Goal: Task Accomplishment & Management: Complete application form

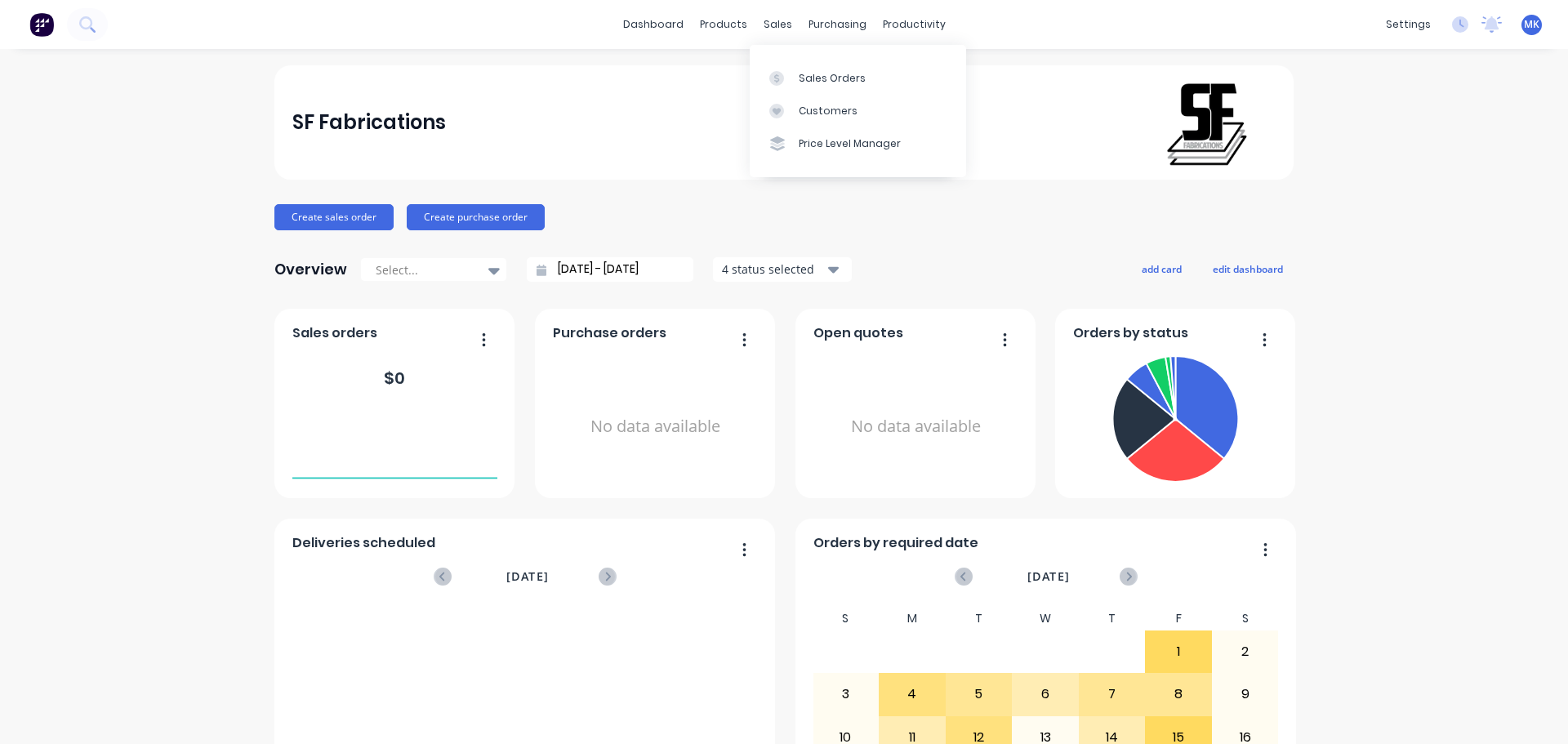
click at [772, 38] on div "dashboard products sales purchasing productivity dashboard products Product Cat…" at bounding box center [784, 24] width 1568 height 49
click at [782, 60] on div "Sales Orders Customers Price Level Manager" at bounding box center [858, 111] width 217 height 132
click at [783, 64] on link "Sales Orders" at bounding box center [858, 78] width 217 height 33
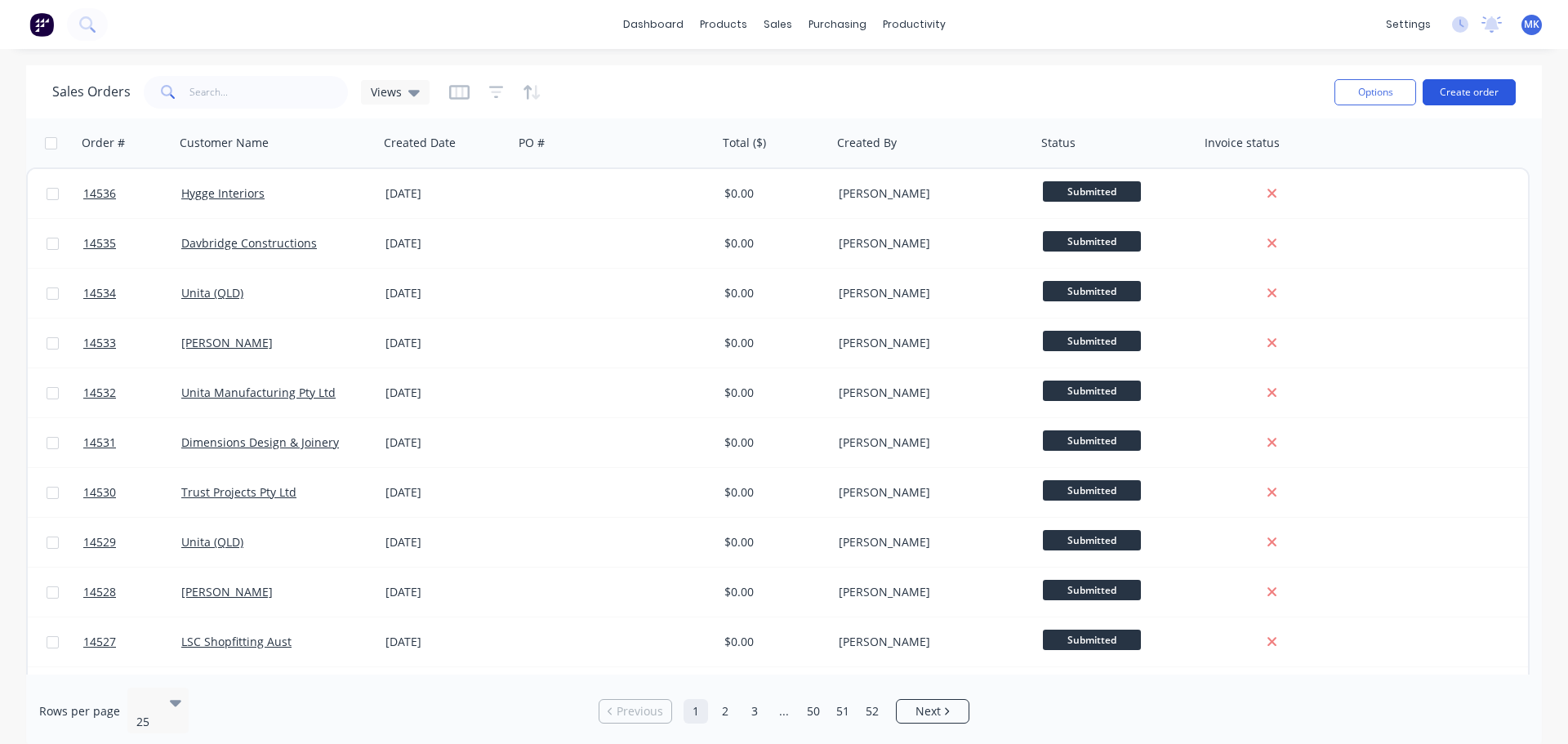
click at [1466, 81] on button "Create order" at bounding box center [1468, 92] width 93 height 26
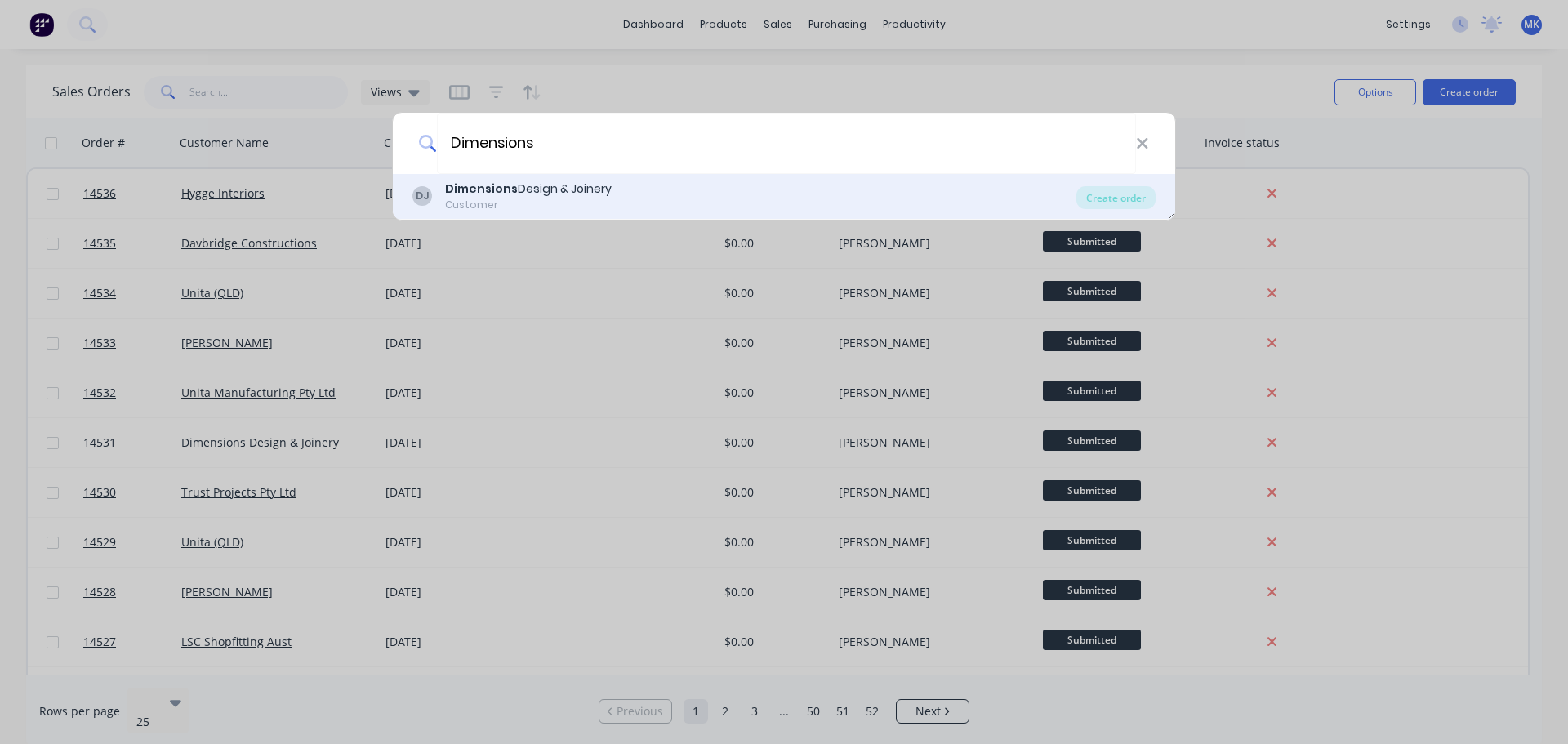
type input "Dimensions"
click at [582, 188] on div "Dimensions Design & Joinery" at bounding box center [528, 189] width 167 height 17
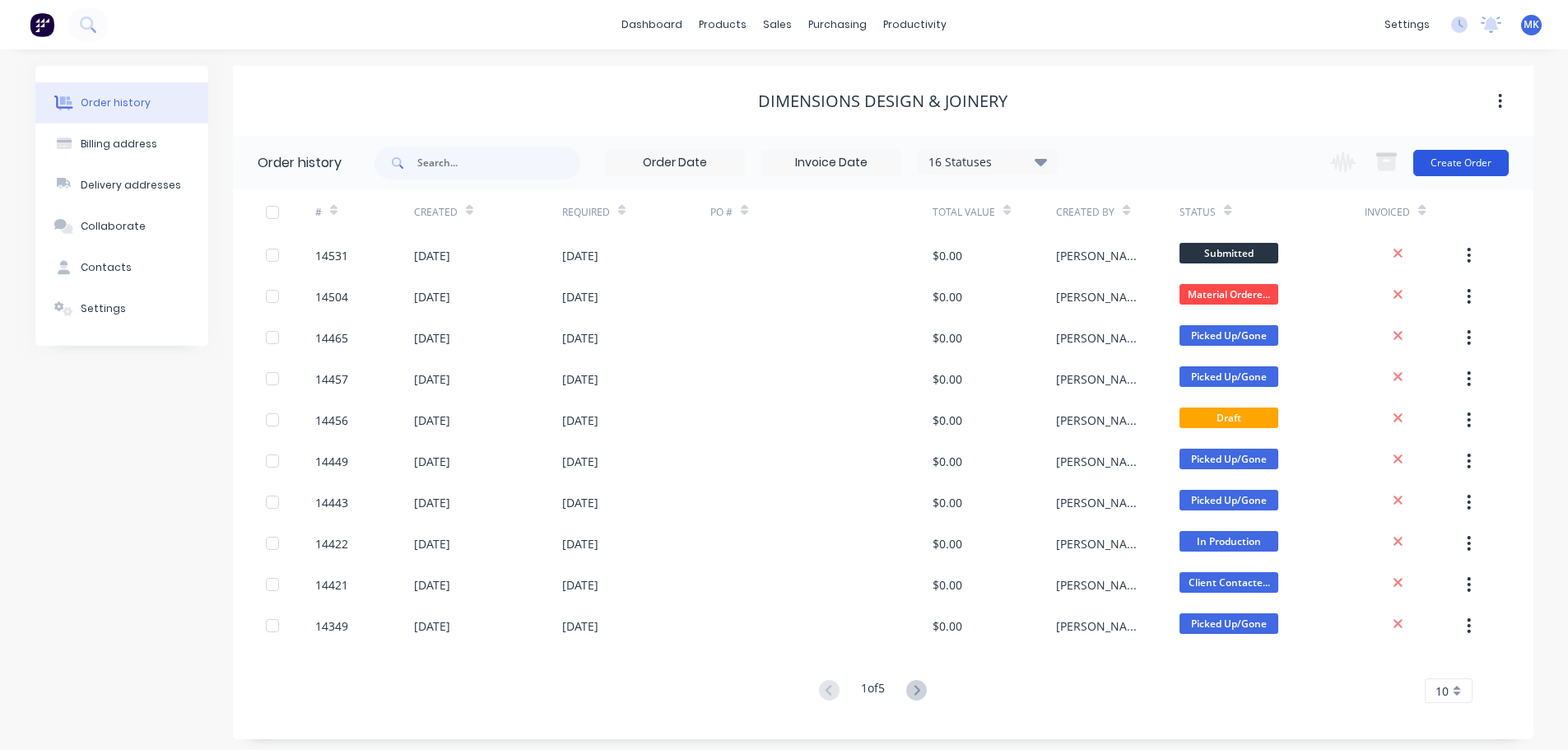
click at [1432, 163] on button "Create Order" at bounding box center [1460, 163] width 95 height 26
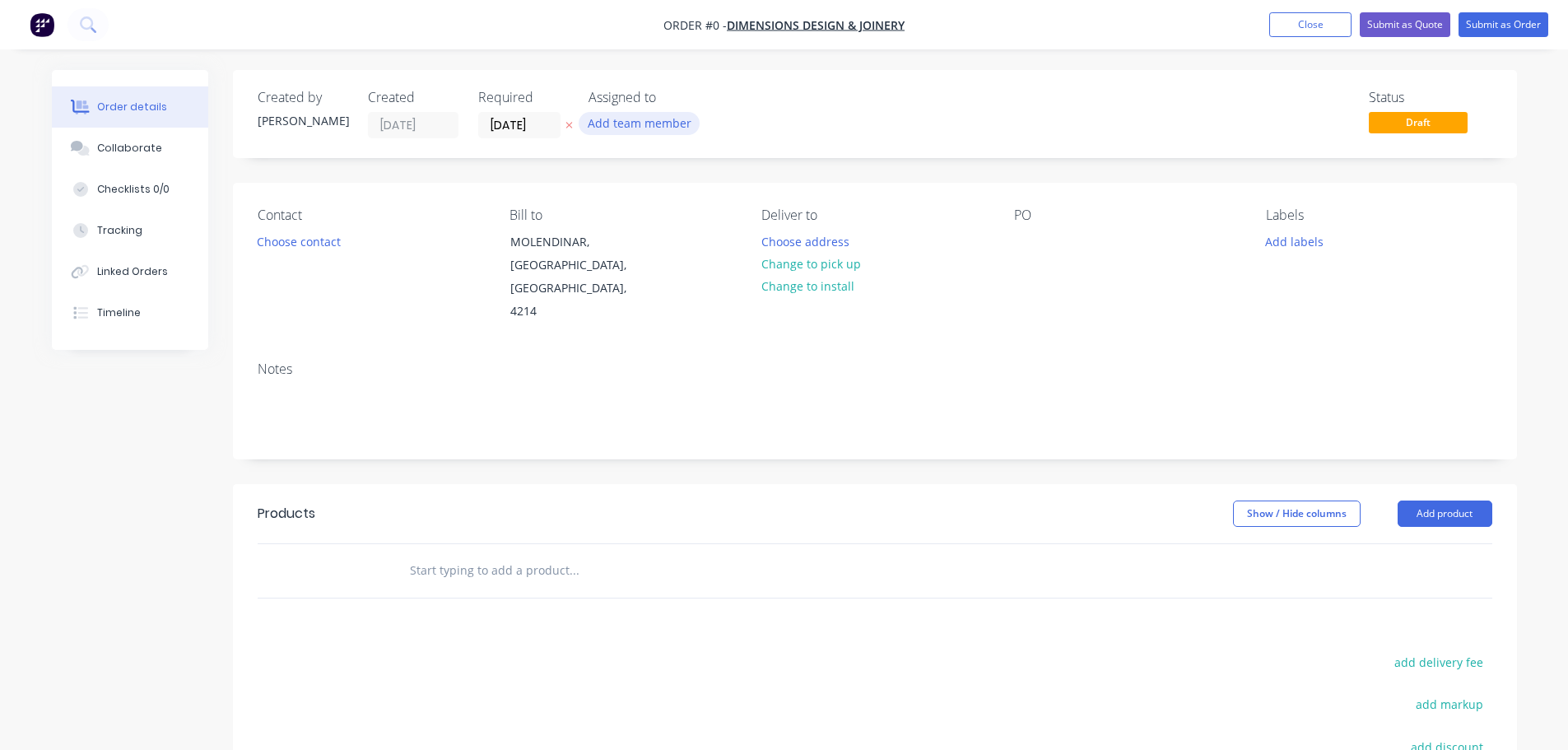
click at [617, 128] on button "Add team member" at bounding box center [639, 122] width 121 height 22
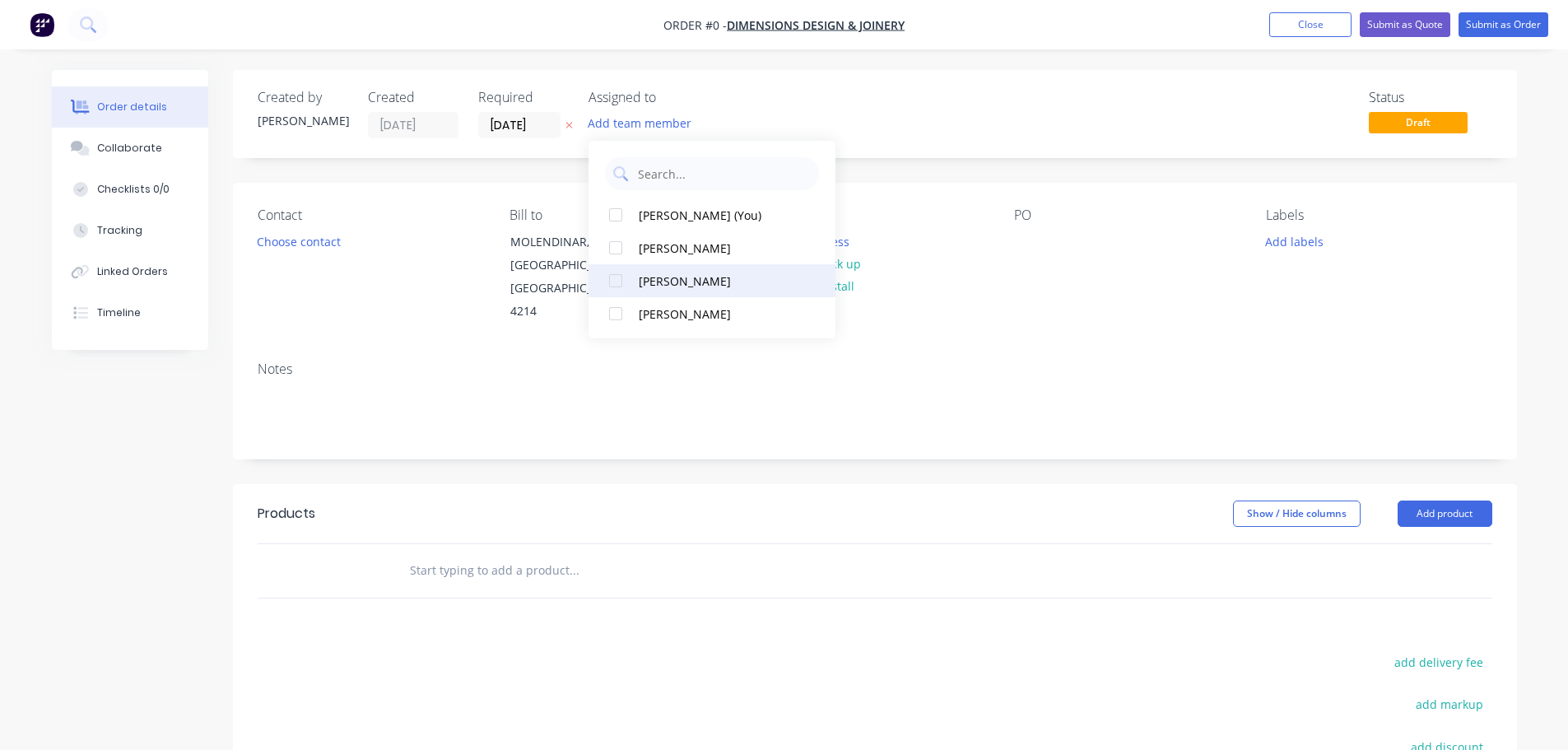
click at [642, 273] on div "[PERSON_NAME]" at bounding box center [721, 281] width 164 height 17
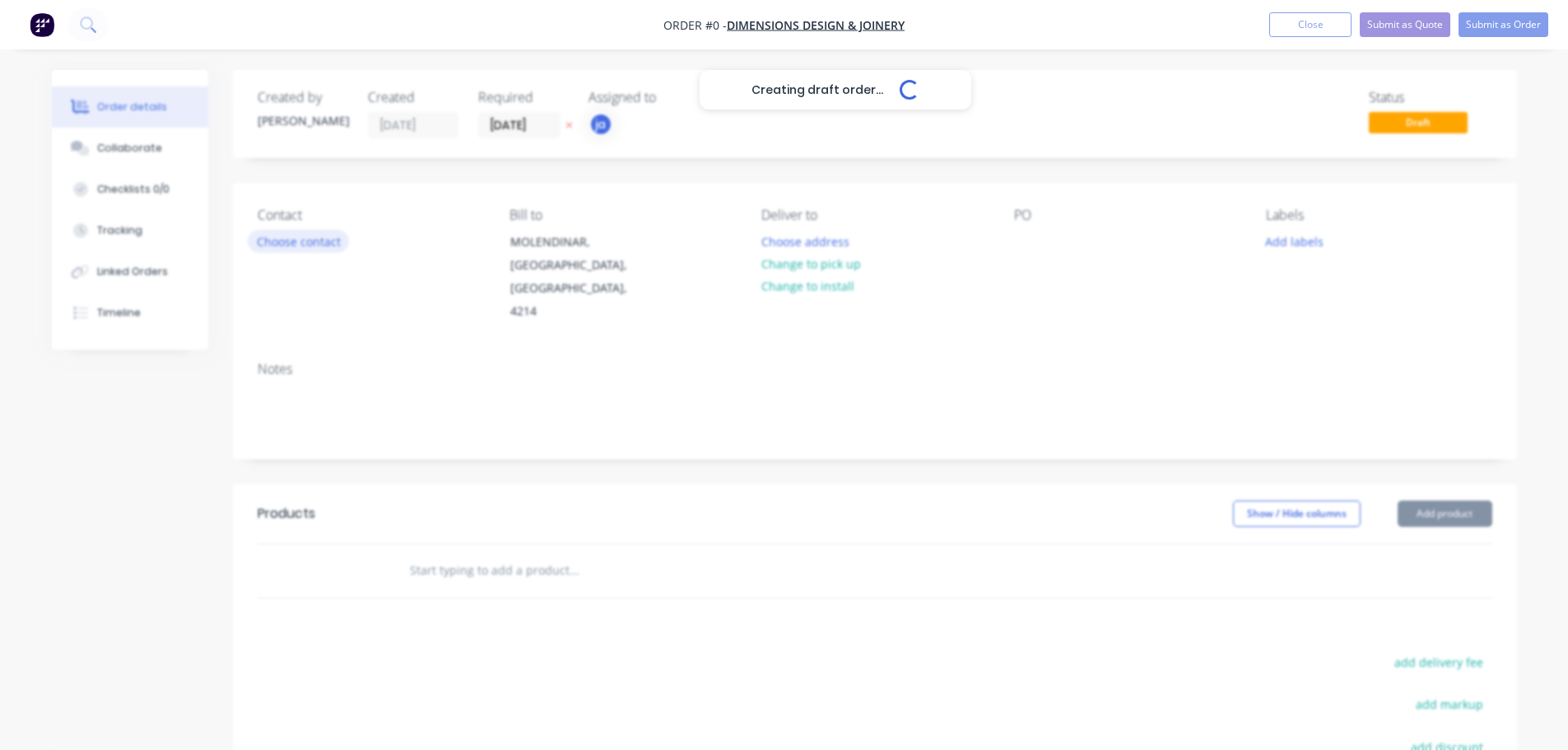
click at [312, 233] on div "Creating draft order... Loading... Order details Collaborate Checklists 0/0 Tra…" at bounding box center [784, 544] width 1498 height 948
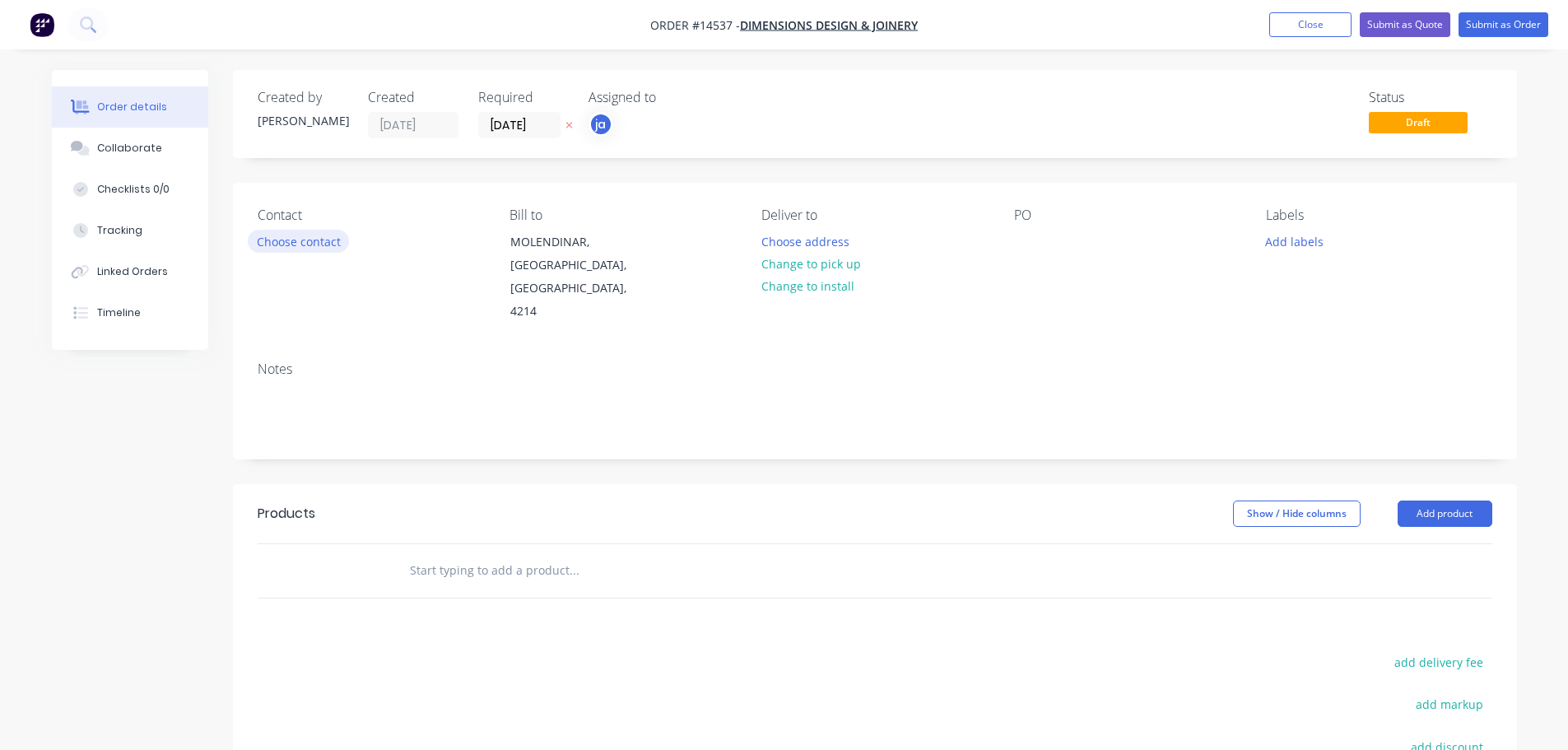
click at [302, 233] on button "Choose contact" at bounding box center [298, 240] width 101 height 22
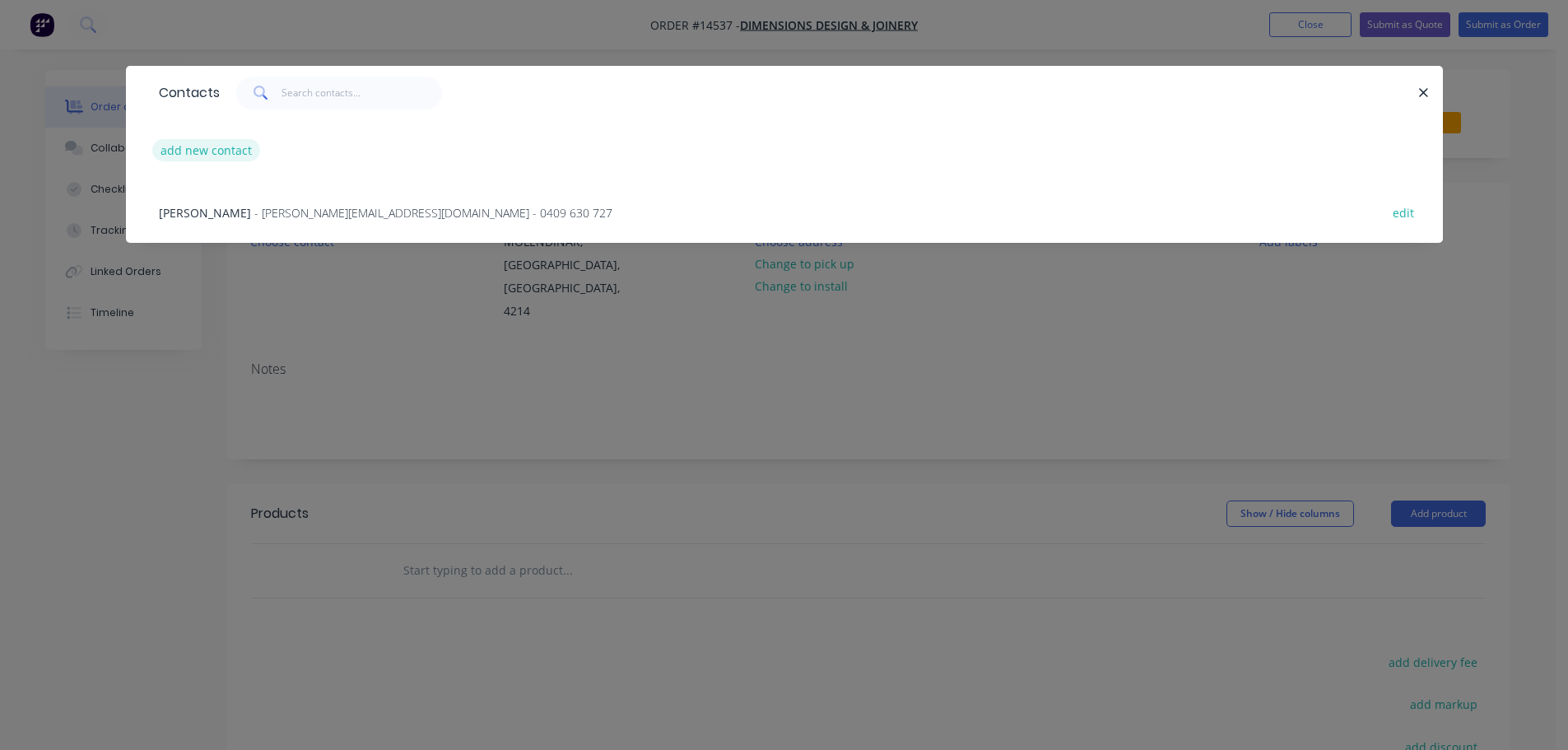
click at [248, 157] on button "add new contact" at bounding box center [206, 149] width 108 height 22
select select "AU"
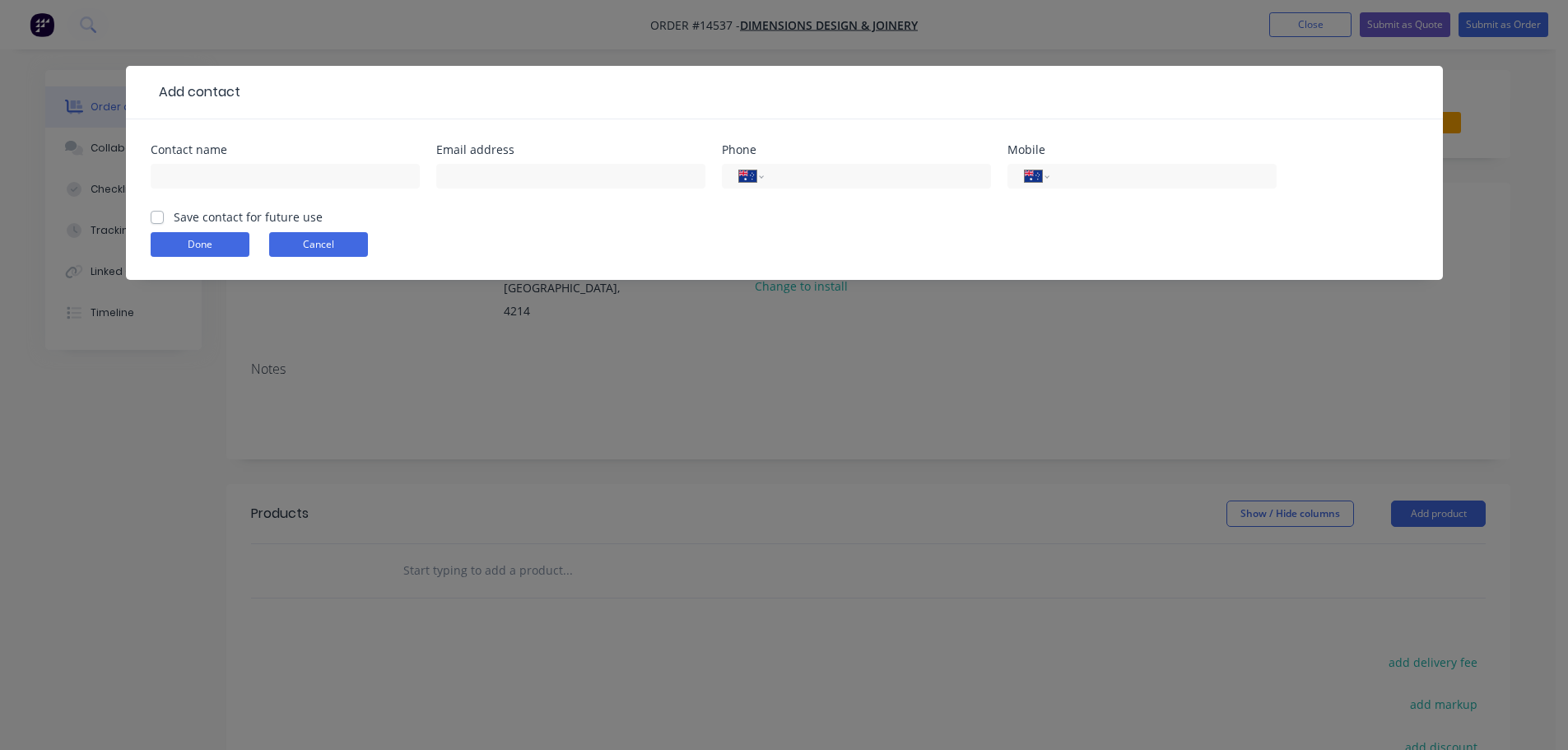
click at [277, 247] on button "Cancel" at bounding box center [318, 245] width 99 height 24
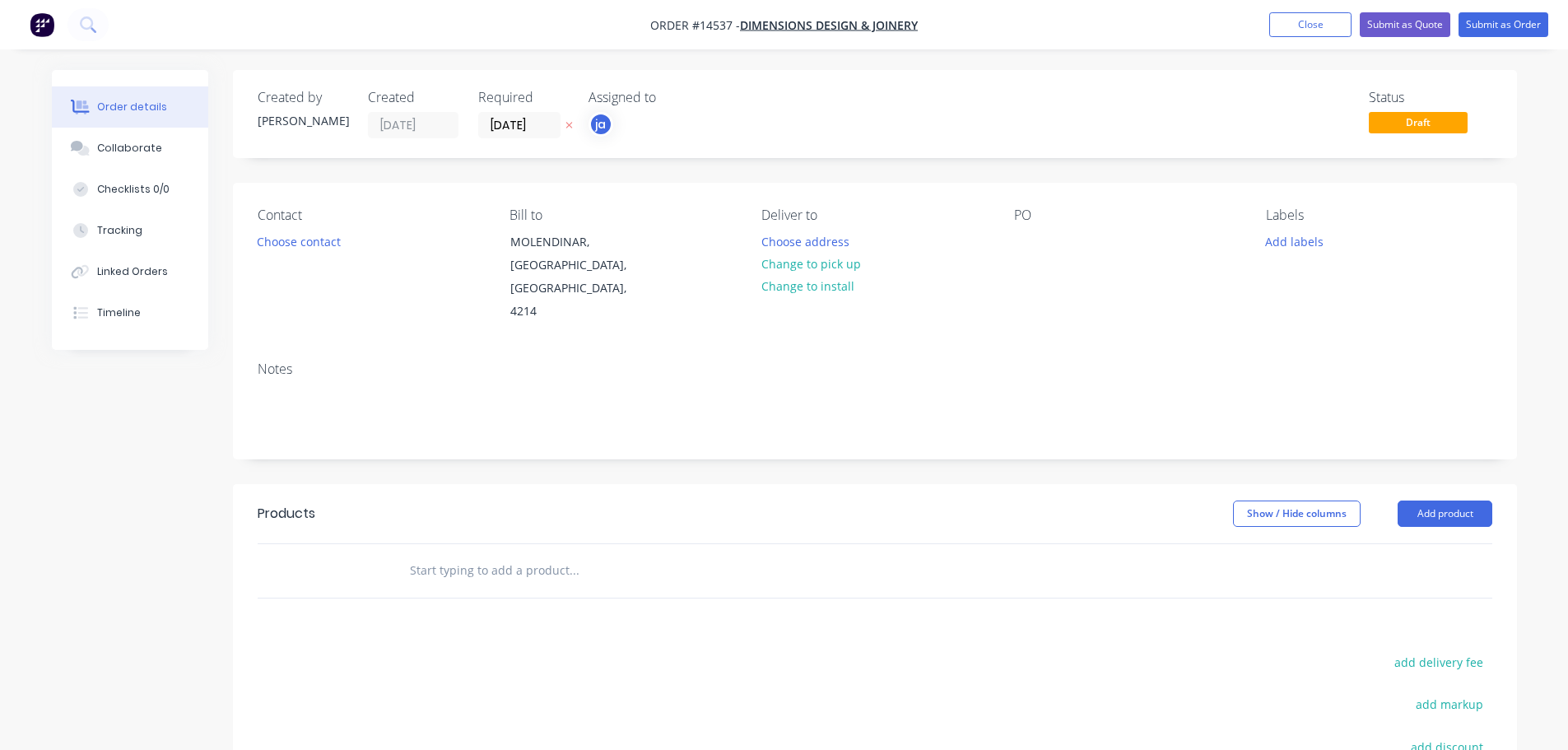
click at [278, 226] on div "Contact Choose contact" at bounding box center [371, 265] width 225 height 116
click at [282, 233] on button "Choose contact" at bounding box center [298, 240] width 101 height 22
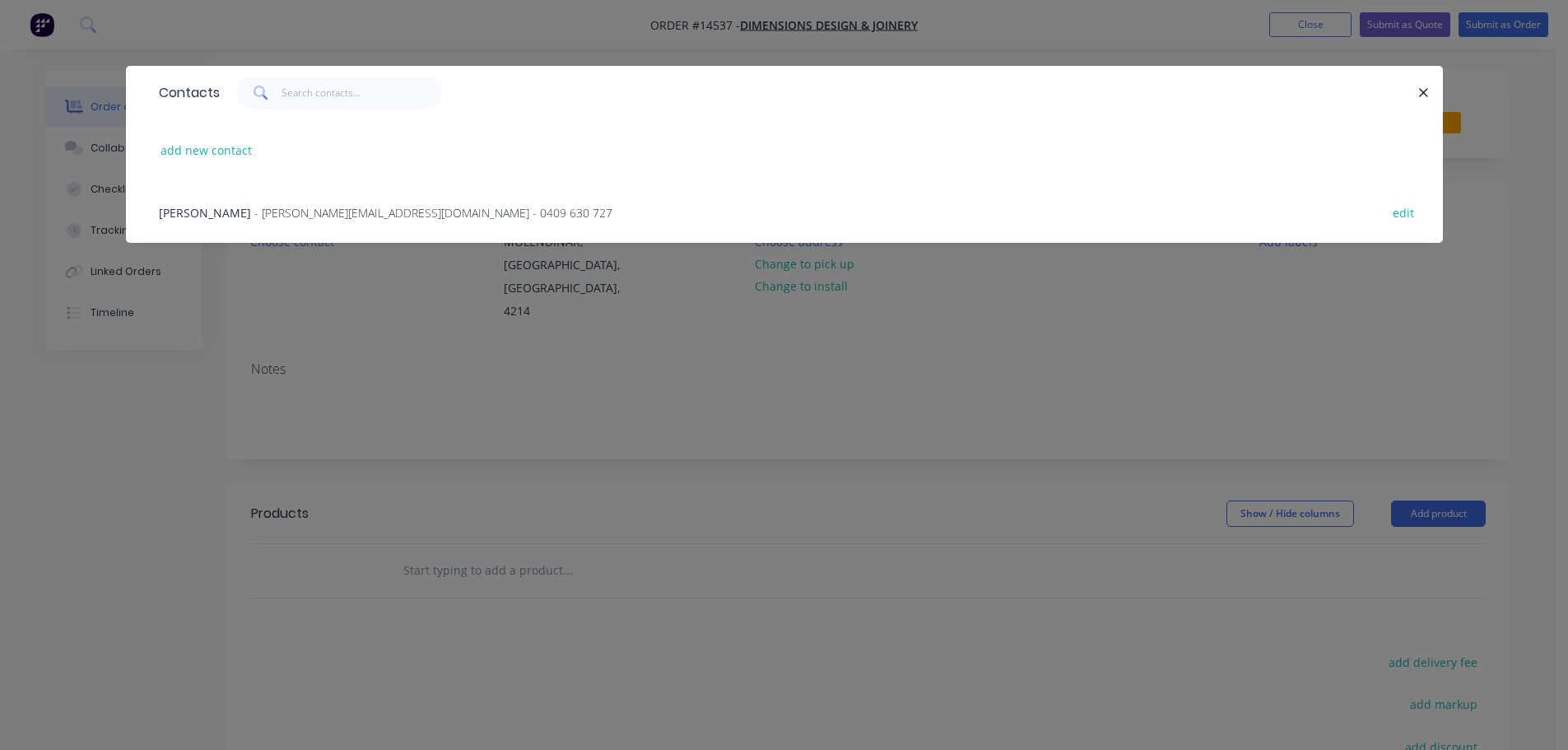
click at [313, 209] on span "- [PERSON_NAME][EMAIL_ADDRESS][DOMAIN_NAME] - 0409 630 727" at bounding box center [434, 212] width 358 height 16
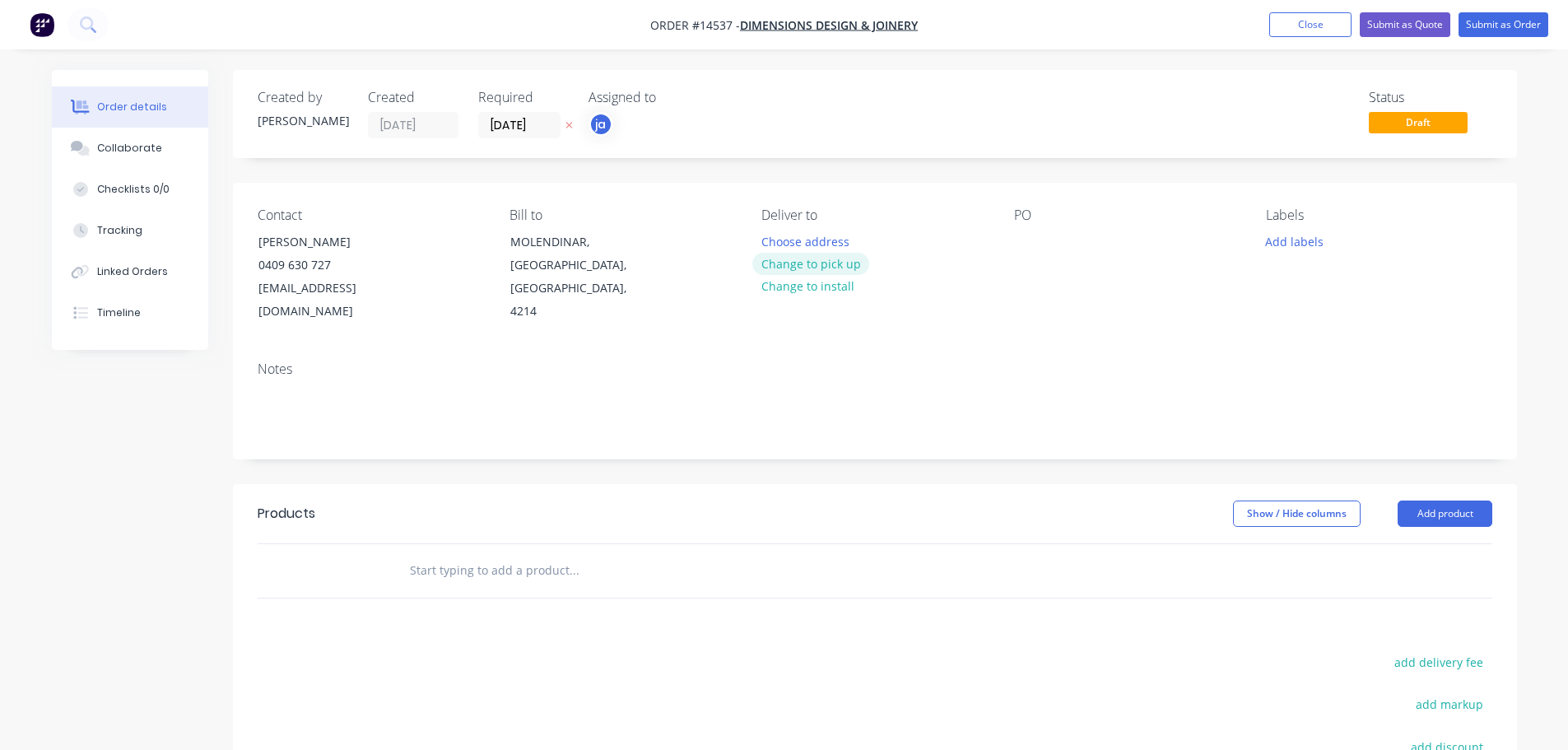
click at [794, 268] on button "Change to pick up" at bounding box center [811, 263] width 117 height 22
click at [1307, 240] on button "Add labels" at bounding box center [1294, 240] width 76 height 22
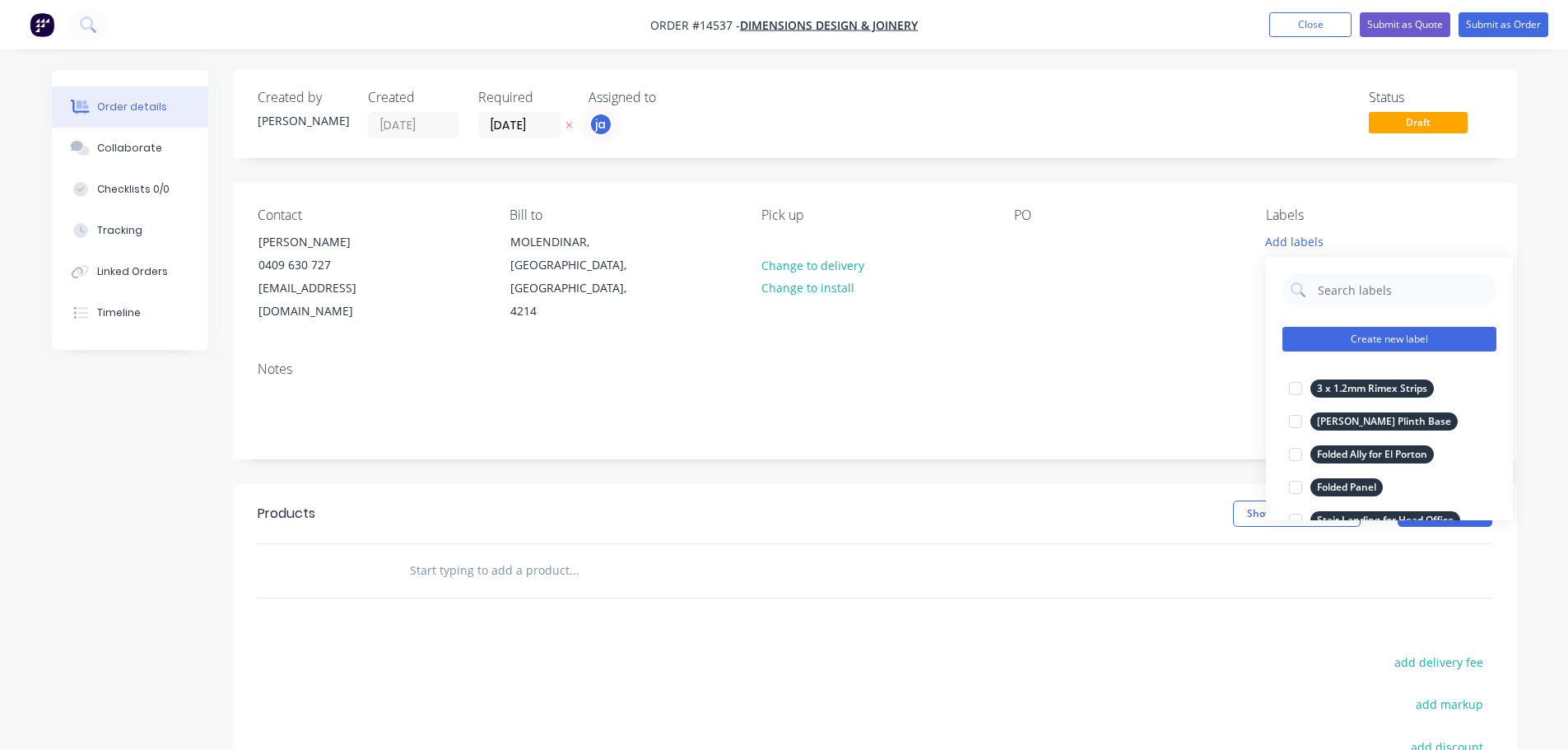
click at [1320, 337] on button "Create new label" at bounding box center [1389, 339] width 214 height 24
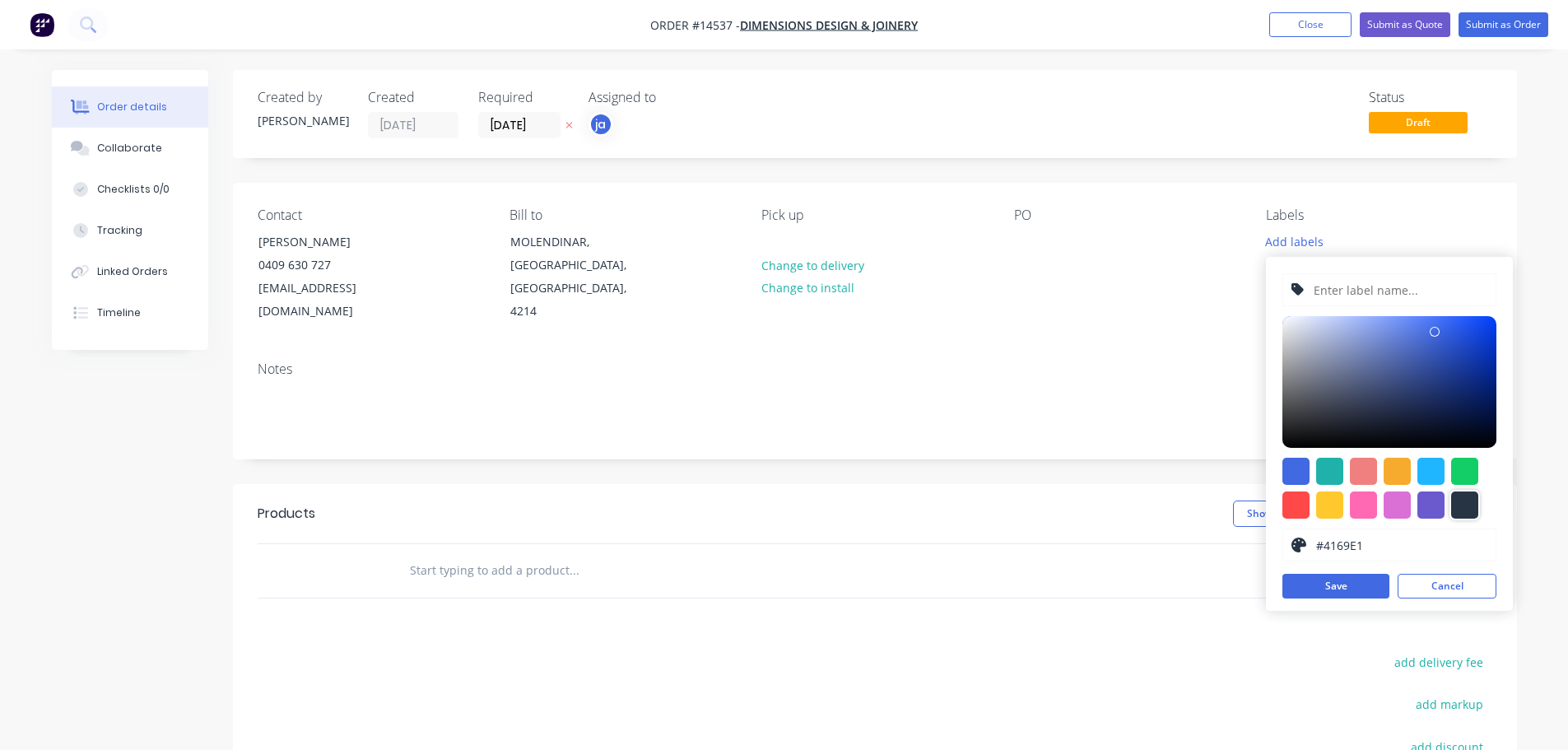
click at [1463, 511] on div at bounding box center [1464, 504] width 27 height 27
type input "#273444"
click at [1372, 299] on input "text" at bounding box center [1399, 290] width 176 height 31
paste input "[PERSON_NAME][US_STATE] Table"
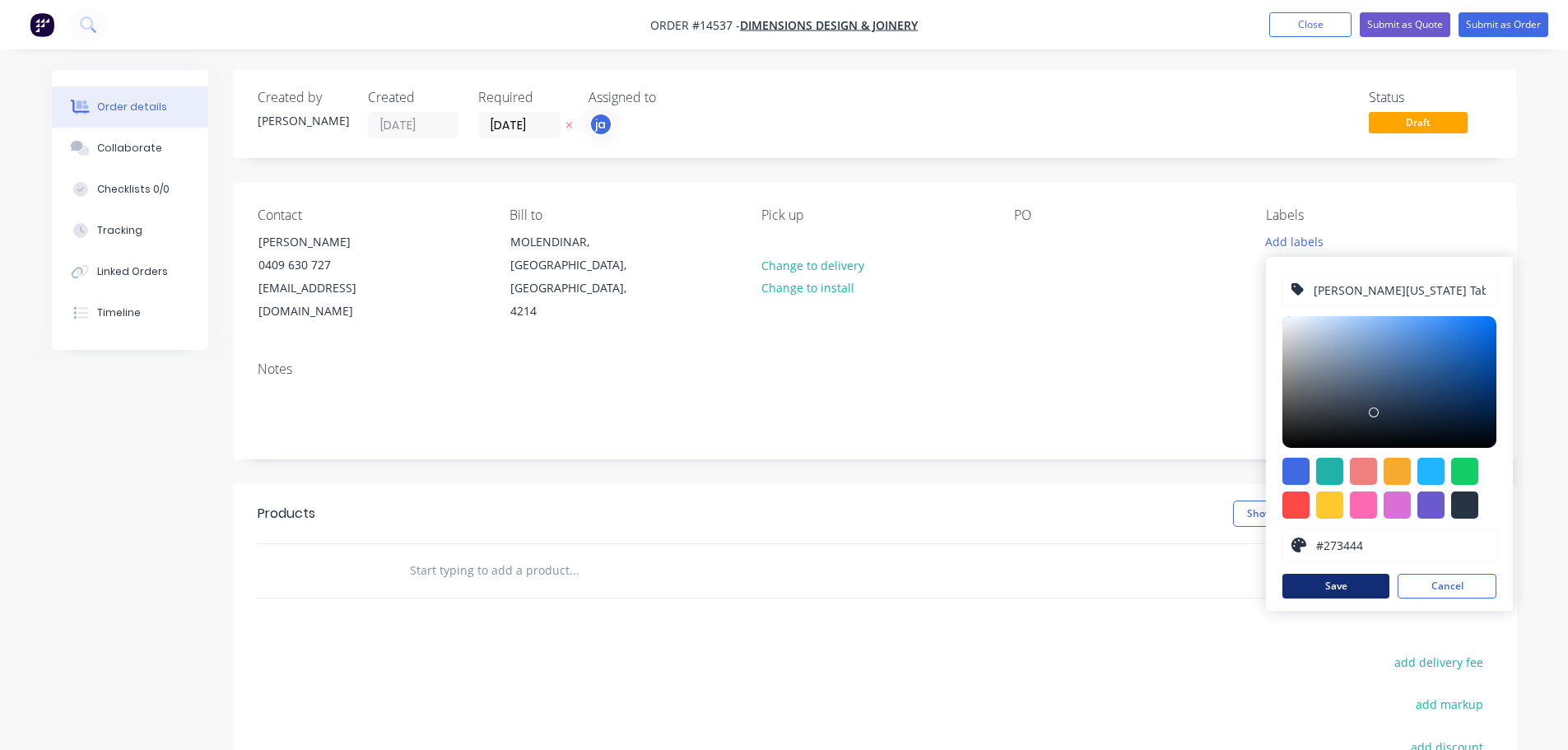
type input "[PERSON_NAME][US_STATE] Table"
click at [1349, 592] on button "Save" at bounding box center [1336, 586] width 107 height 24
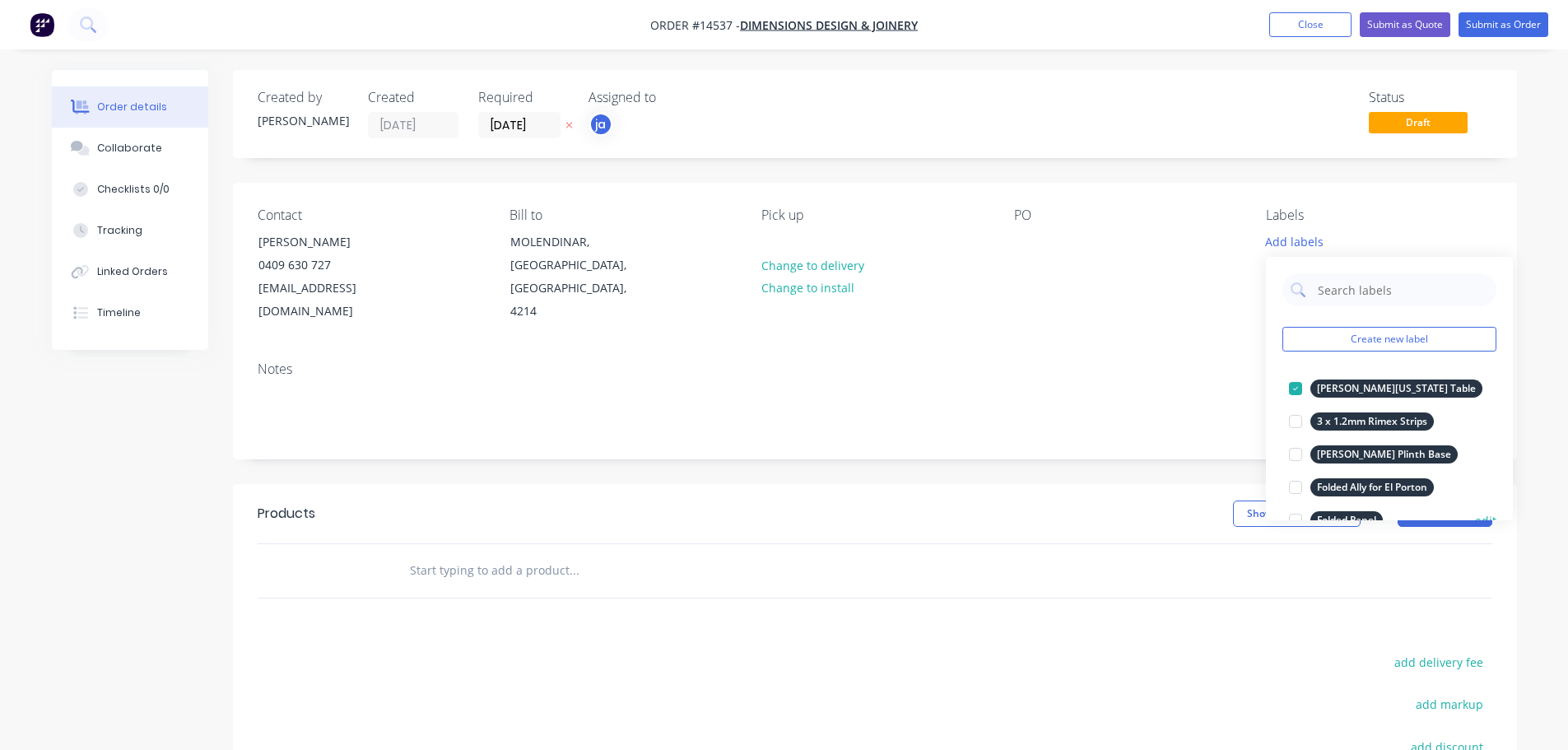
scroll to position [164, 0]
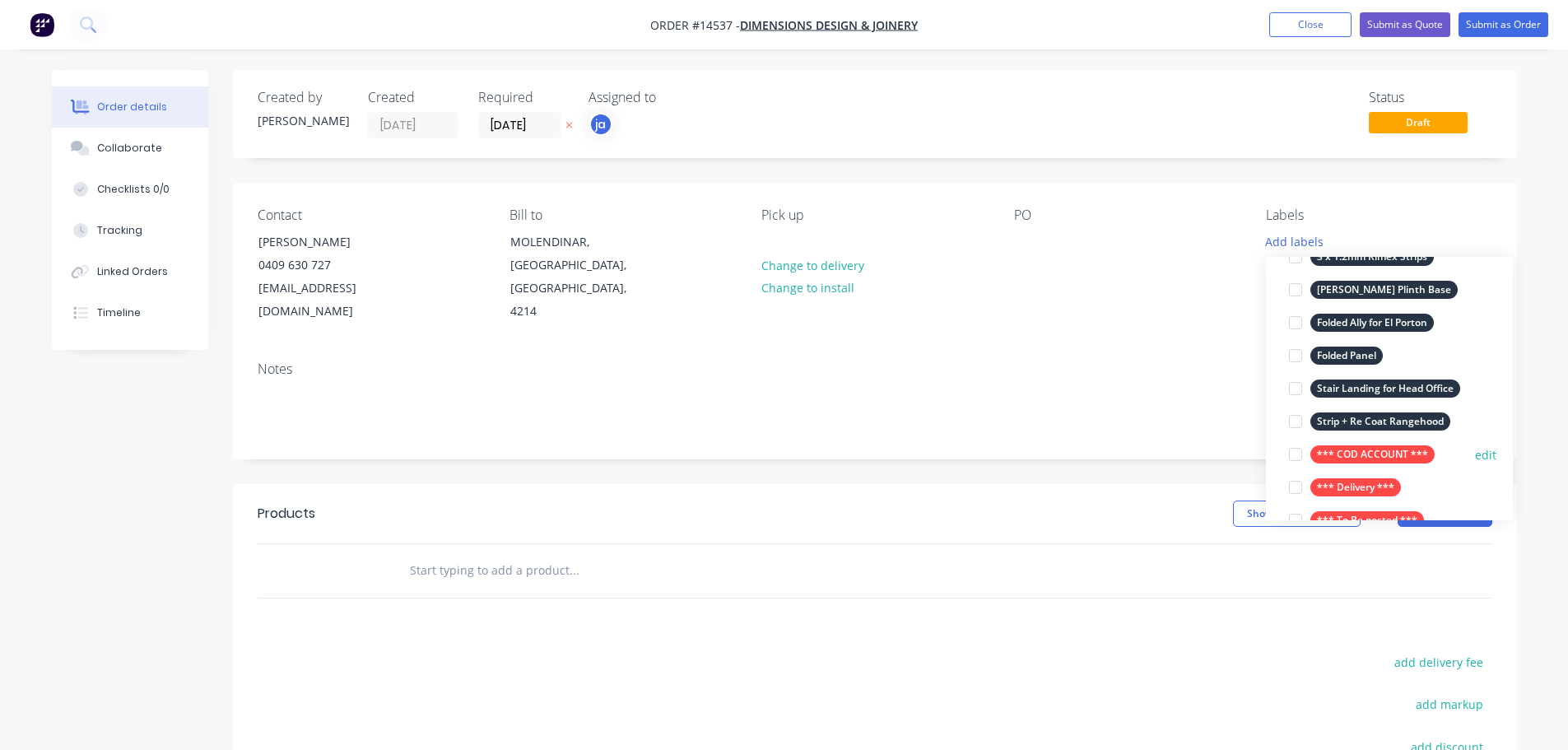
click at [1384, 448] on div "*** COD ACCOUNT ***" at bounding box center [1372, 454] width 124 height 18
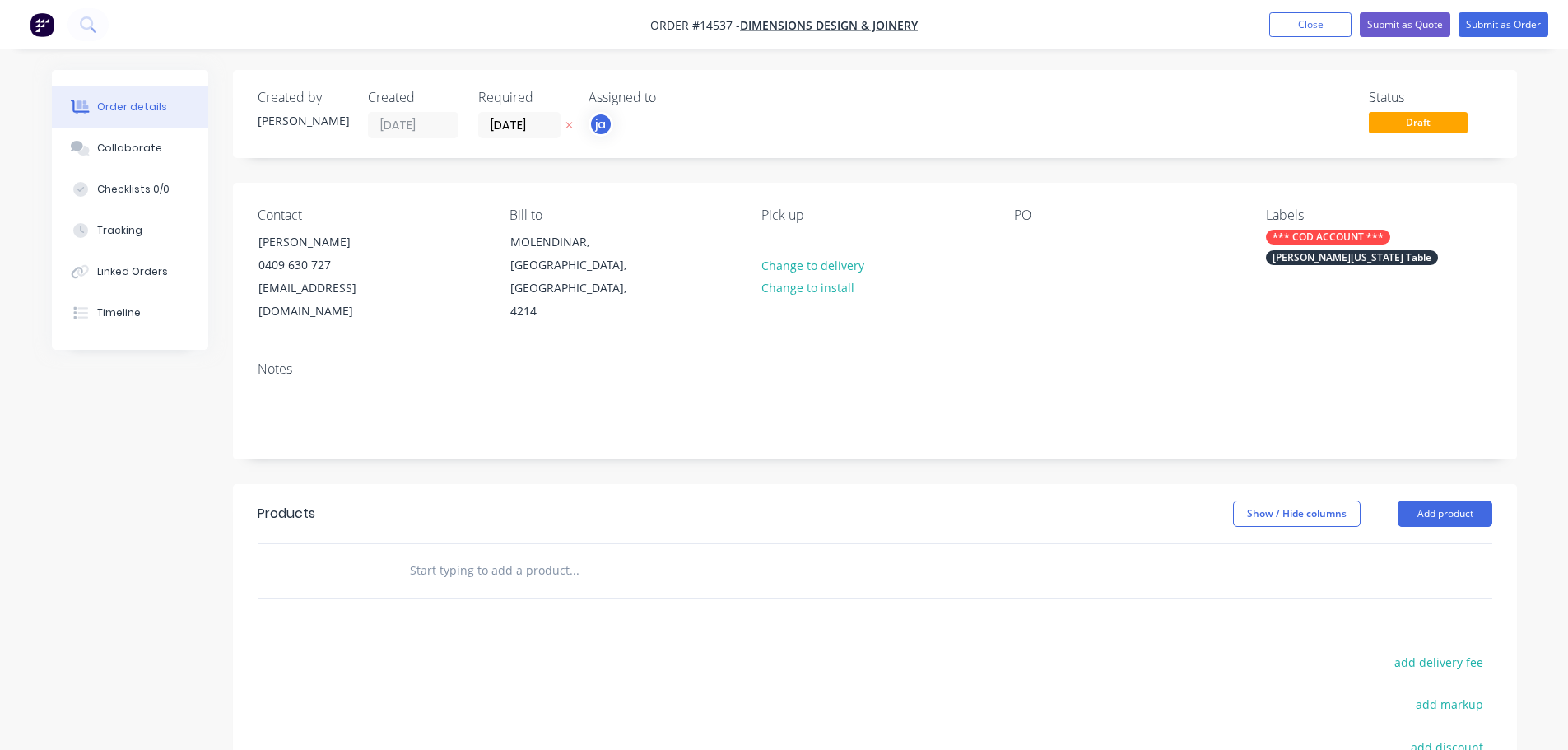
click at [543, 554] on input "text" at bounding box center [573, 571] width 330 height 33
paste input "[PERSON_NAME][US_STATE] Table"
type input "[PERSON_NAME][US_STATE] Table"
click at [556, 608] on button "Add [PERSON_NAME] [US_STATE] Table to order" at bounding box center [663, 633] width 494 height 52
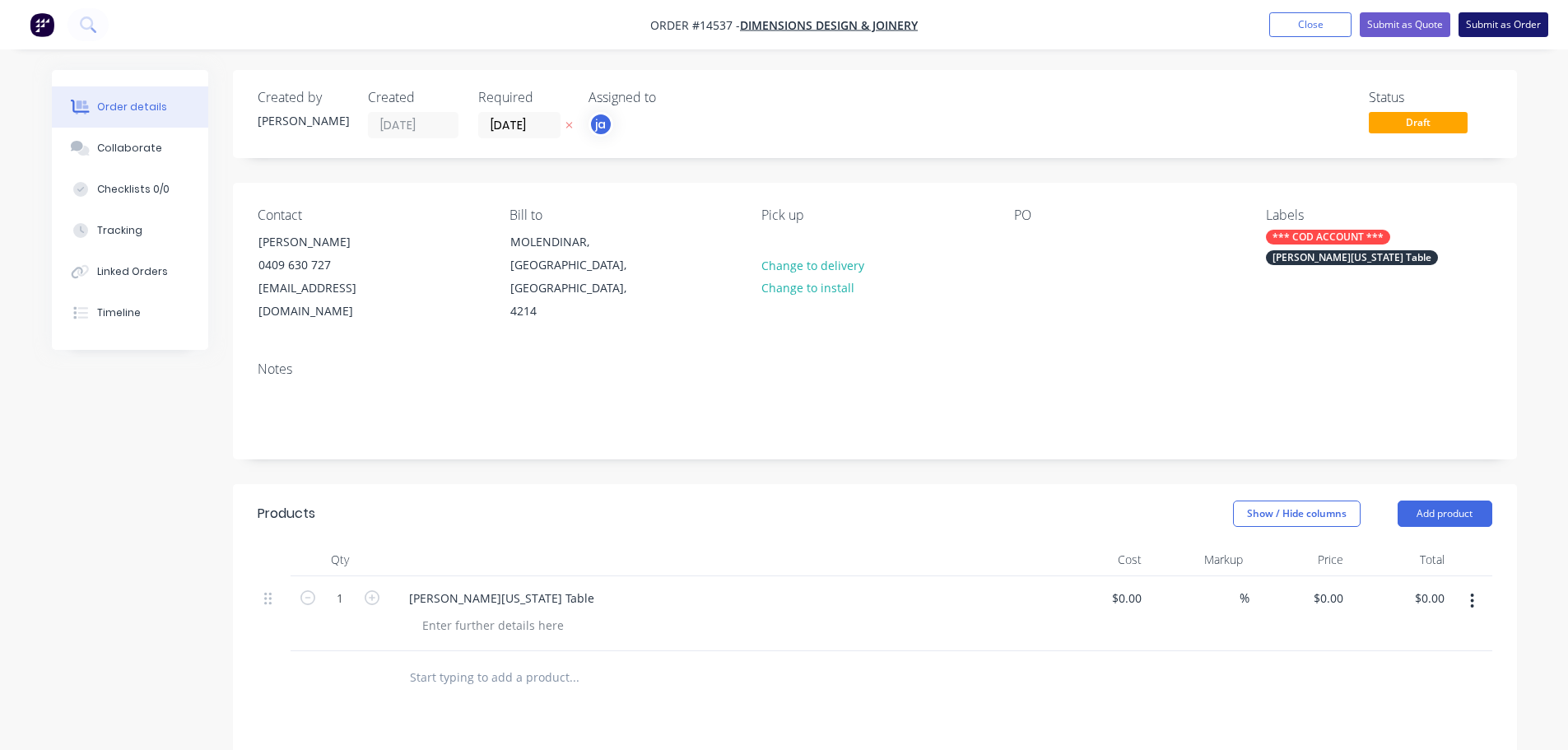
click at [1523, 34] on button "Submit as Order" at bounding box center [1503, 24] width 90 height 24
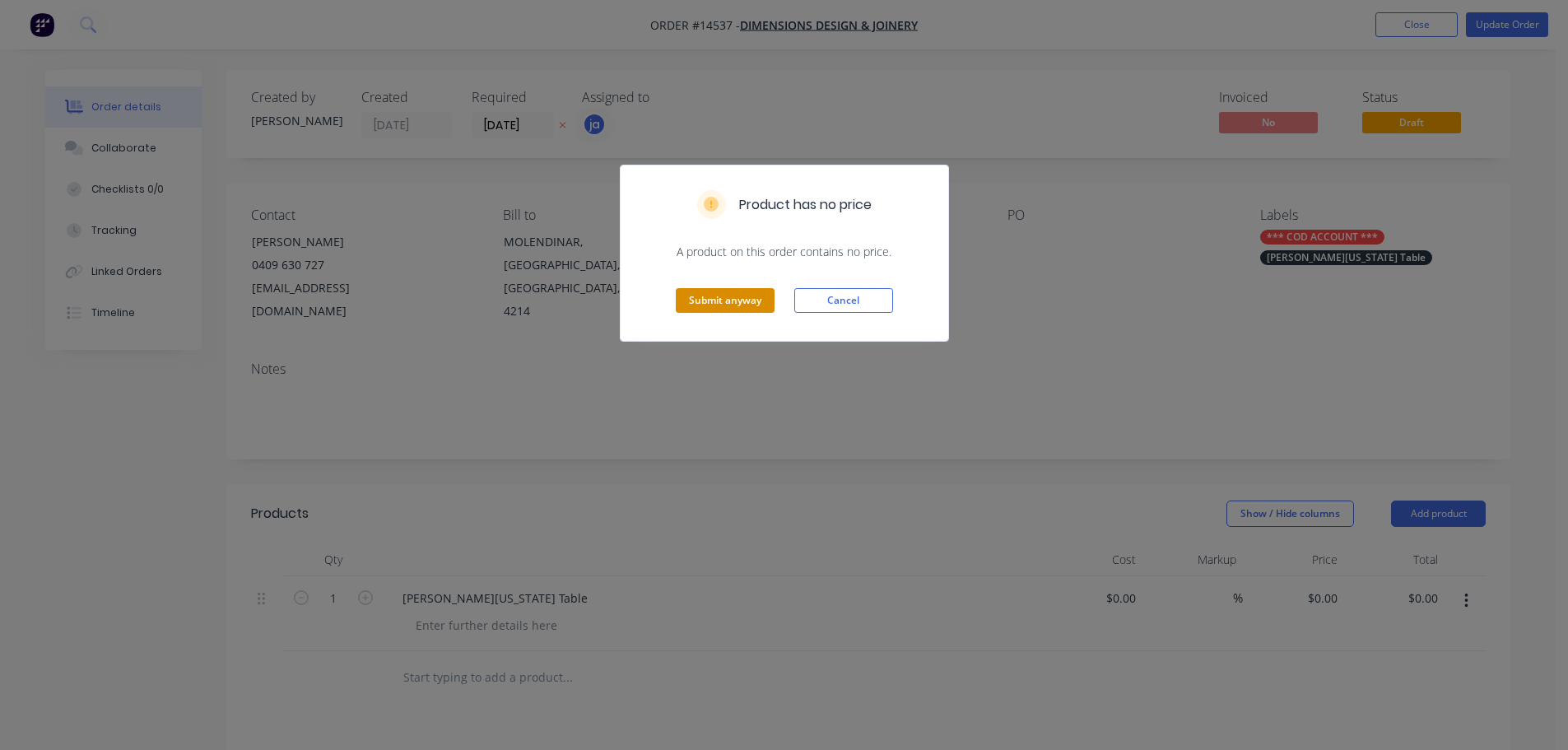
click at [735, 303] on button "Submit anyway" at bounding box center [725, 301] width 99 height 24
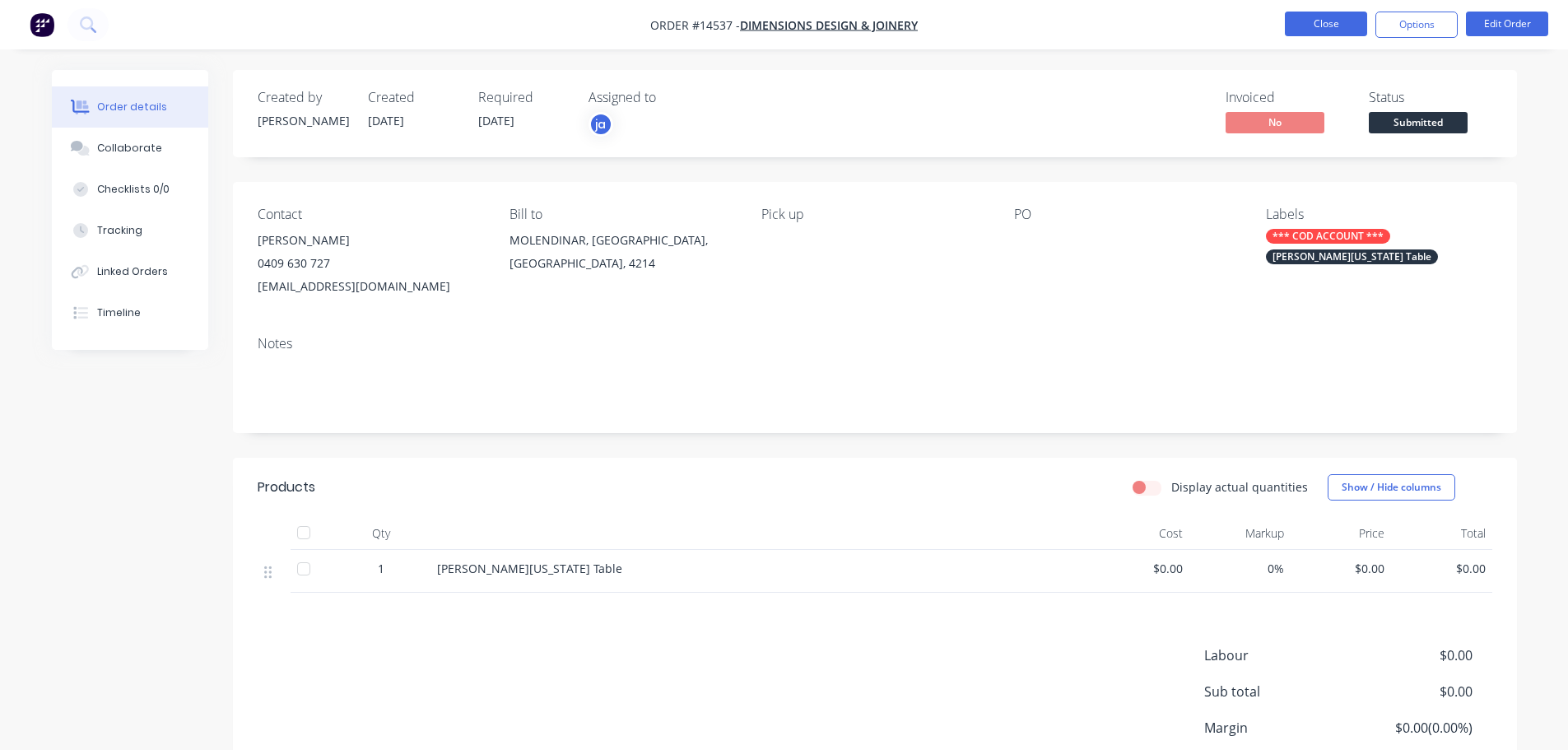
click at [1305, 20] on button "Close" at bounding box center [1326, 24] width 82 height 24
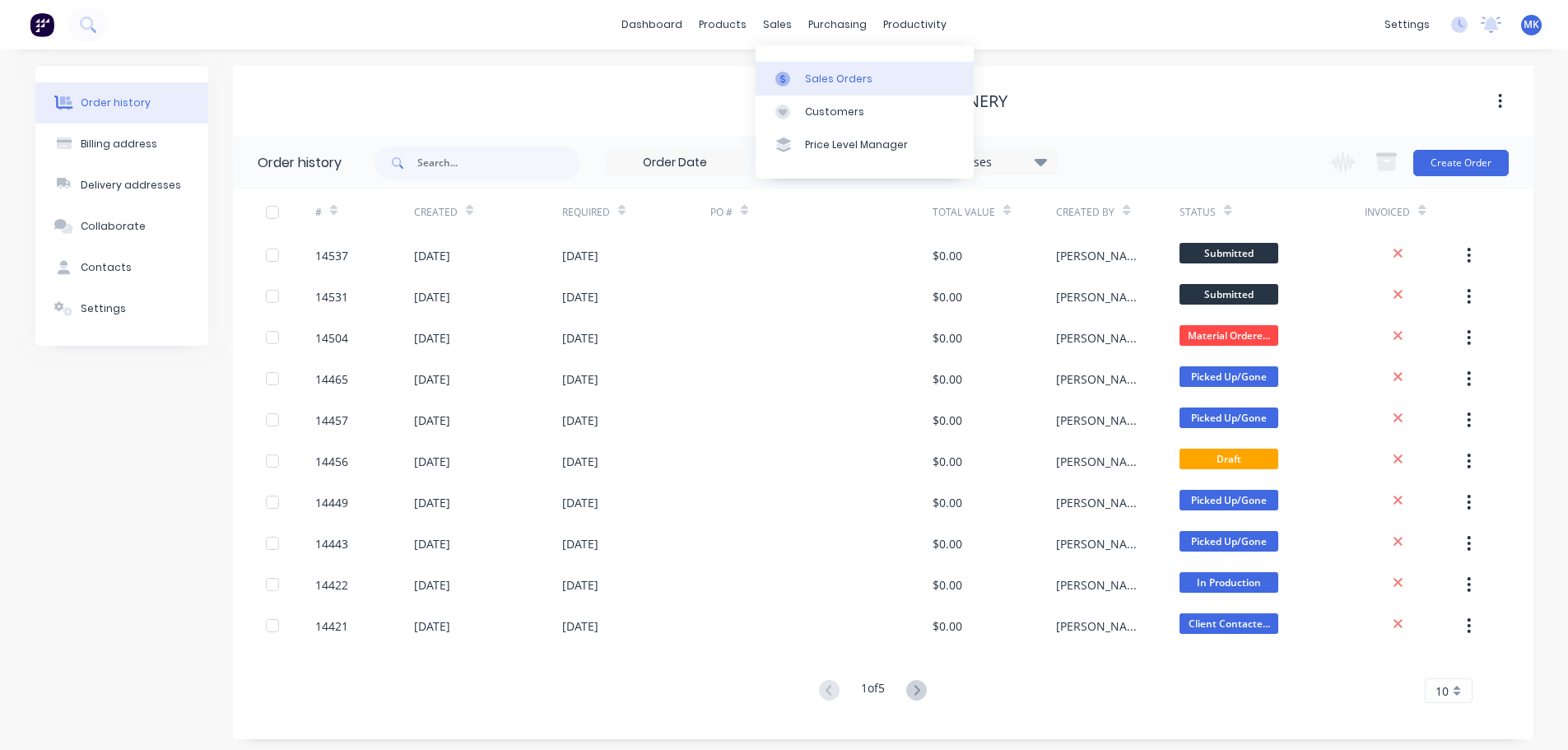
click at [769, 71] on link "Sales Orders" at bounding box center [864, 79] width 219 height 33
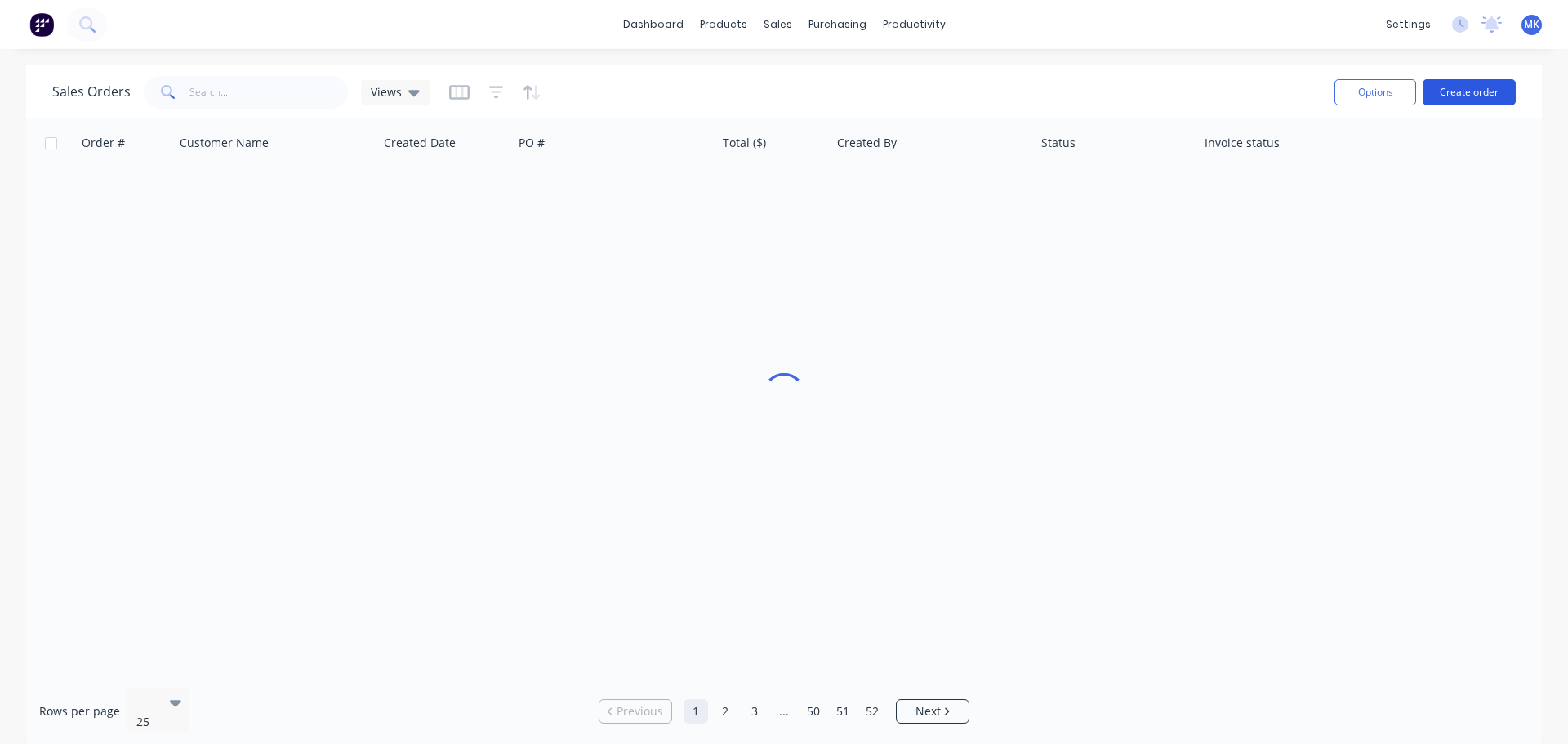
click at [1464, 93] on button "Create order" at bounding box center [1468, 92] width 93 height 26
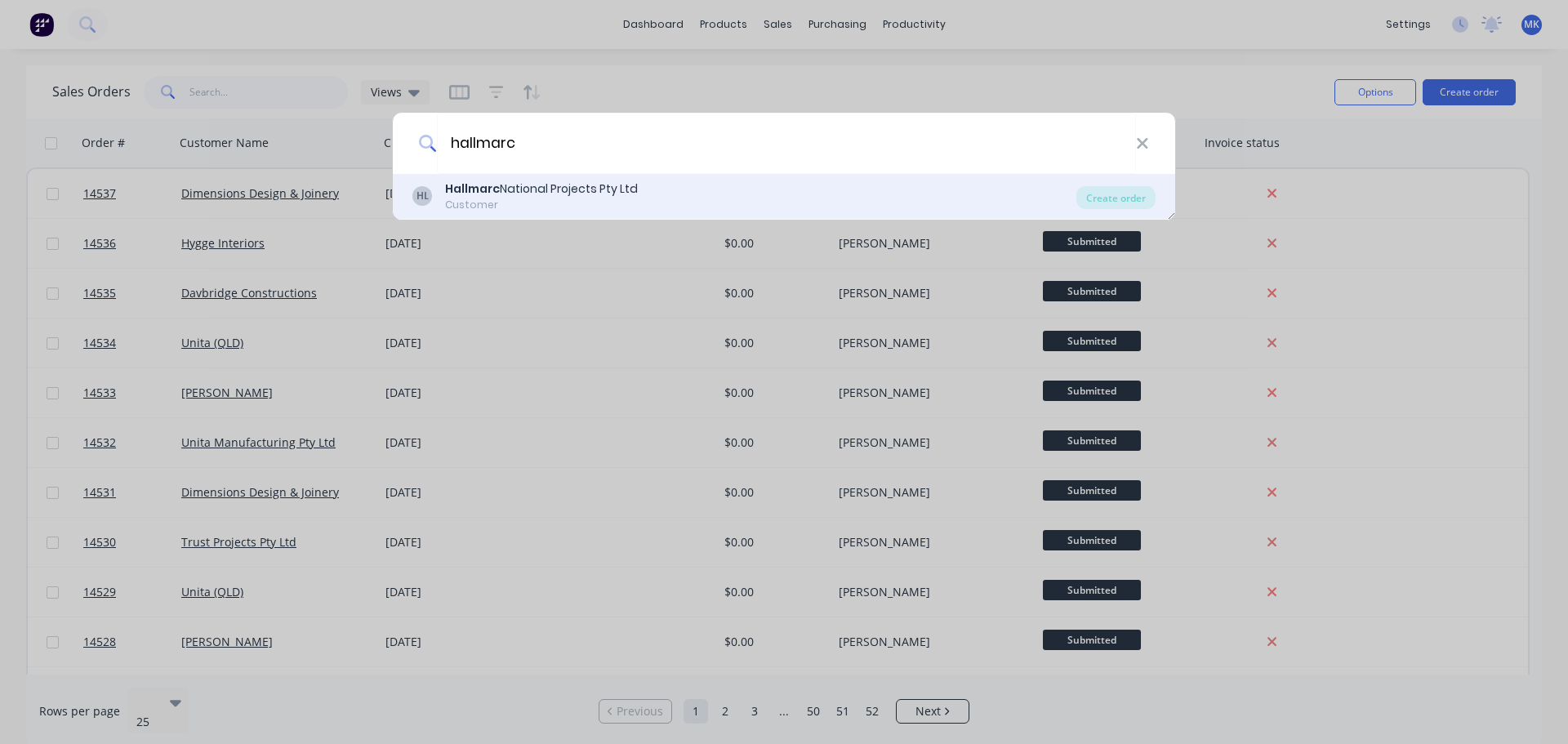
type input "hallmarc"
click at [681, 185] on div "HL Hallmarc National Projects Pty Ltd Customer" at bounding box center [745, 196] width 664 height 32
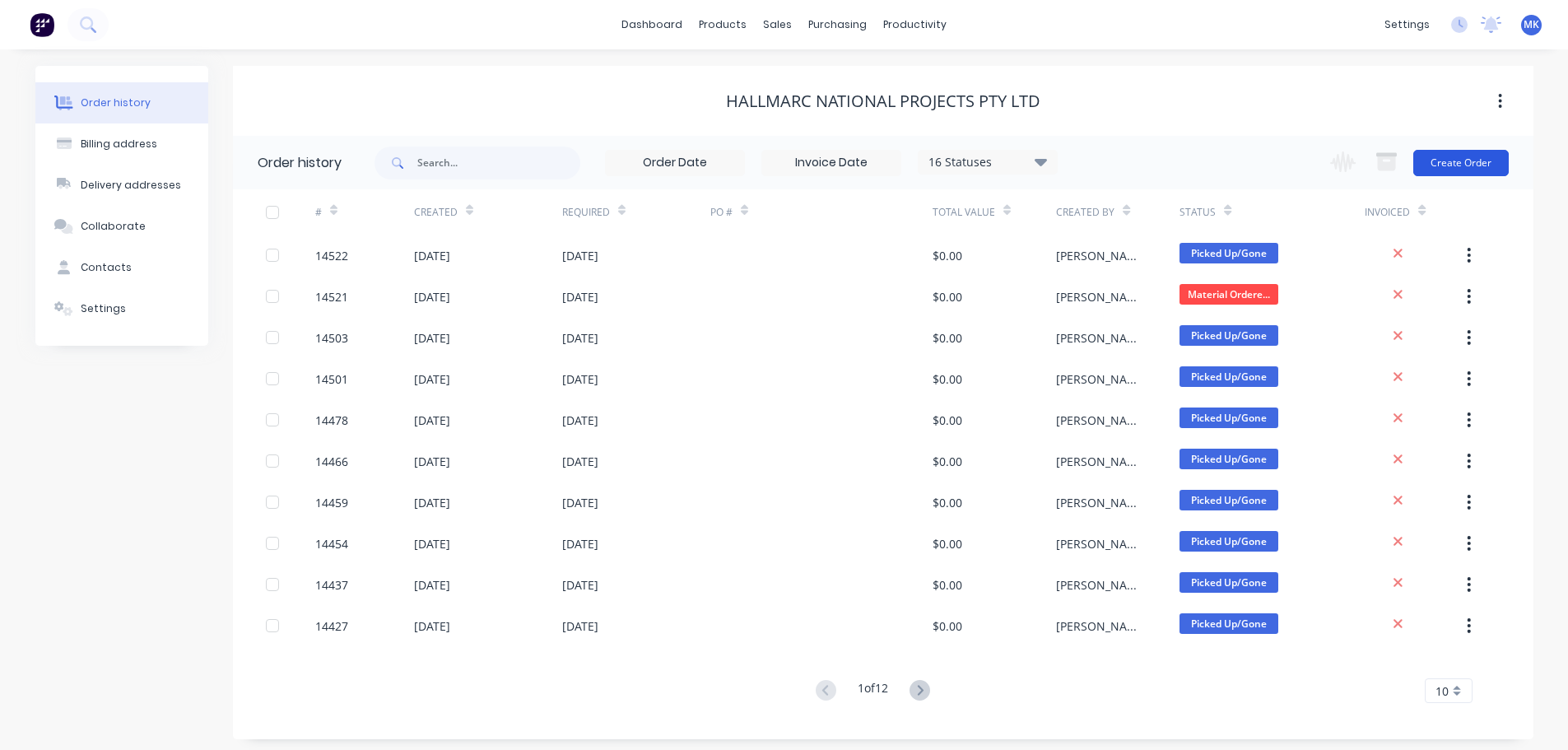
click at [1480, 151] on button "Create Order" at bounding box center [1460, 163] width 95 height 26
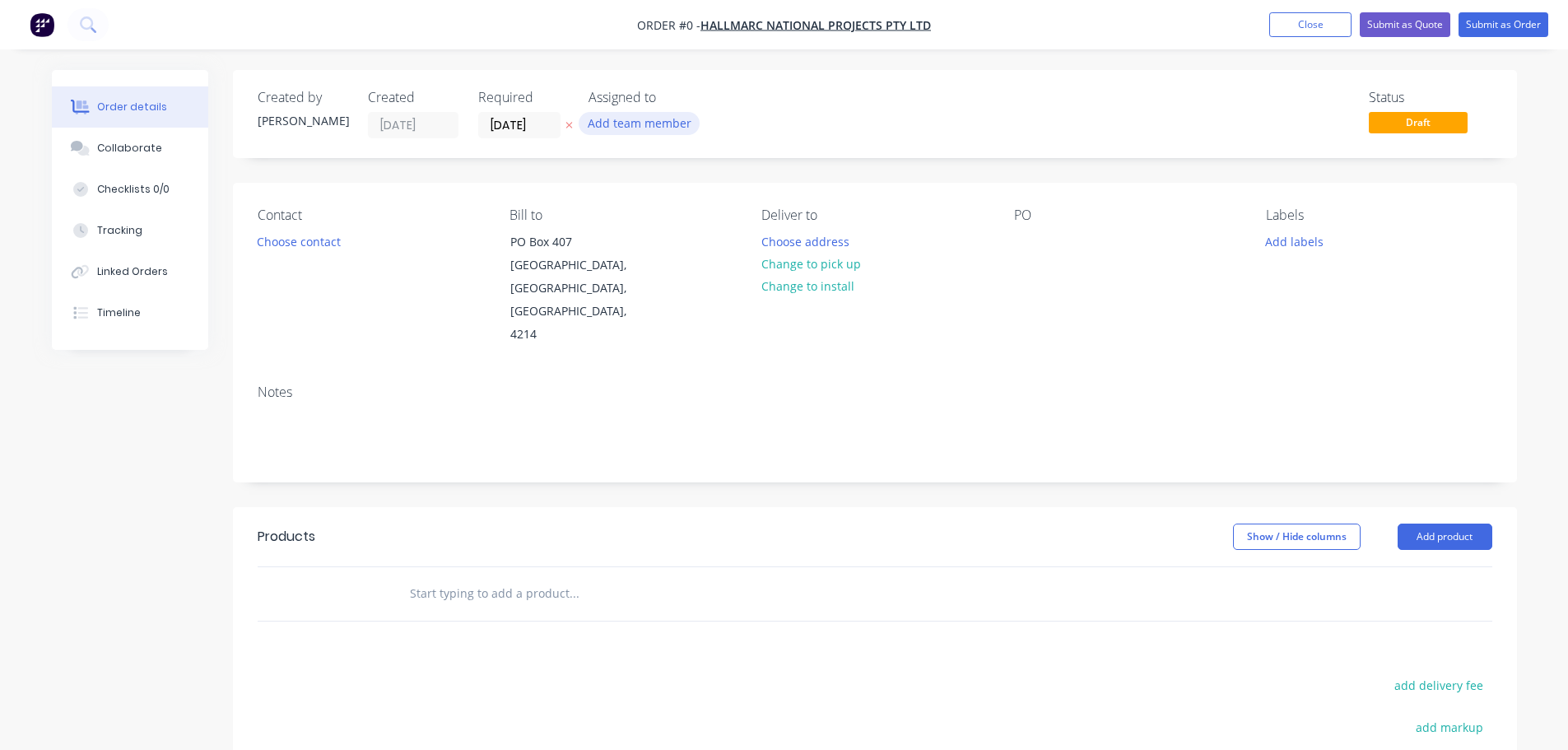
click at [615, 128] on button "Add team member" at bounding box center [639, 122] width 121 height 22
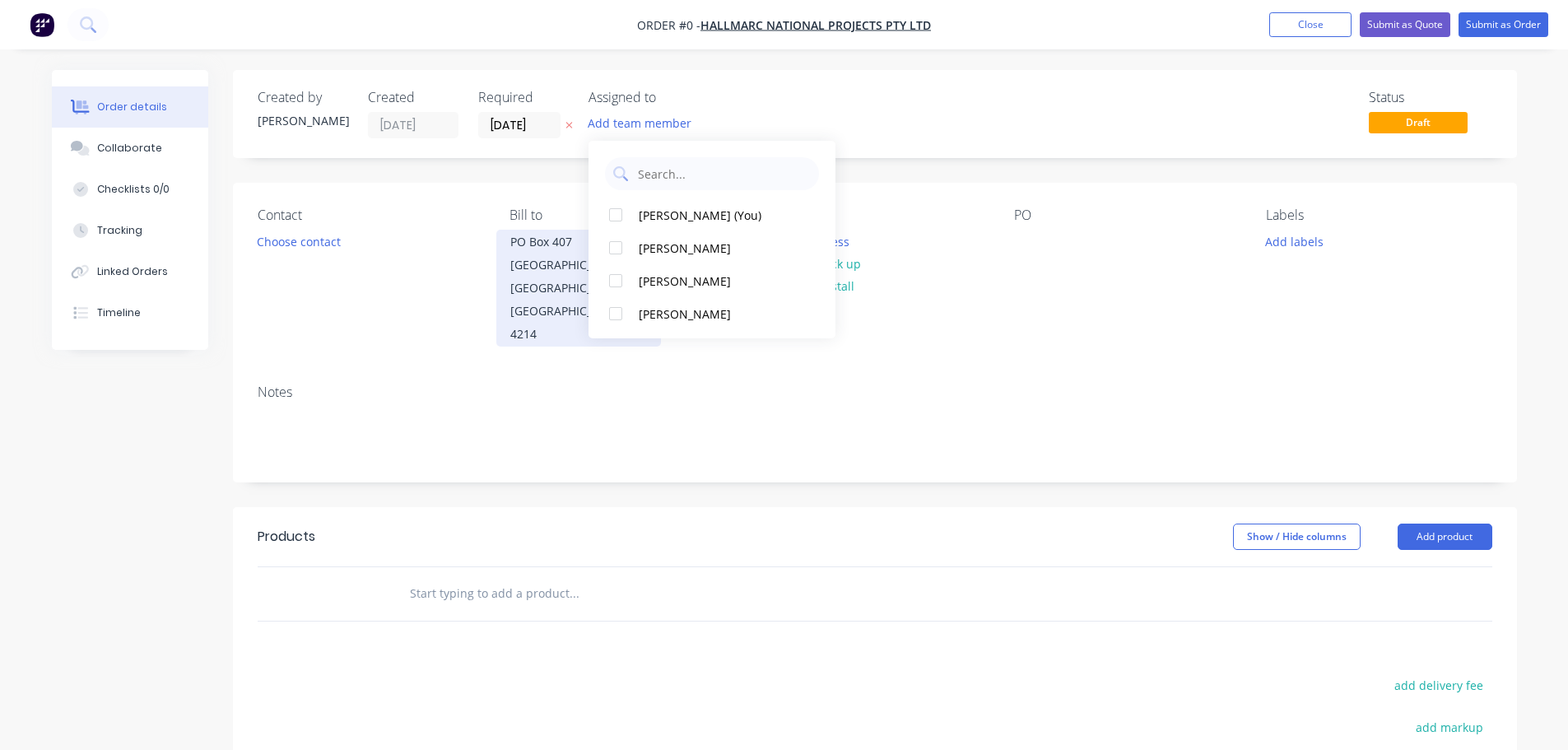
drag, startPoint x: 664, startPoint y: 272, endPoint x: 554, endPoint y: 259, distance: 110.8
click at [663, 273] on div "[PERSON_NAME]" at bounding box center [721, 281] width 164 height 17
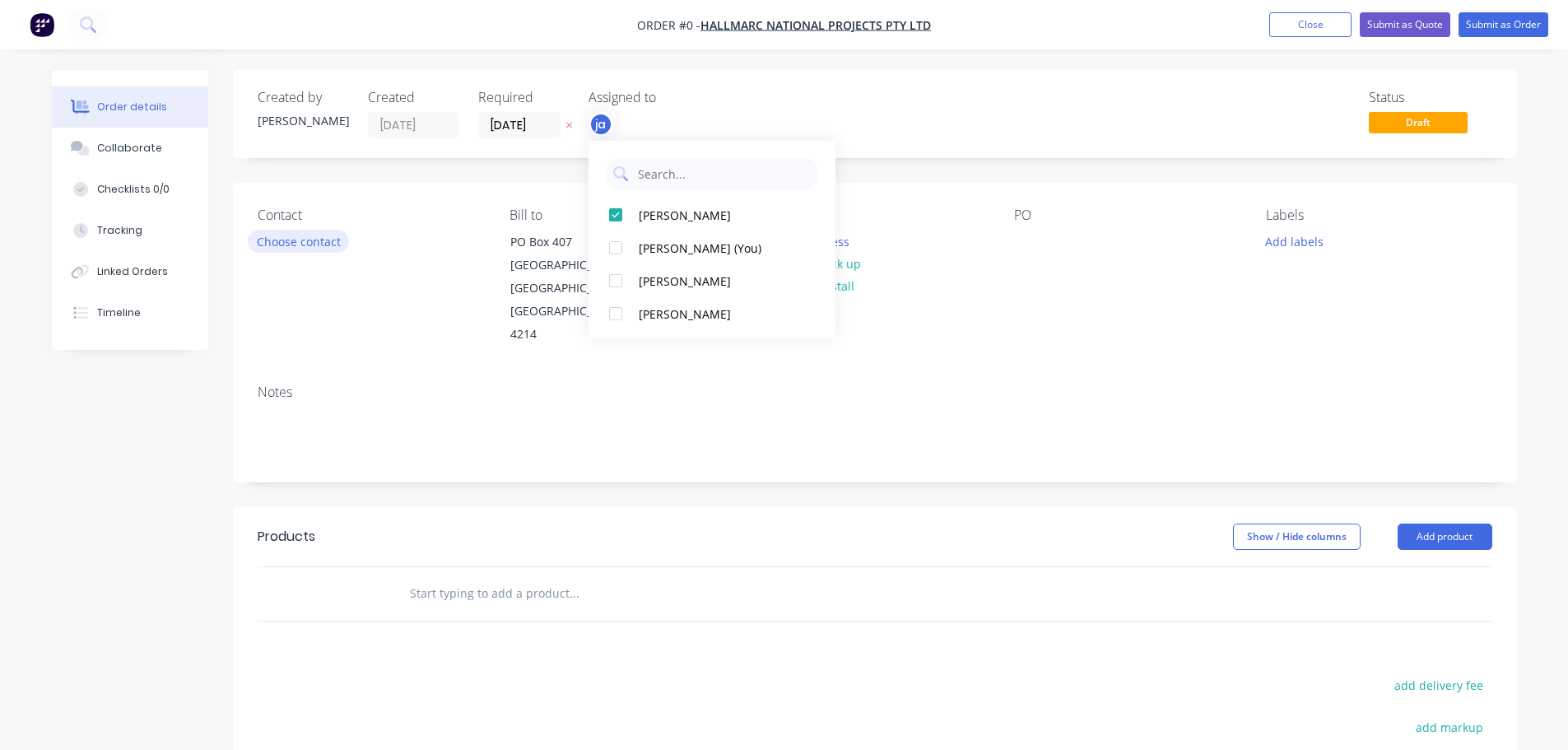
click at [312, 245] on div "Order details Collaborate Checklists 0/0 Tracking Linked Orders Timeline Order …" at bounding box center [784, 555] width 1498 height 971
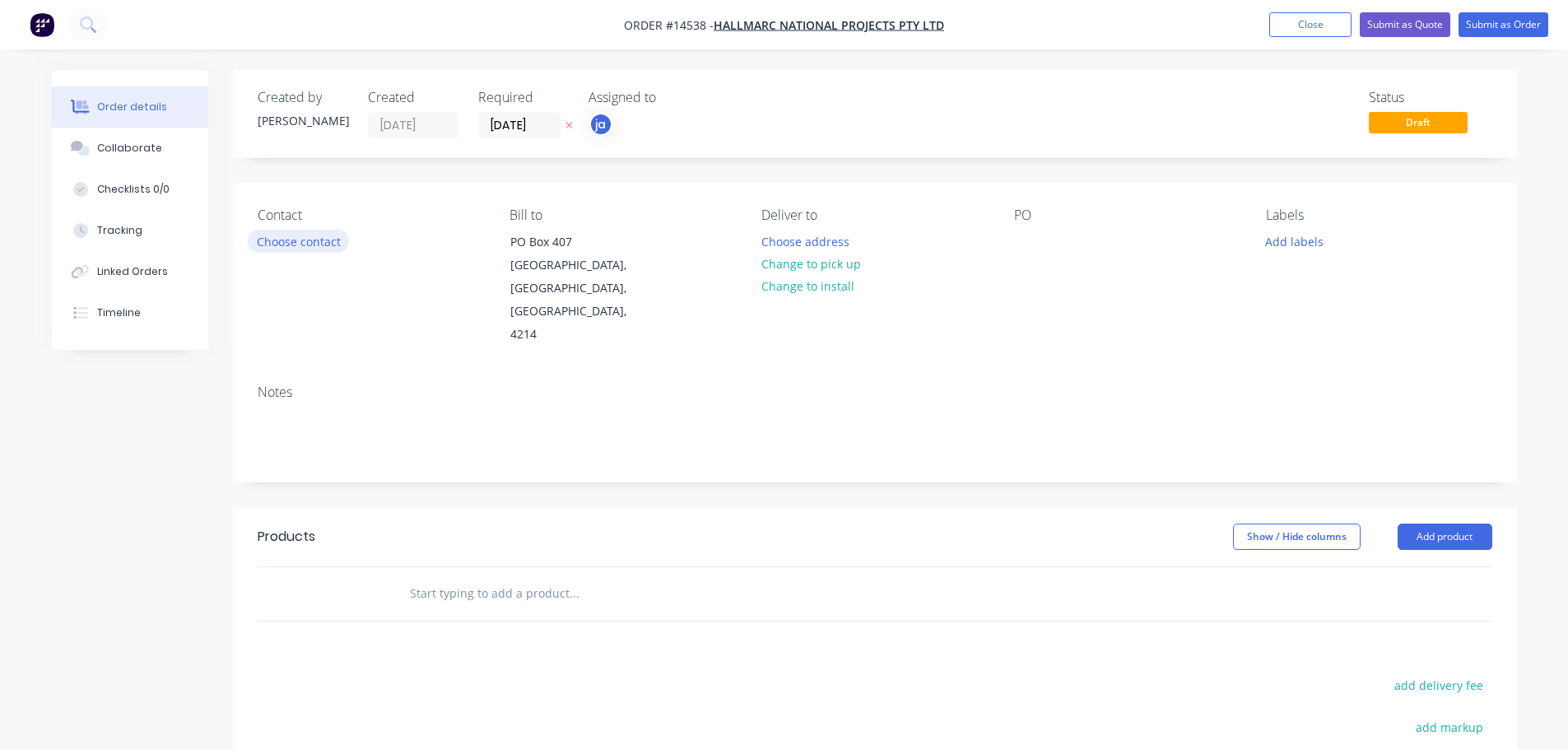
click at [299, 245] on button "Choose contact" at bounding box center [298, 240] width 101 height 22
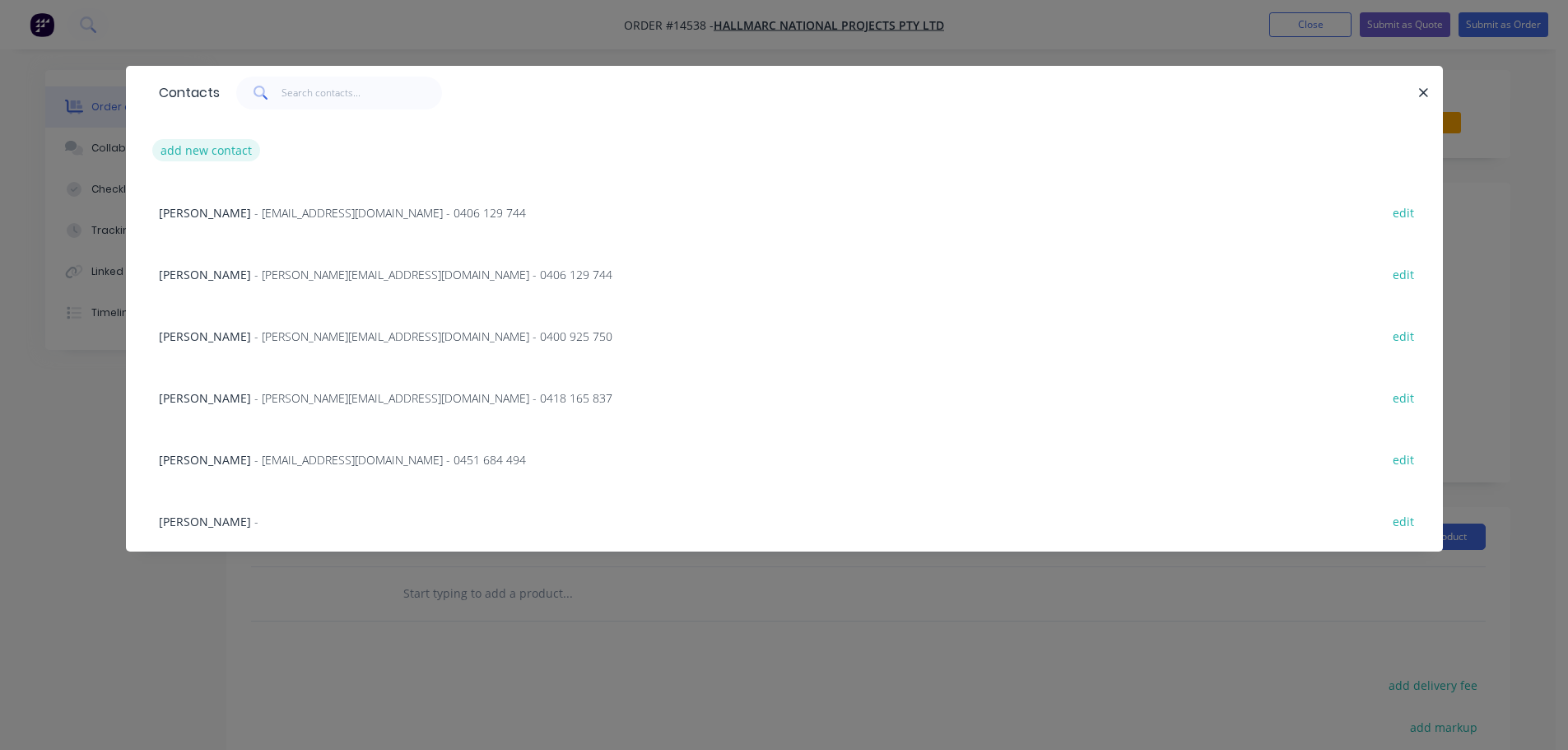
click at [207, 149] on button "add new contact" at bounding box center [206, 149] width 108 height 22
select select "AU"
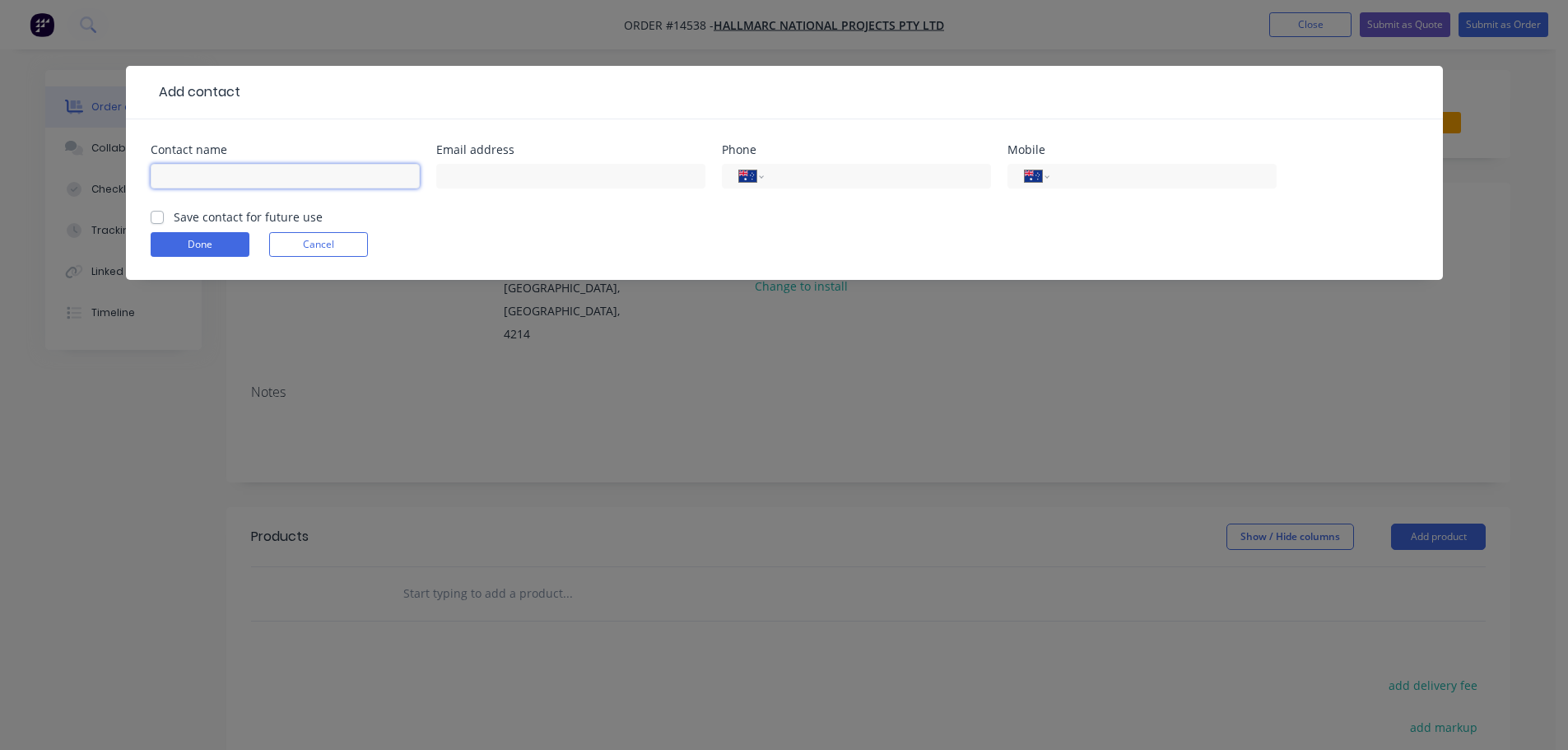
click at [272, 173] on input "text" at bounding box center [285, 176] width 269 height 24
type input "[PERSON_NAME]"
click at [260, 215] on label "Save contact for future use" at bounding box center [248, 217] width 149 height 17
click at [163, 215] on input "Save contact for future use" at bounding box center [156, 216] width 13 height 16
checkbox input "true"
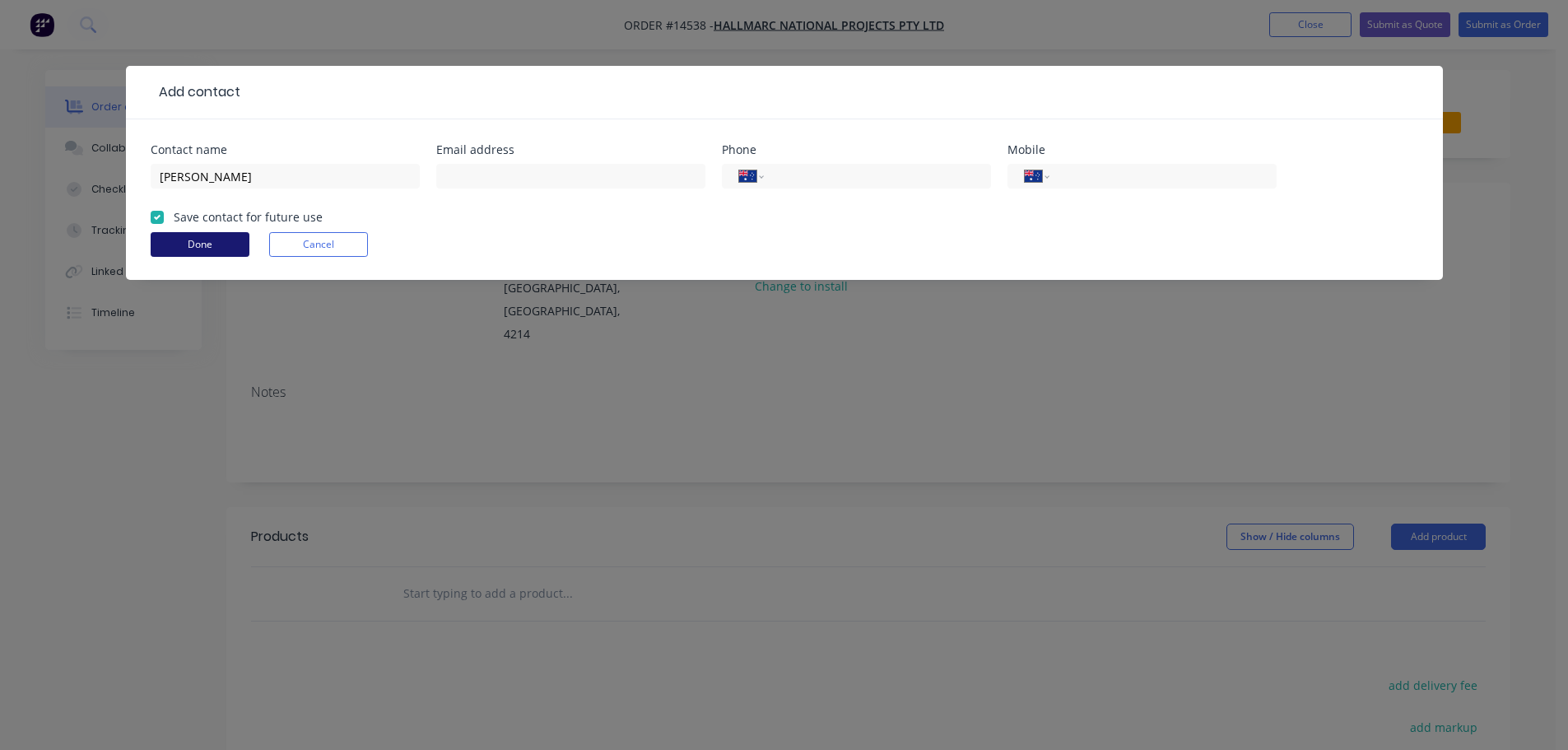
click at [209, 240] on button "Done" at bounding box center [199, 245] width 99 height 24
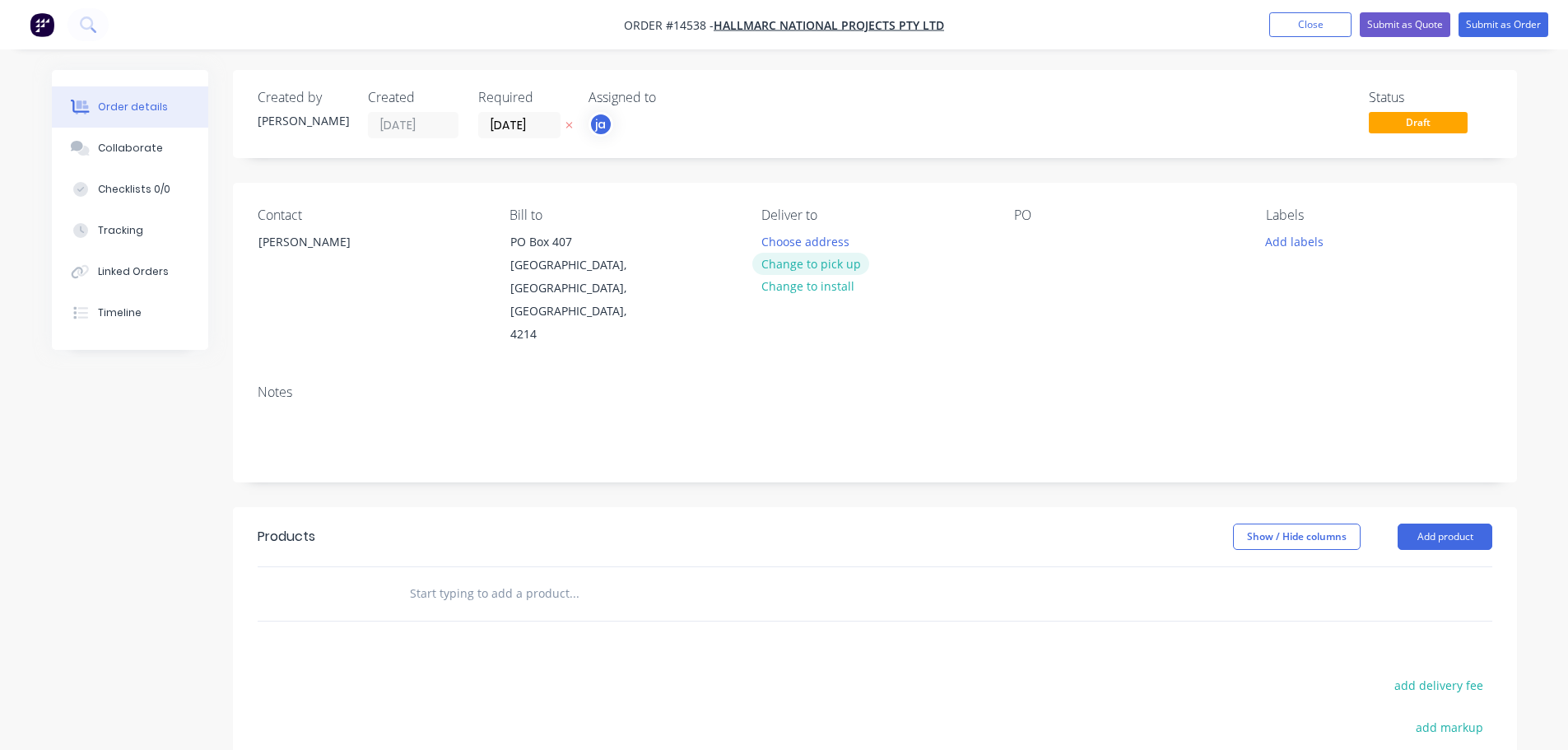
click at [841, 256] on button "Change to pick up" at bounding box center [811, 263] width 117 height 22
click at [1263, 247] on button "Add labels" at bounding box center [1294, 240] width 76 height 22
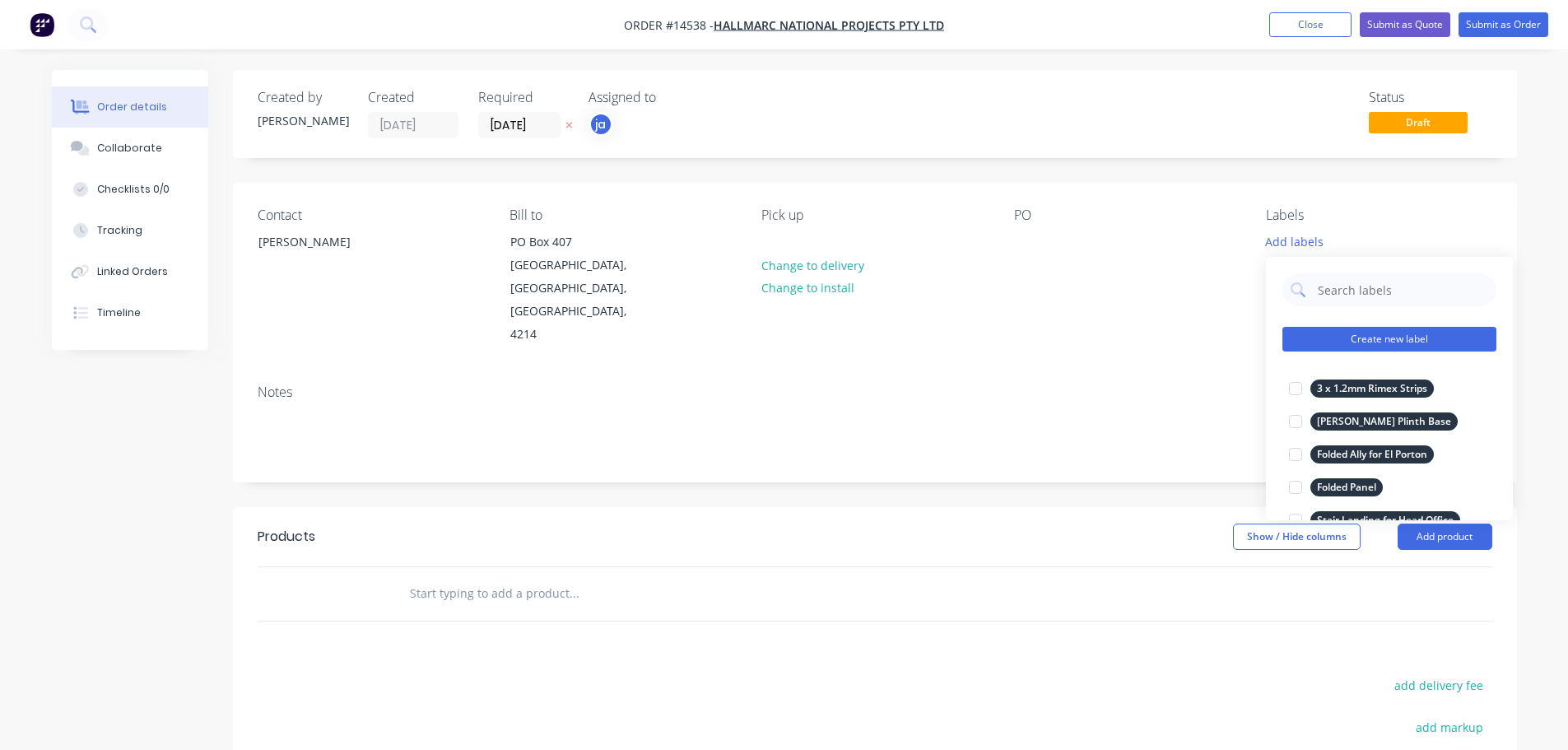
click at [1381, 332] on button "Create new label" at bounding box center [1389, 339] width 214 height 24
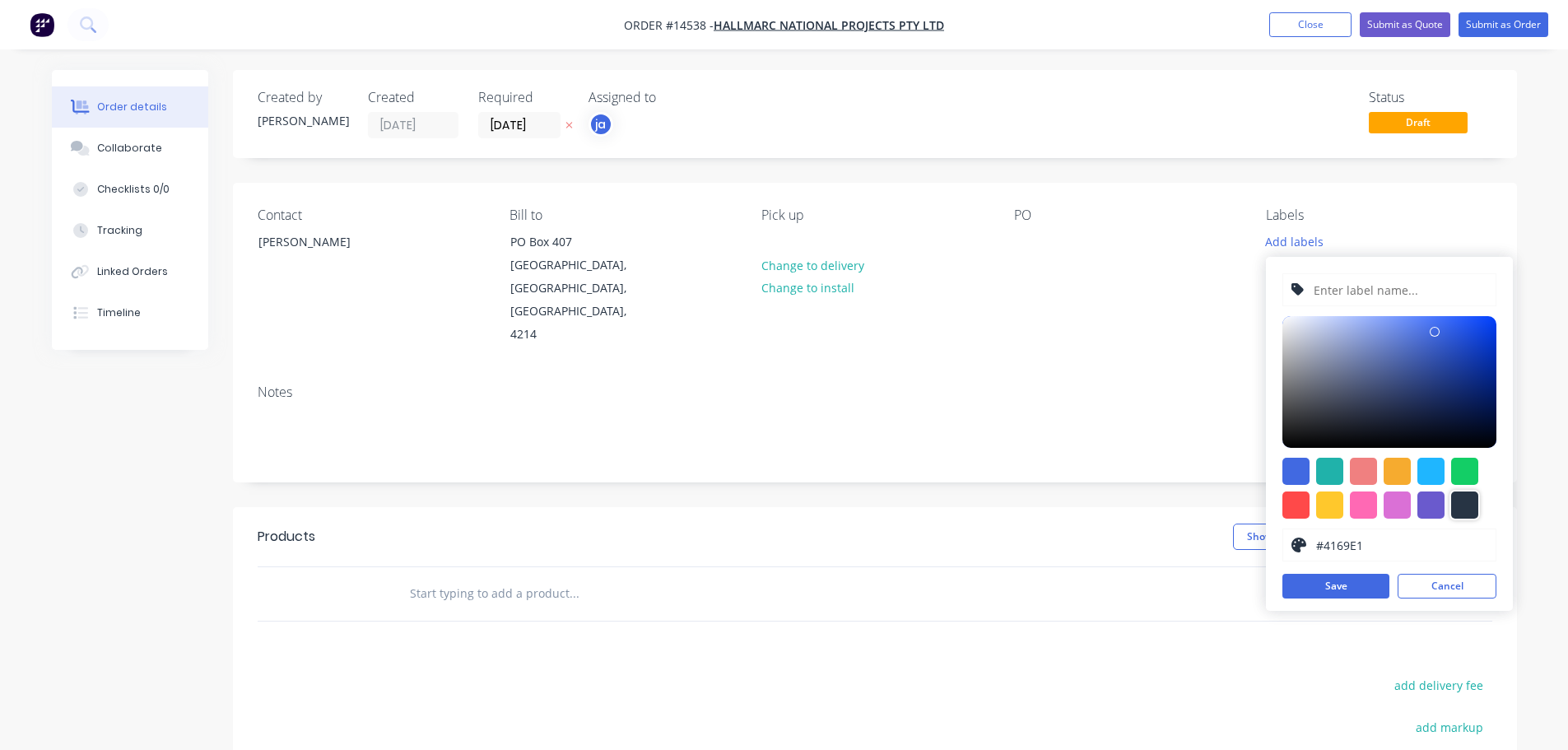
click at [1465, 506] on div at bounding box center [1464, 504] width 27 height 27
type input "#273444"
click at [1335, 289] on input "text" at bounding box center [1399, 290] width 176 height 31
paste input "1 x Tv Frame"
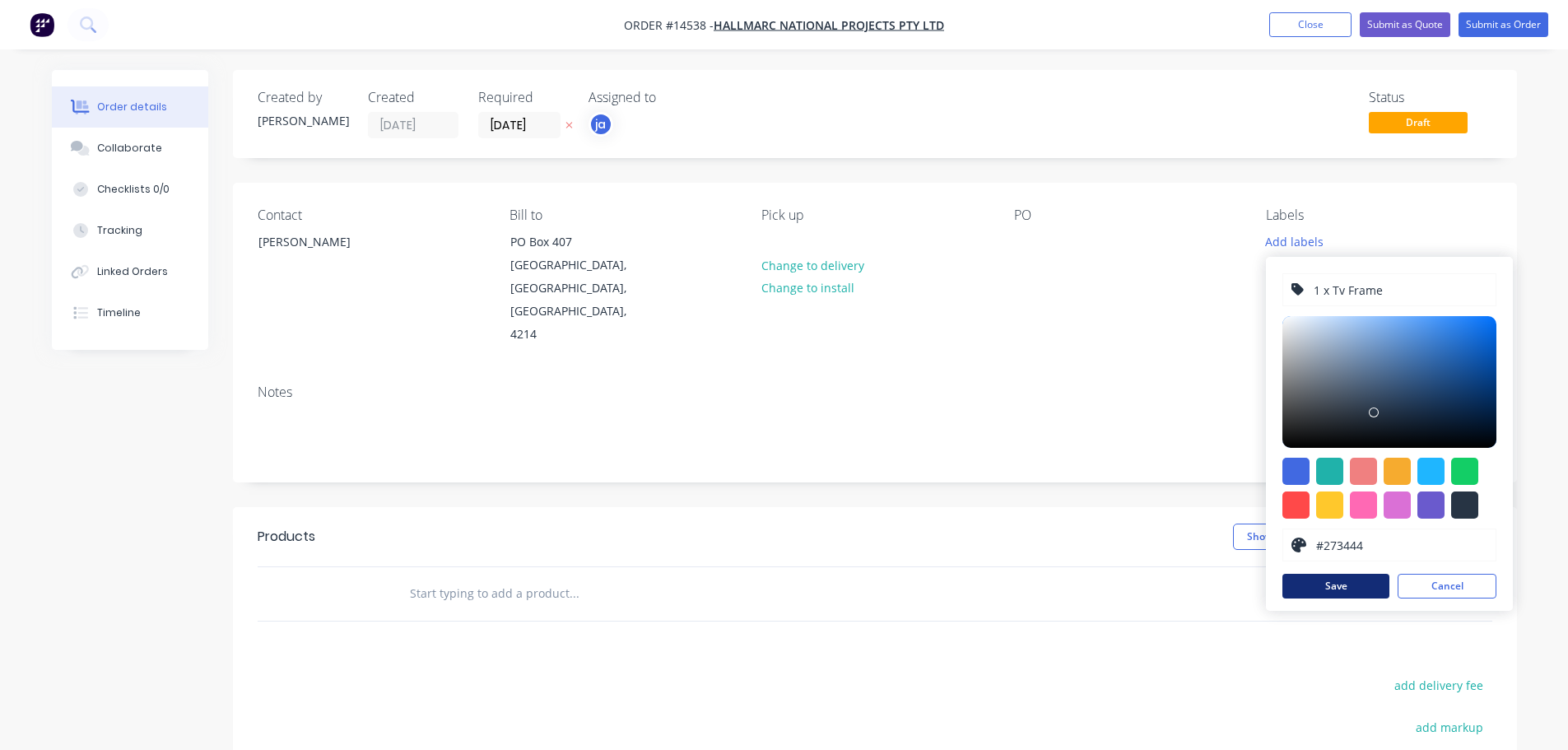
type input "1 x Tv Frame"
click at [1369, 586] on button "Save" at bounding box center [1336, 586] width 107 height 24
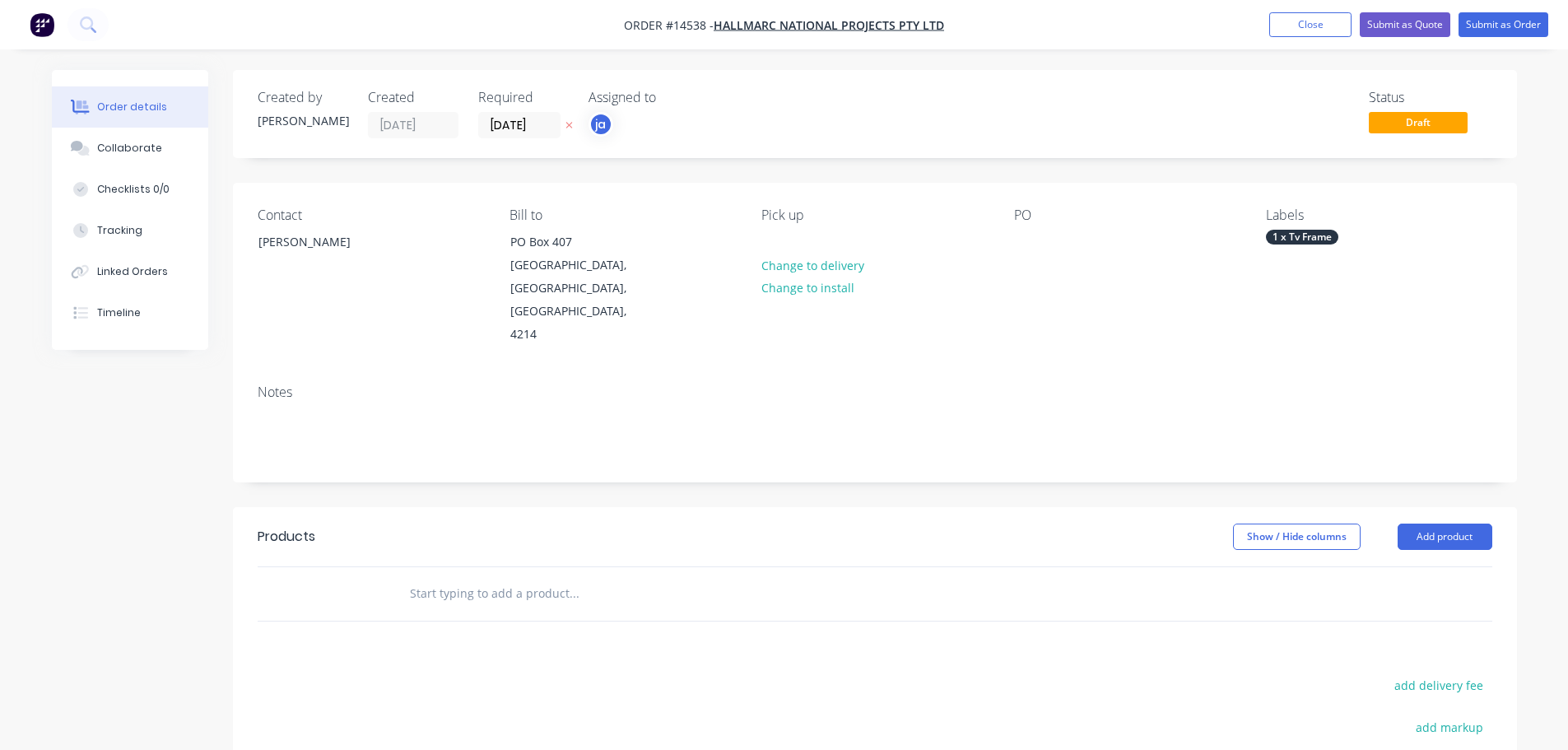
click at [516, 514] on header "Products Show / Hide columns Add product" at bounding box center [874, 537] width 1284 height 59
click at [518, 577] on input "text" at bounding box center [573, 594] width 330 height 33
paste input "1 x Tv Frame"
type input "1 x Tv Frame"
click at [531, 629] on button "Add 1 x Tv Frame to order" at bounding box center [663, 656] width 494 height 52
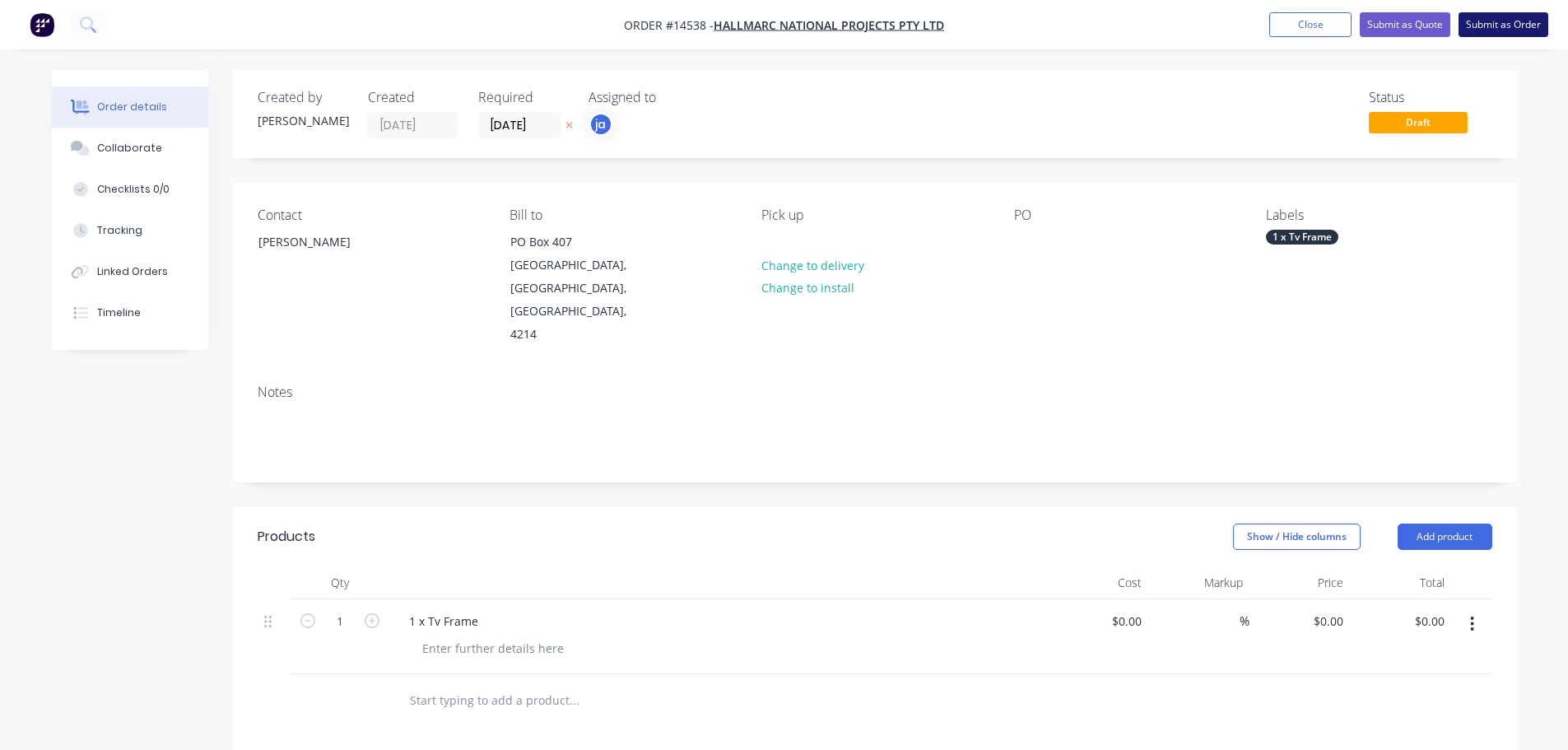
click at [1515, 29] on button "Submit as Order" at bounding box center [1503, 24] width 90 height 24
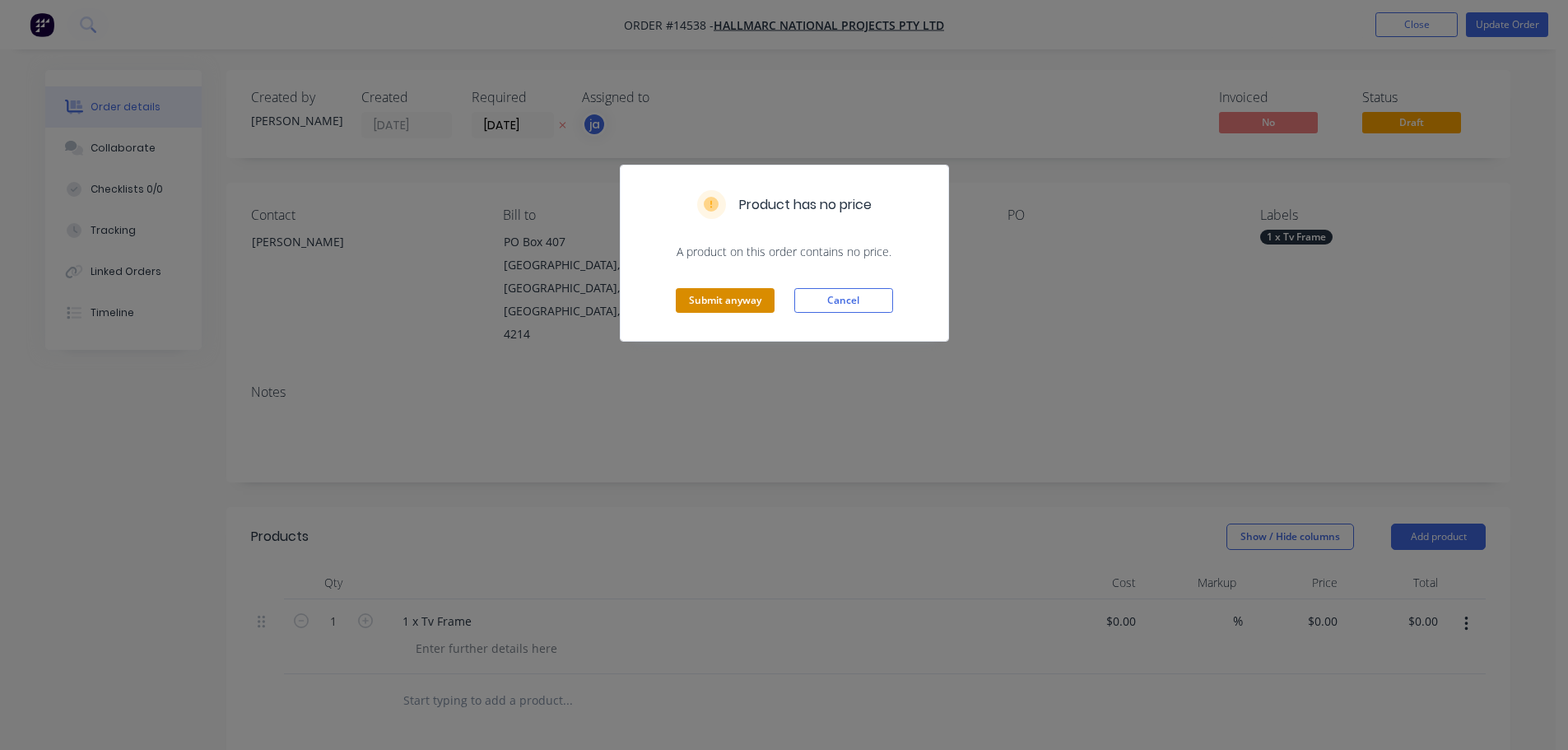
click at [755, 305] on button "Submit anyway" at bounding box center [725, 301] width 99 height 24
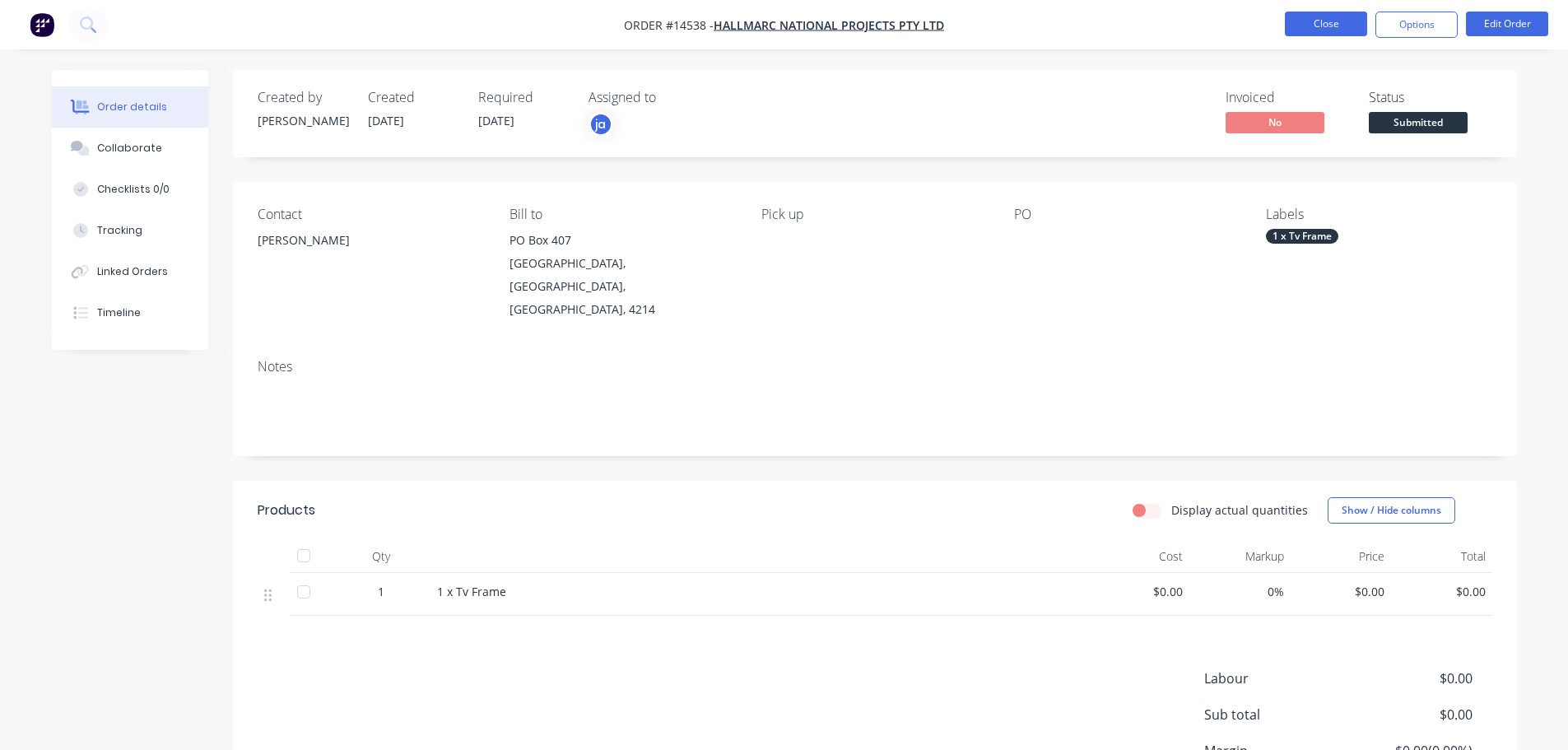
click at [1325, 17] on button "Close" at bounding box center [1326, 24] width 82 height 24
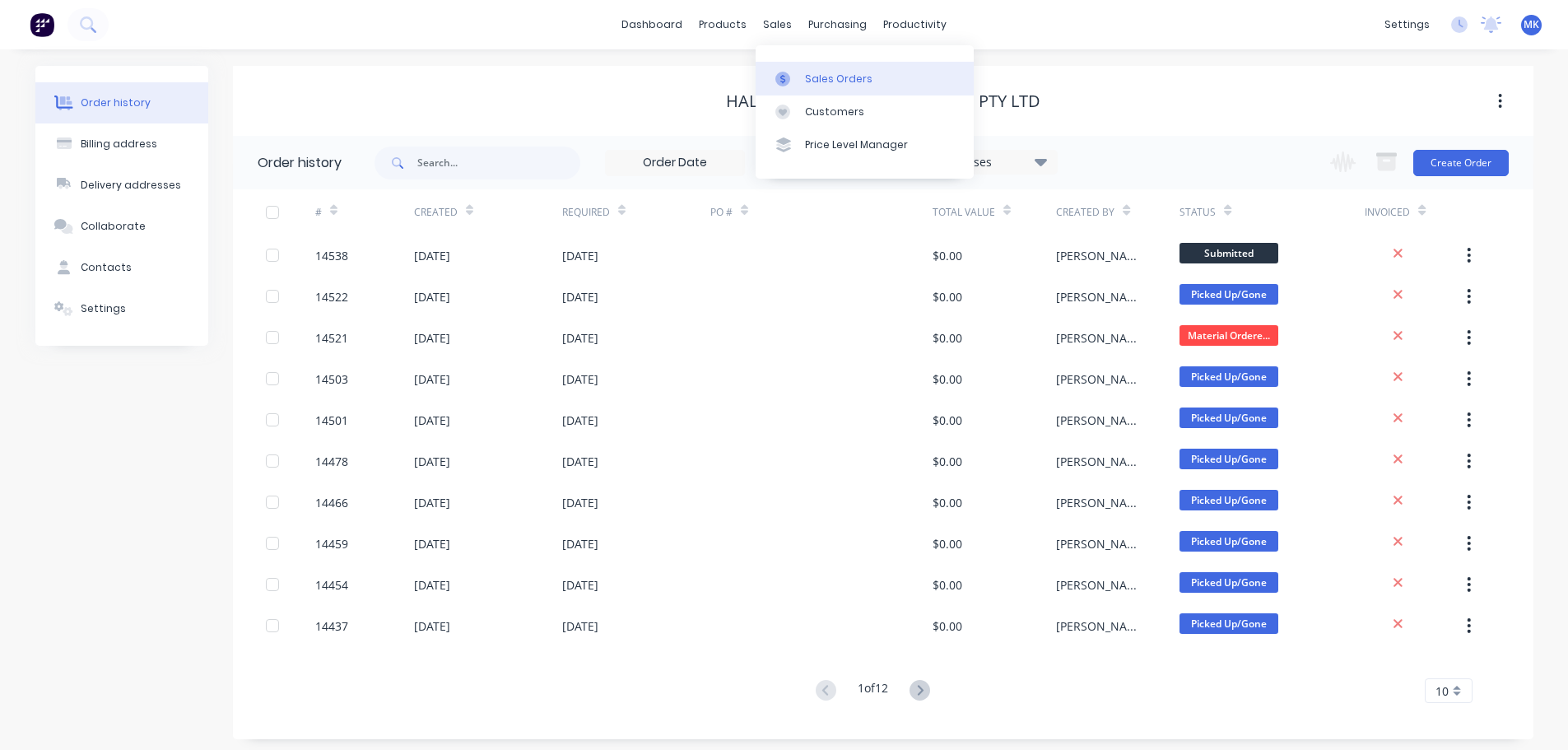
click at [803, 66] on link "Sales Orders" at bounding box center [864, 79] width 219 height 33
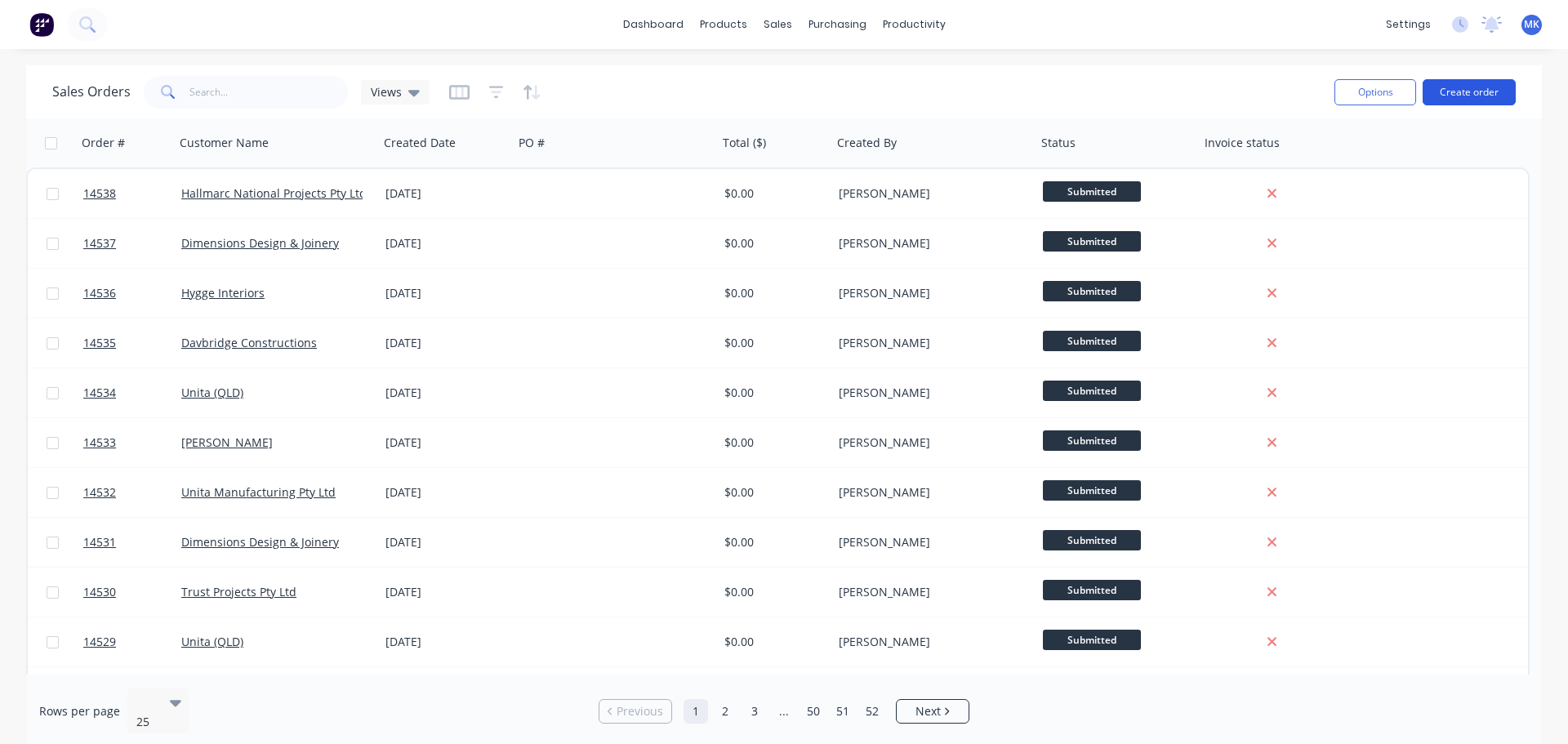
click at [1485, 84] on button "Create order" at bounding box center [1468, 92] width 93 height 26
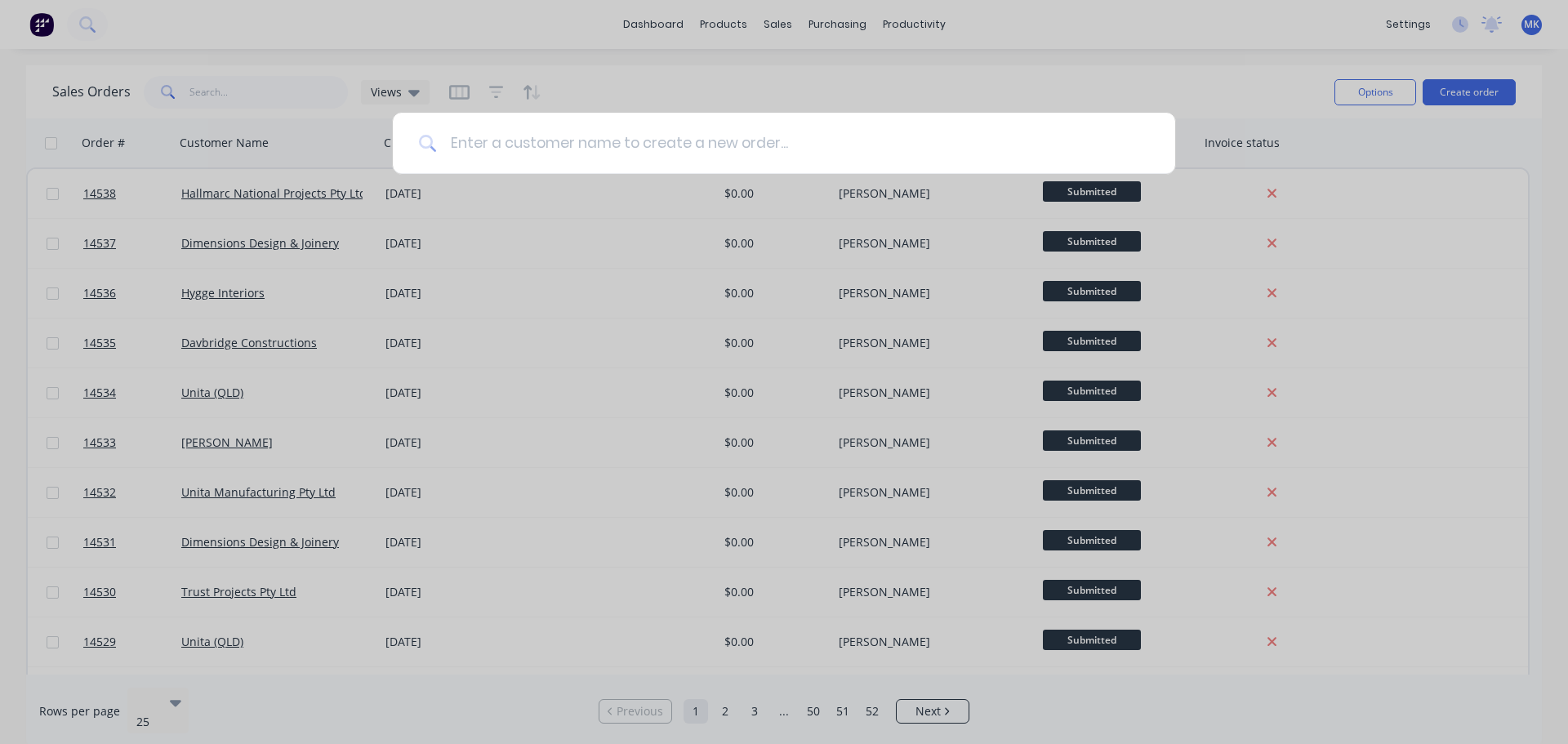
drag, startPoint x: 461, startPoint y: 181, endPoint x: 449, endPoint y: 151, distance: 32.3
click at [449, 151] on input at bounding box center [793, 143] width 712 height 62
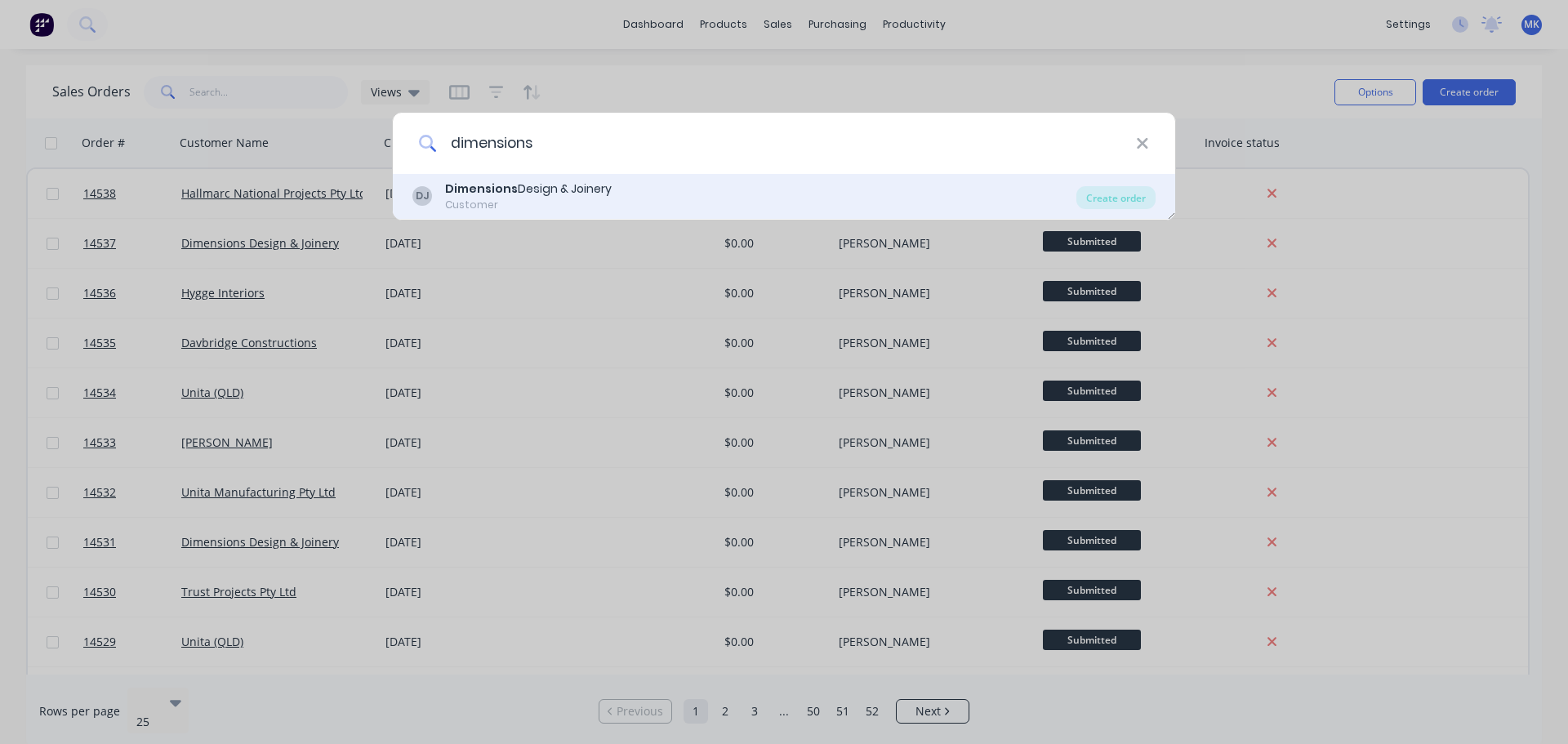
type input "dimensions"
click at [621, 192] on div "DJ Dimensions Design & Joinery Customer" at bounding box center [745, 196] width 664 height 32
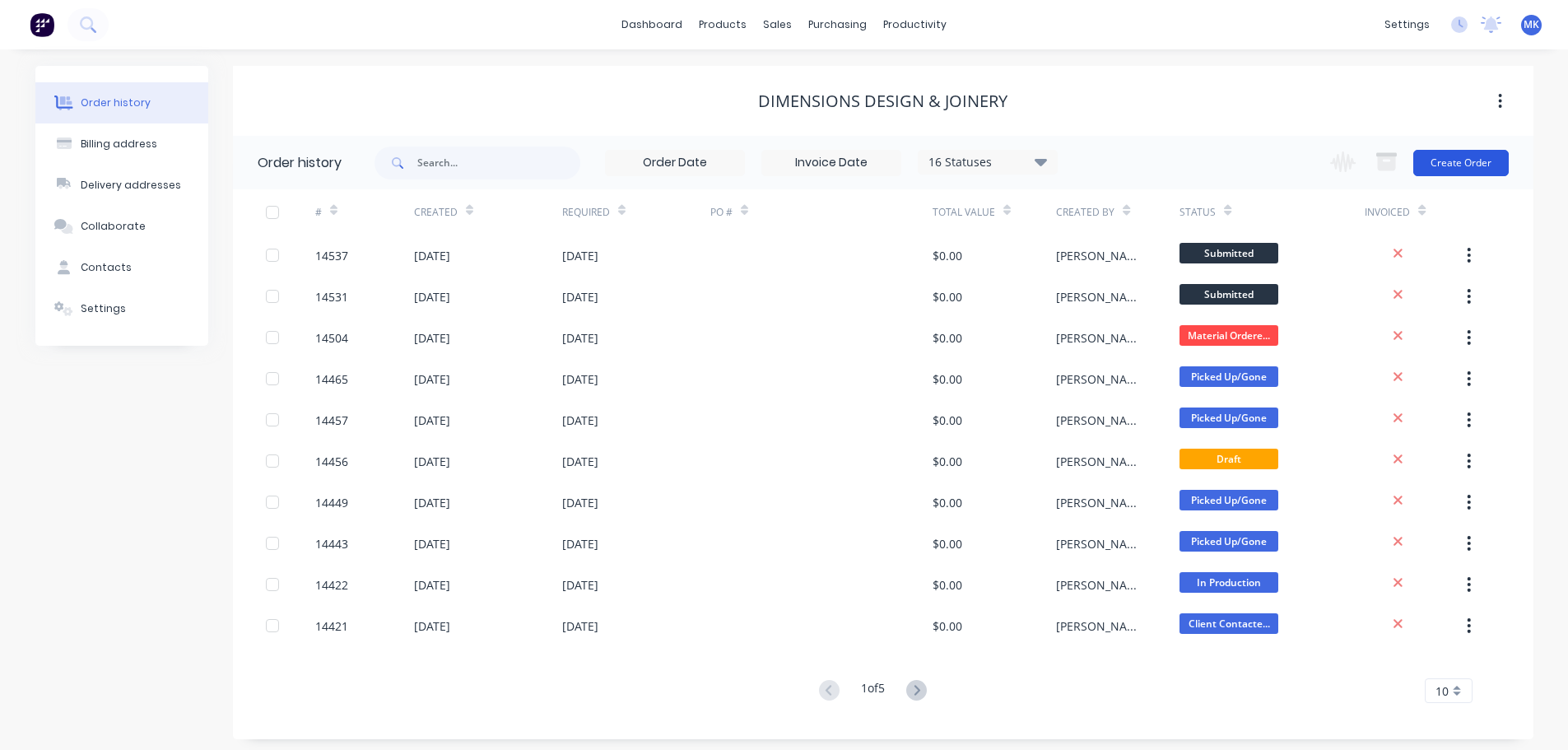
click at [1493, 149] on button "Create Order" at bounding box center [1460, 163] width 95 height 26
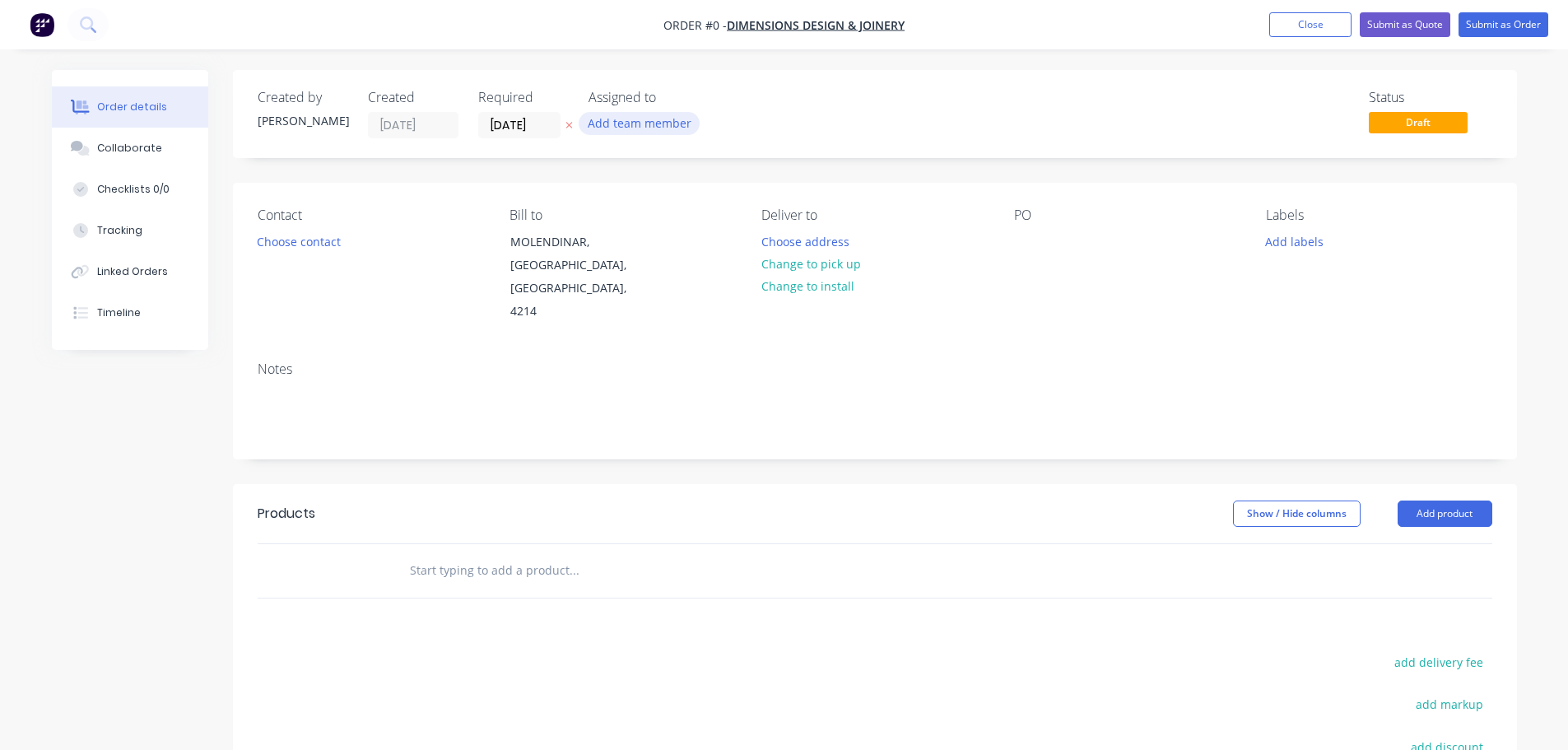
click at [604, 116] on button "Add team member" at bounding box center [639, 122] width 121 height 22
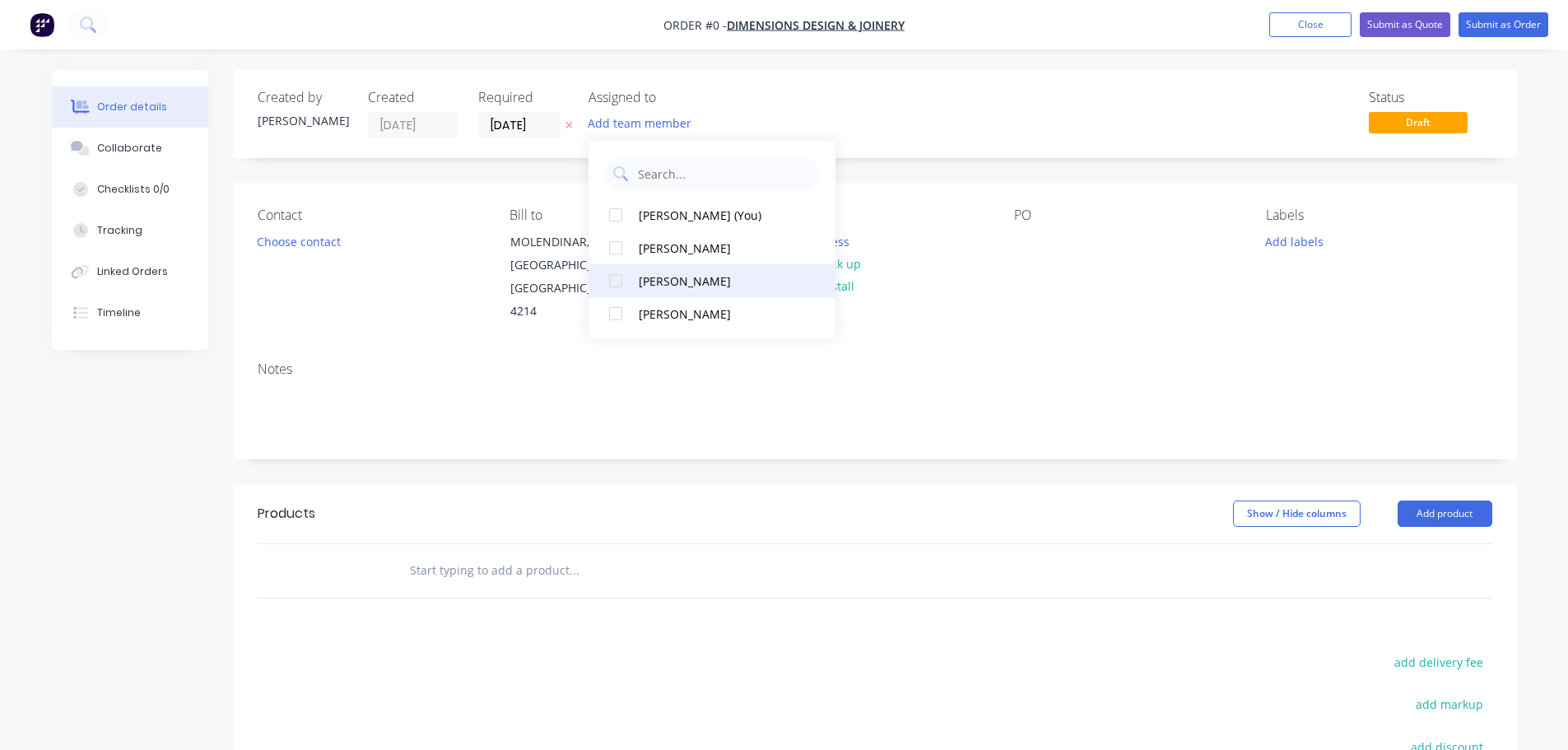
click at [675, 271] on button "[PERSON_NAME]" at bounding box center [711, 281] width 246 height 33
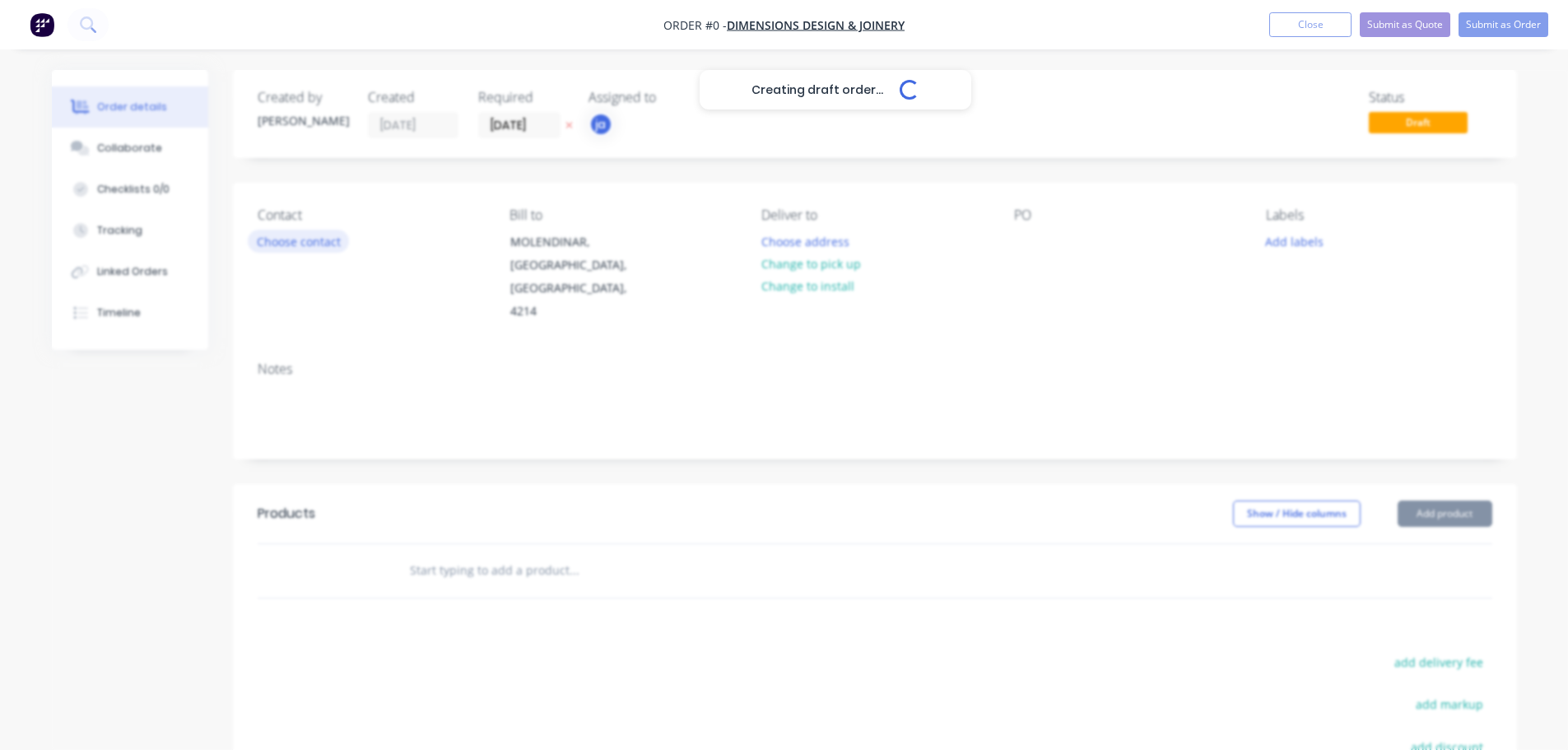
click at [334, 233] on div "Creating draft order... Loading... Order details Collaborate Checklists 0/0 Tra…" at bounding box center [784, 544] width 1498 height 948
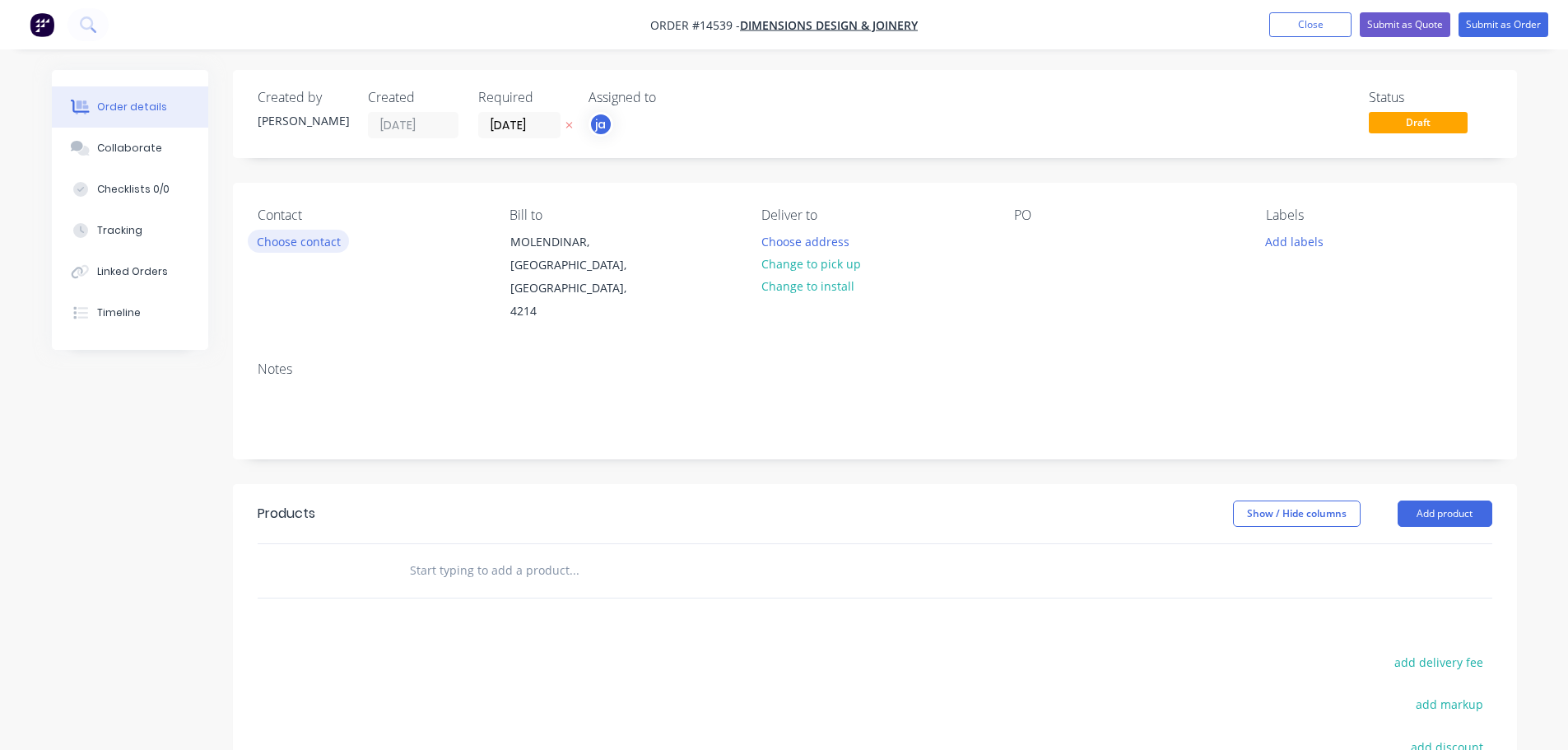
click at [323, 240] on button "Choose contact" at bounding box center [298, 240] width 101 height 22
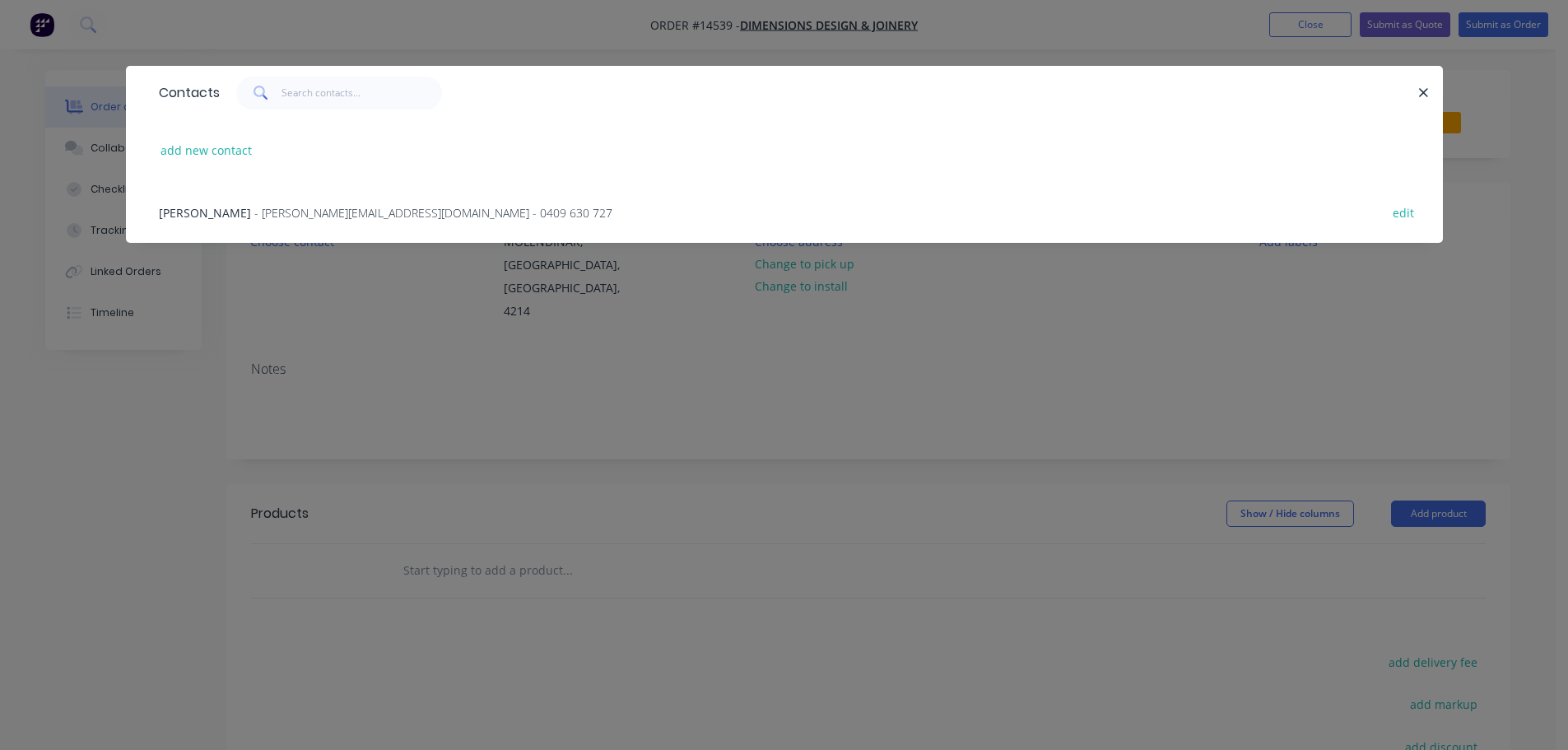
click at [316, 222] on div "Endre Gulyas - [EMAIL_ADDRESS][DOMAIN_NAME] - 0409 630 727 edit" at bounding box center [784, 212] width 1267 height 62
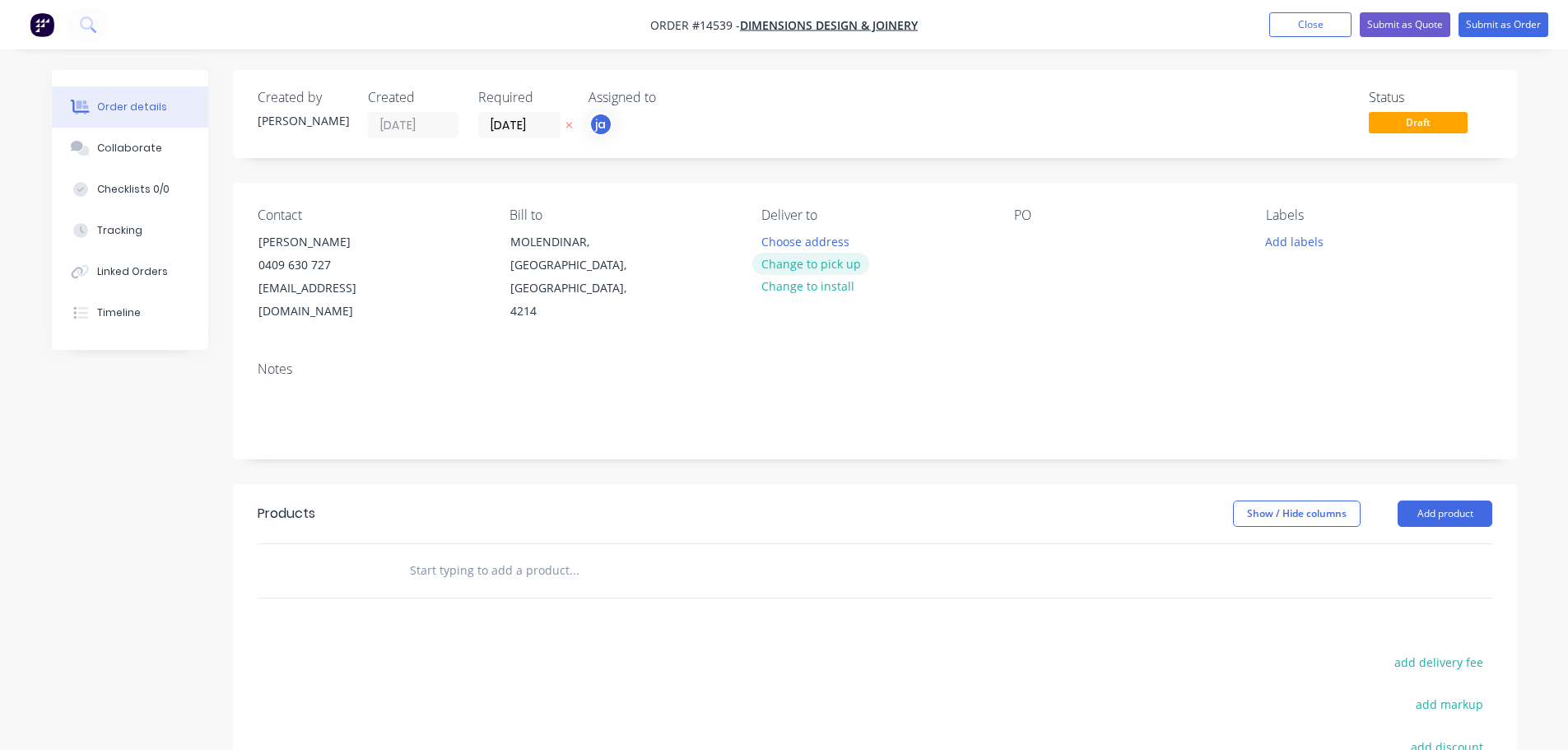
click at [817, 266] on button "Change to pick up" at bounding box center [811, 263] width 117 height 22
click at [1301, 241] on button "Add labels" at bounding box center [1294, 240] width 76 height 22
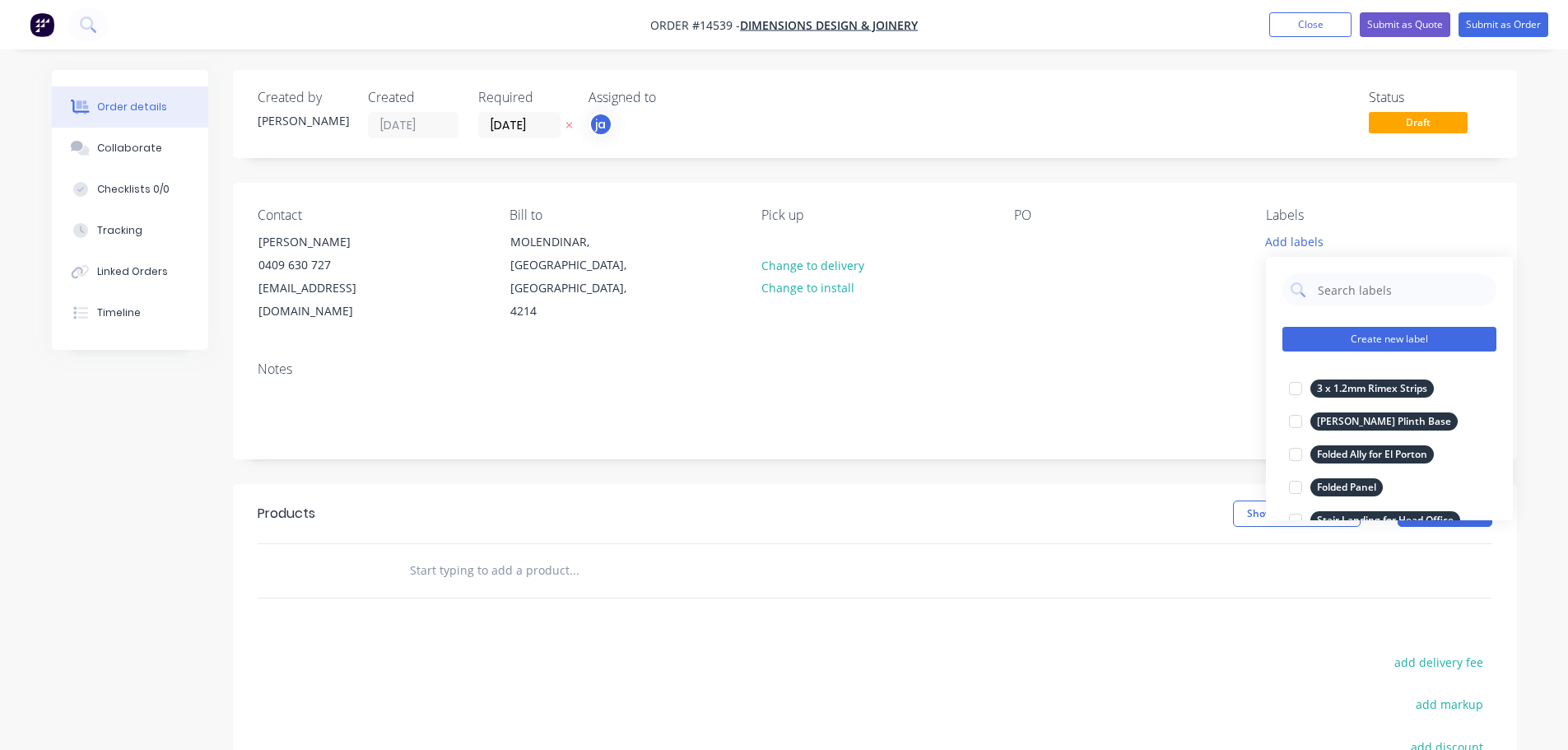
click at [1363, 330] on button "Create new label" at bounding box center [1389, 339] width 214 height 24
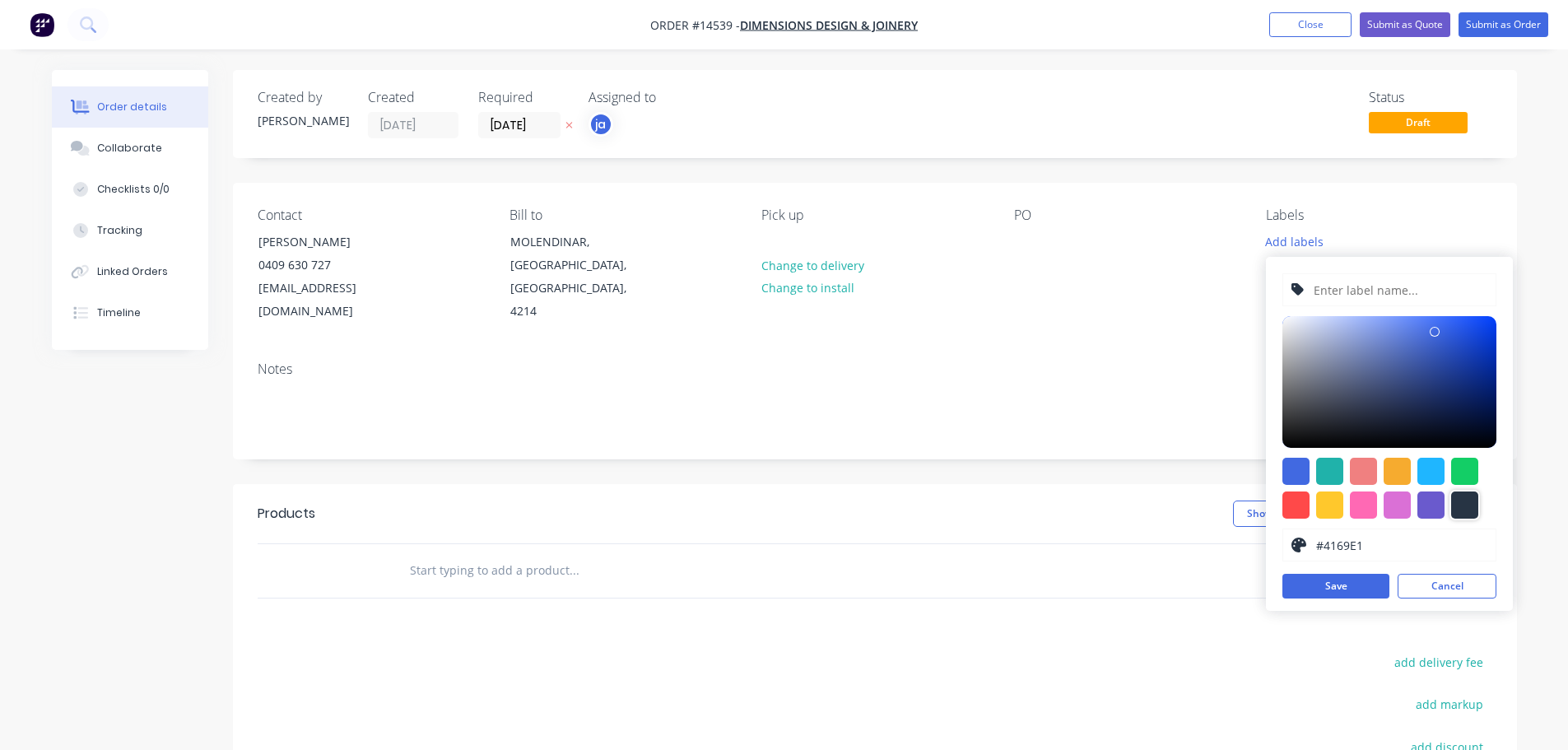
drag, startPoint x: 1471, startPoint y: 510, endPoint x: 1447, endPoint y: 447, distance: 67.4
click at [1470, 510] on div at bounding box center [1464, 504] width 27 height 27
type input "#273444"
click at [1412, 298] on input "text" at bounding box center [1399, 290] width 176 height 31
paste input "Factorie Return Rails + Handles"
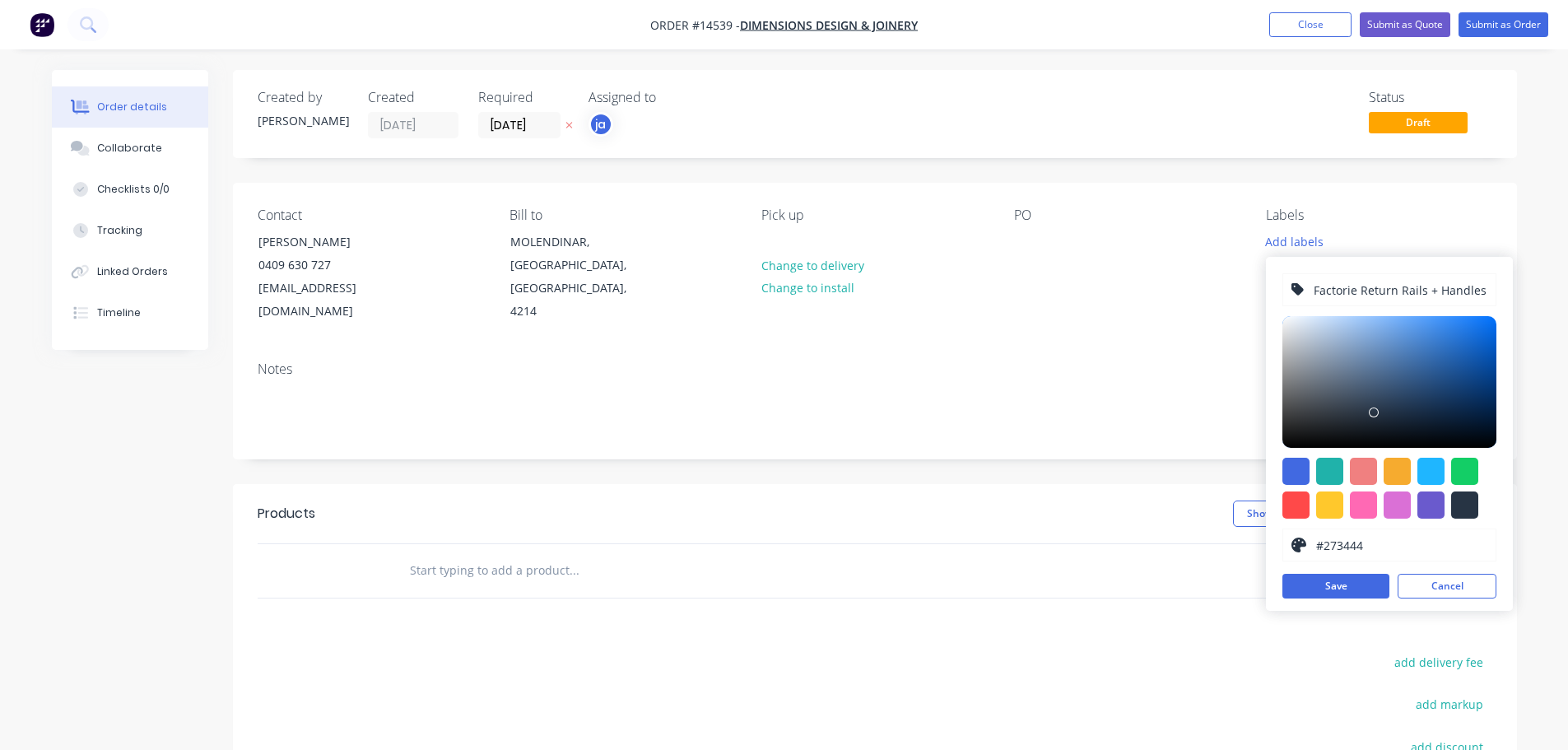
type input "Factorie Return Rails + Handles"
click at [1340, 571] on div "Factorie Return Rails + Handles #273444 hex #273444 Save Cancel" at bounding box center [1389, 434] width 246 height 354
click at [1340, 587] on button "Save" at bounding box center [1336, 586] width 107 height 24
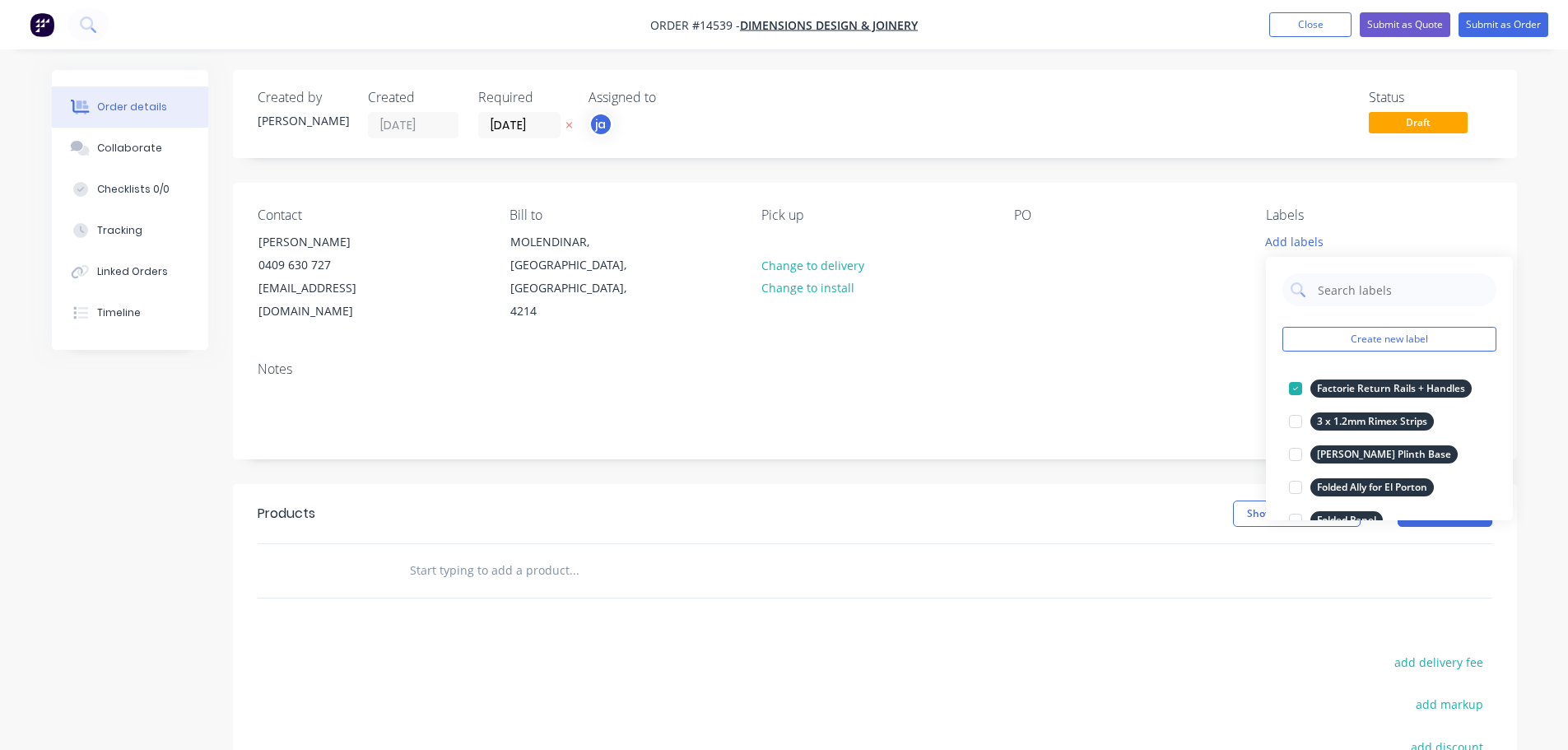
drag, startPoint x: 461, startPoint y: 571, endPoint x: 461, endPoint y: 550, distance: 21.0
click at [461, 571] on div at bounding box center [685, 570] width 593 height 53
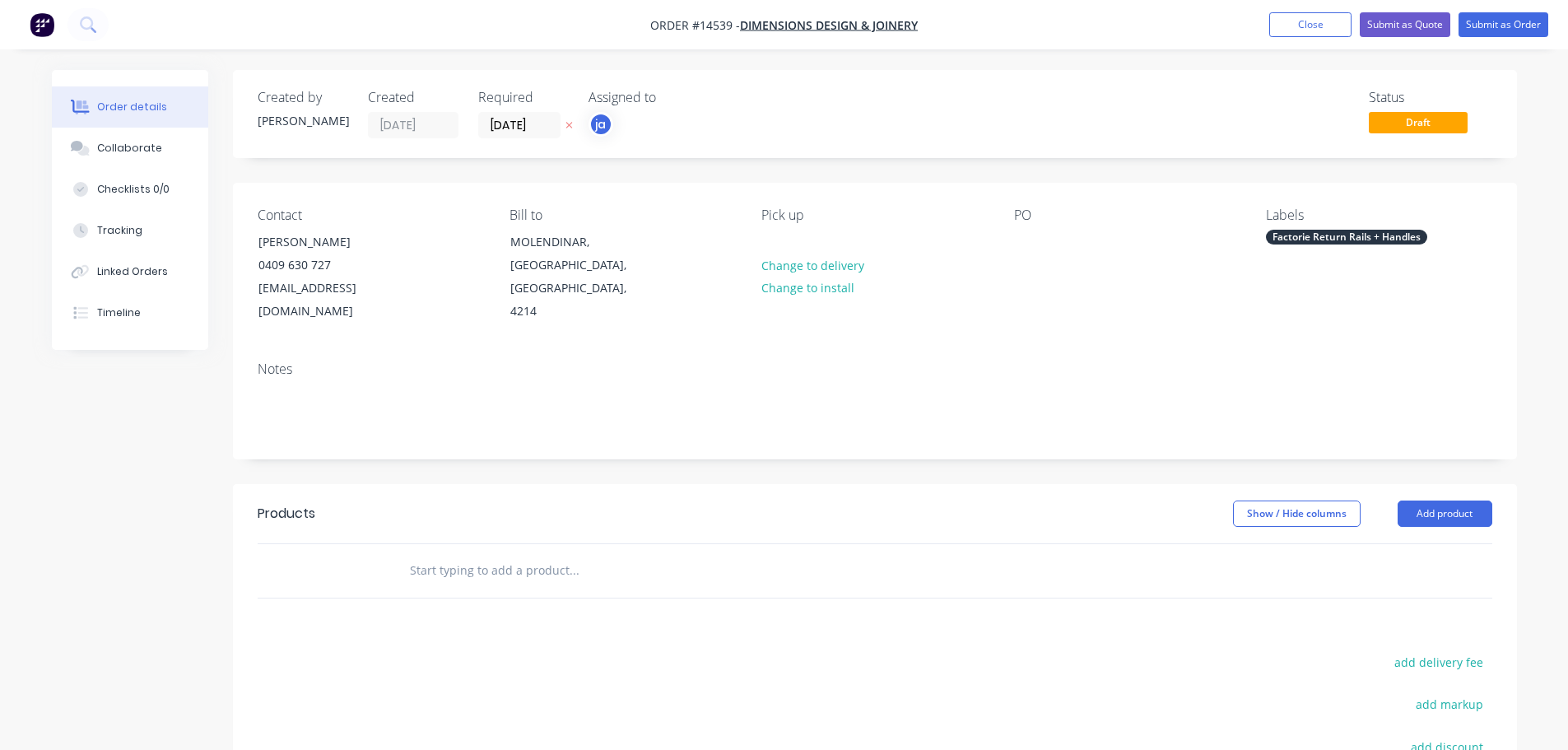
click at [461, 554] on input "text" at bounding box center [573, 571] width 330 height 33
paste input "Factorie Return Rails + Handles"
type input "Factorie Return Rails + Handles"
click at [563, 609] on button "Add Factorie Return Rails + Handles to order" at bounding box center [663, 633] width 494 height 52
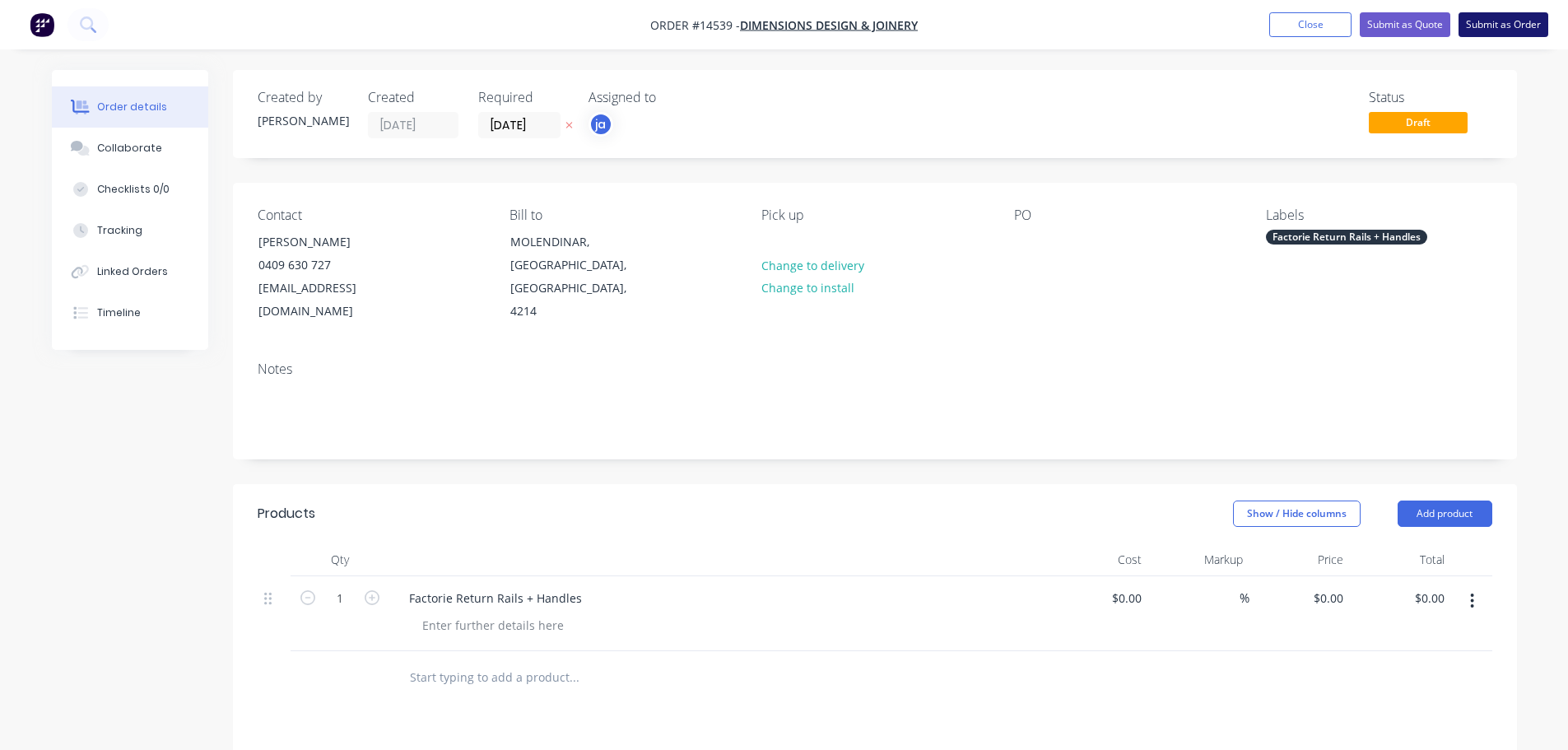
click at [1505, 35] on button "Submit as Order" at bounding box center [1503, 24] width 90 height 24
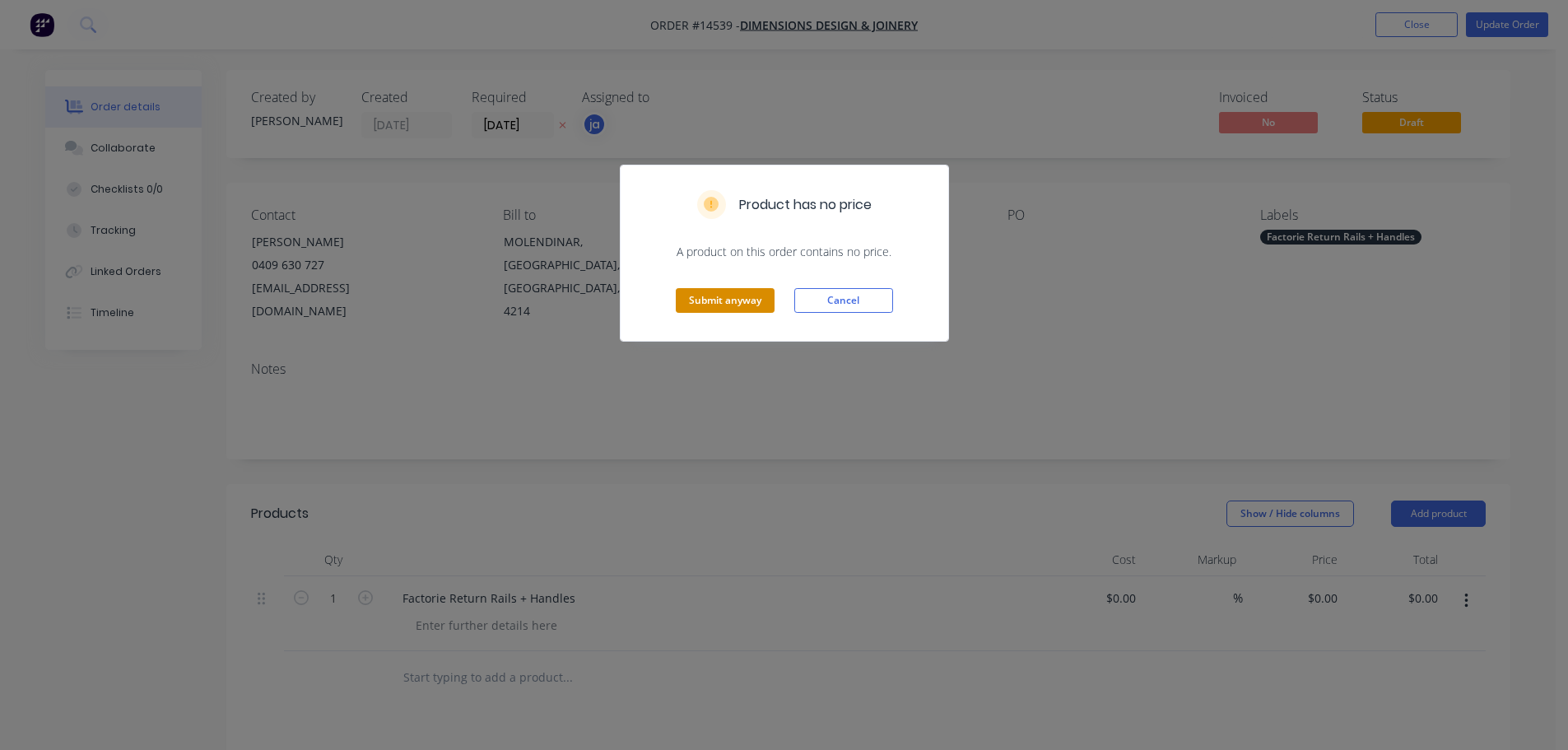
click at [734, 307] on button "Submit anyway" at bounding box center [725, 301] width 99 height 24
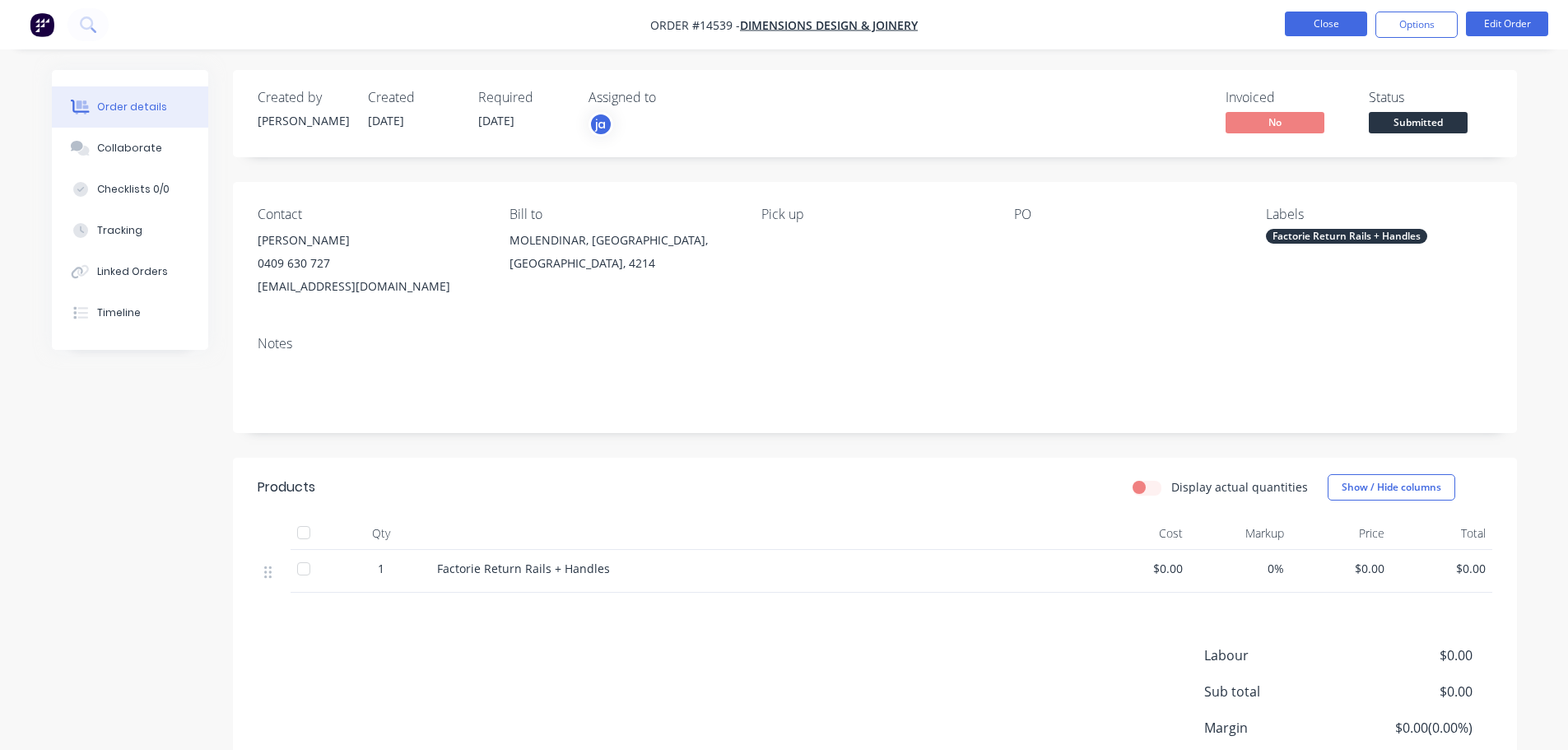
click at [1300, 14] on button "Close" at bounding box center [1326, 24] width 82 height 24
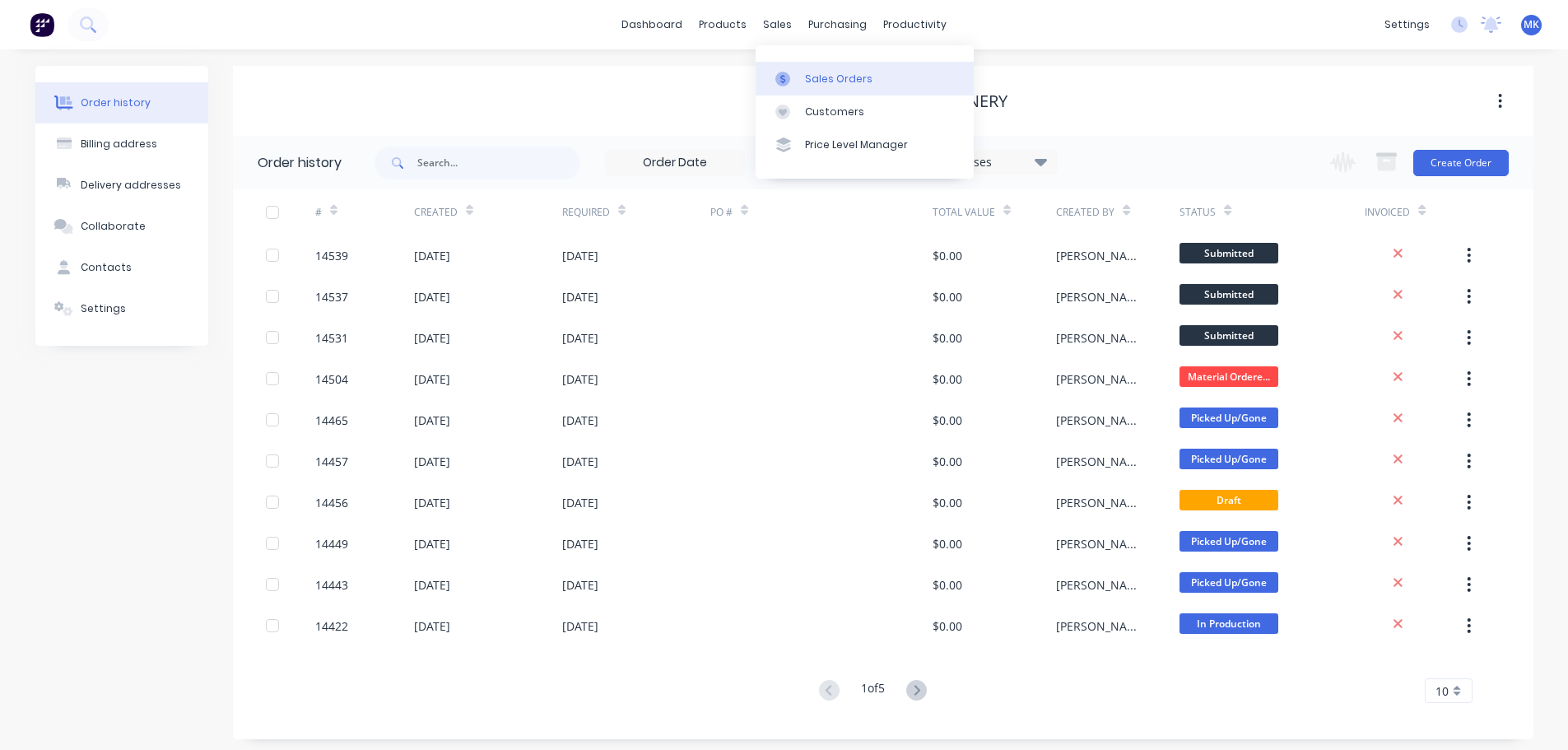
click at [797, 64] on link "Sales Orders" at bounding box center [864, 79] width 219 height 33
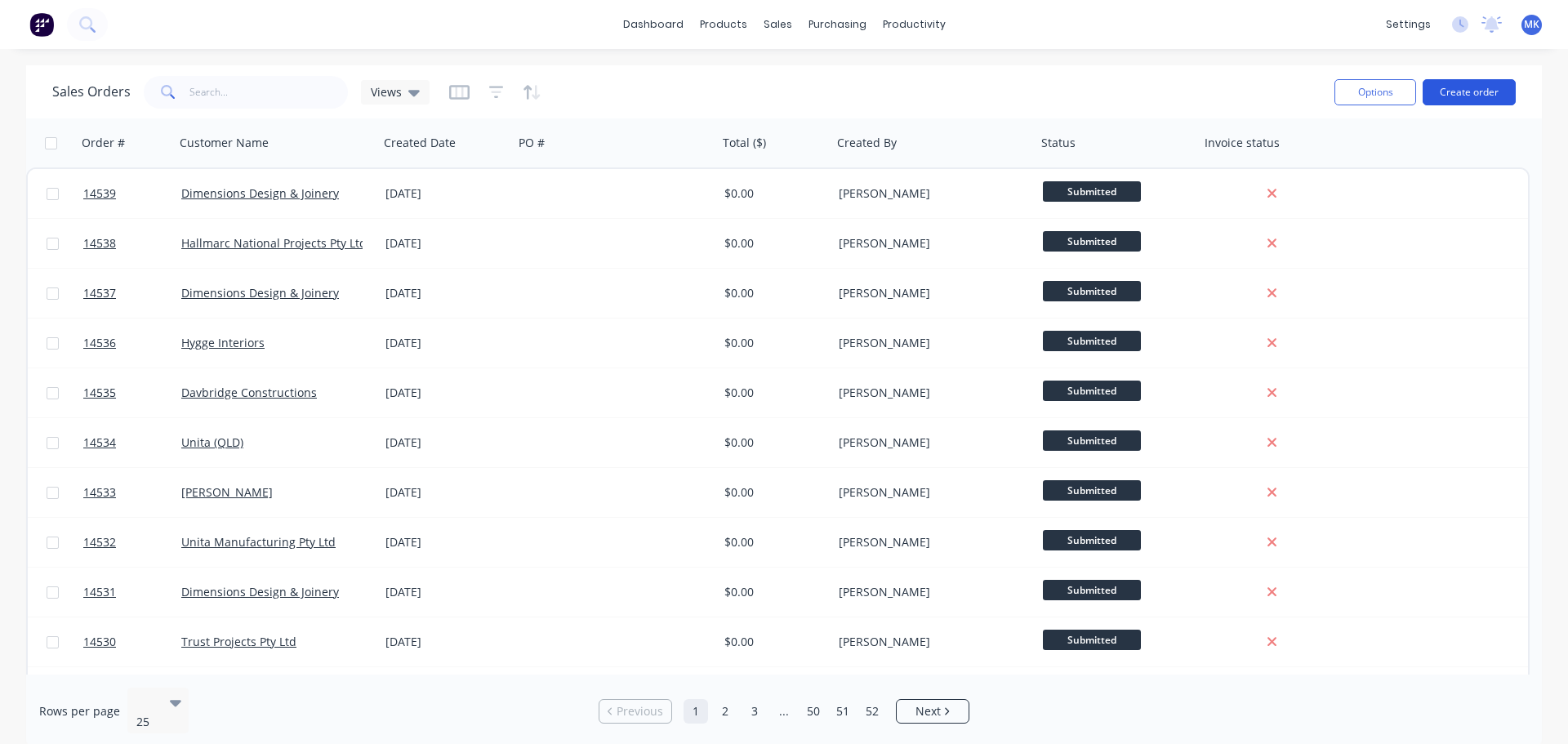
click at [1479, 79] on button "Create order" at bounding box center [1468, 92] width 93 height 26
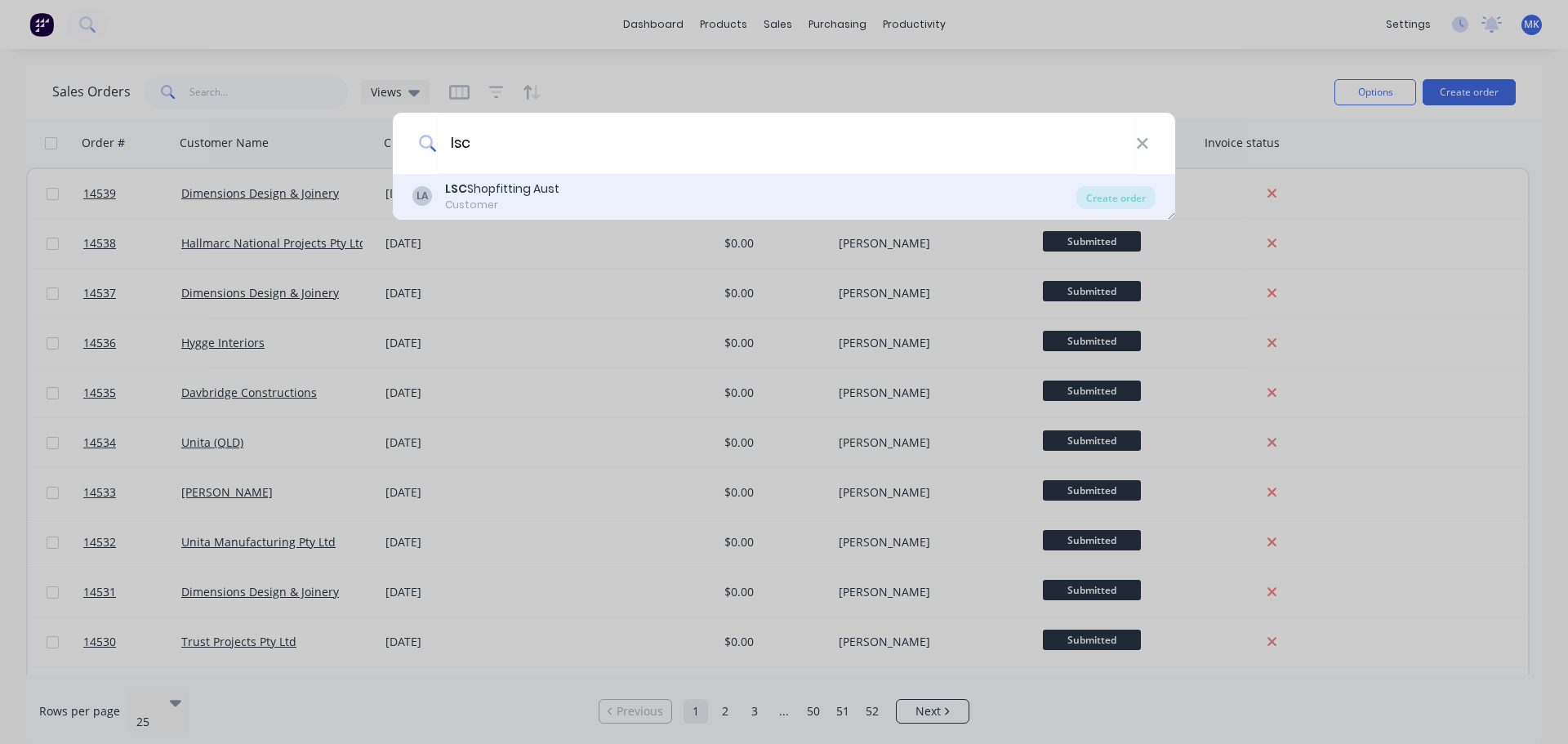
type input "lsc"
click at [610, 179] on div "LA LSC Shopfitting Aust Customer Create order" at bounding box center [784, 197] width 782 height 46
click at [650, 193] on div "LA LSC Shopfitting Aust Customer" at bounding box center [745, 196] width 664 height 32
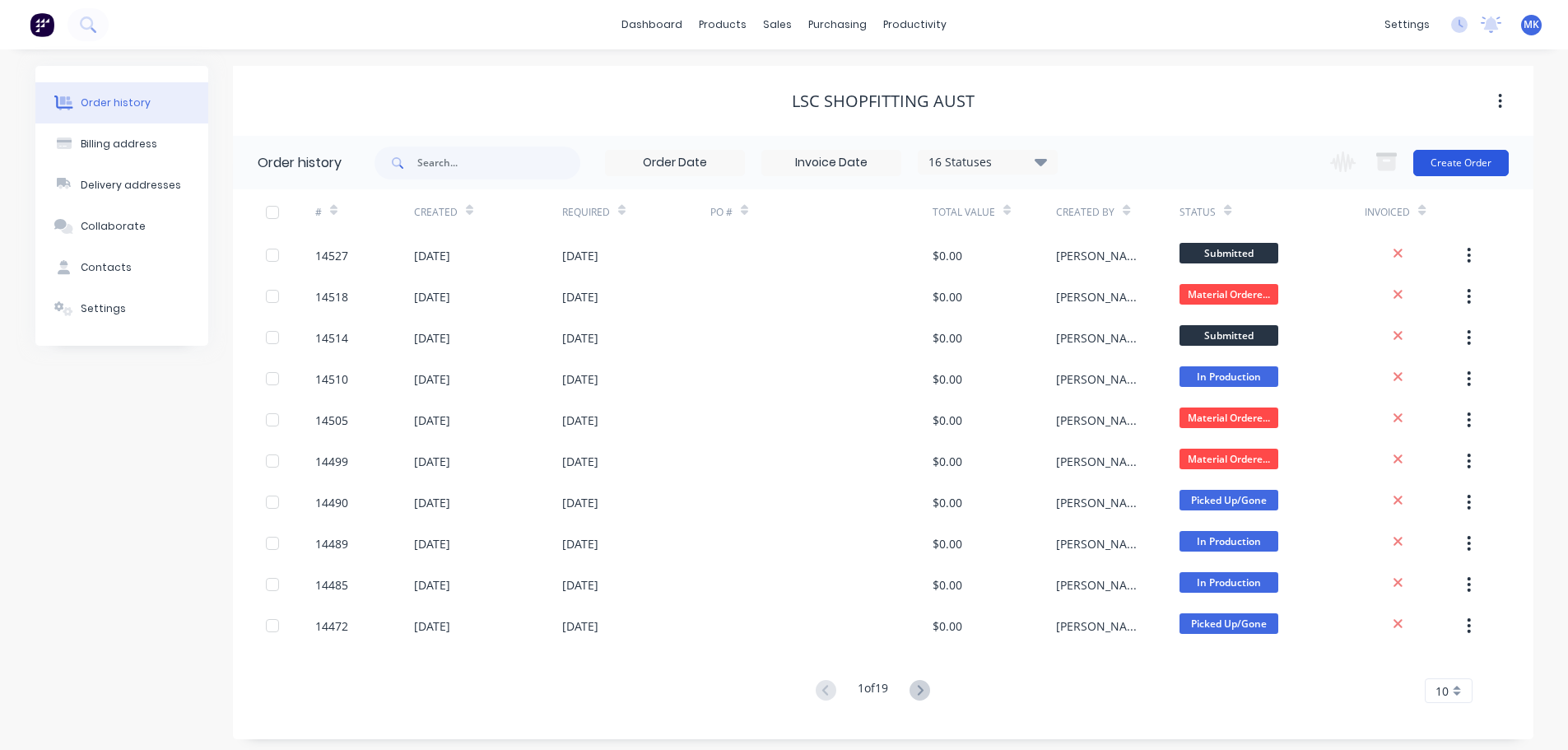
click at [1502, 161] on button "Create Order" at bounding box center [1460, 163] width 95 height 26
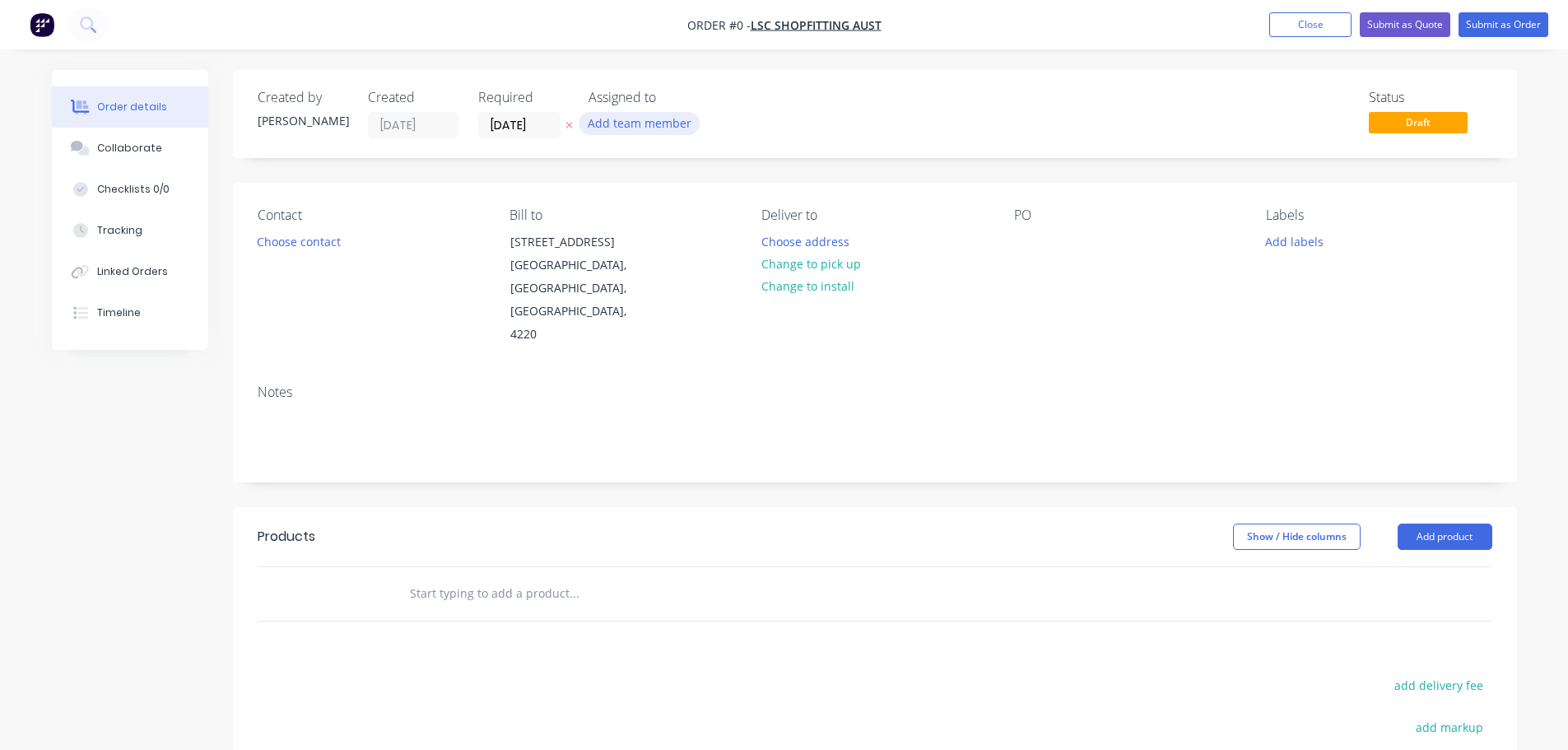
click at [663, 126] on button "Add team member" at bounding box center [639, 122] width 121 height 22
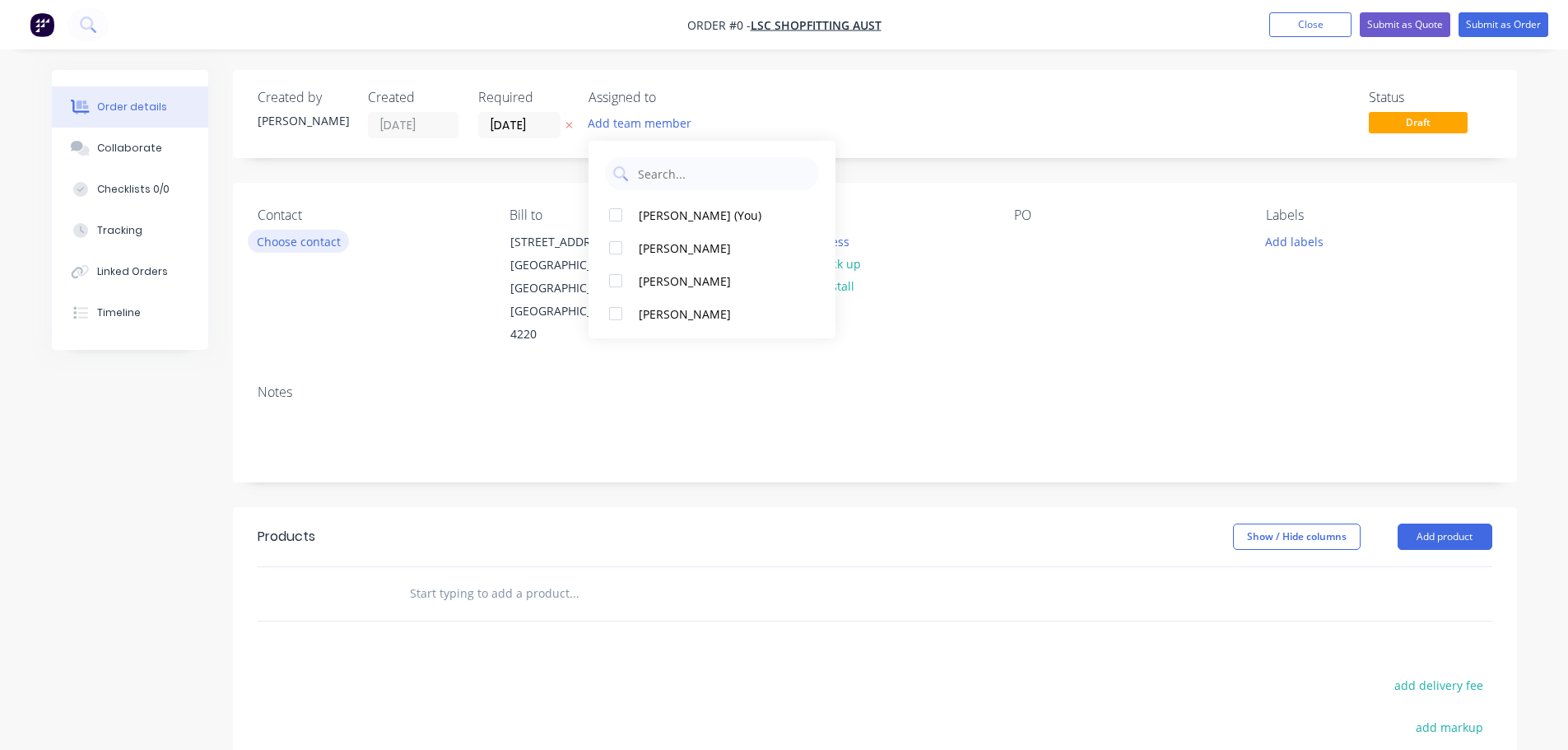
drag, startPoint x: 680, startPoint y: 277, endPoint x: 339, endPoint y: 237, distance: 343.3
click at [673, 281] on div "[PERSON_NAME]" at bounding box center [721, 281] width 164 height 17
click at [316, 223] on div "Order details Collaborate Checklists 0/0 Tracking Linked Orders Timeline Order …" at bounding box center [784, 555] width 1498 height 971
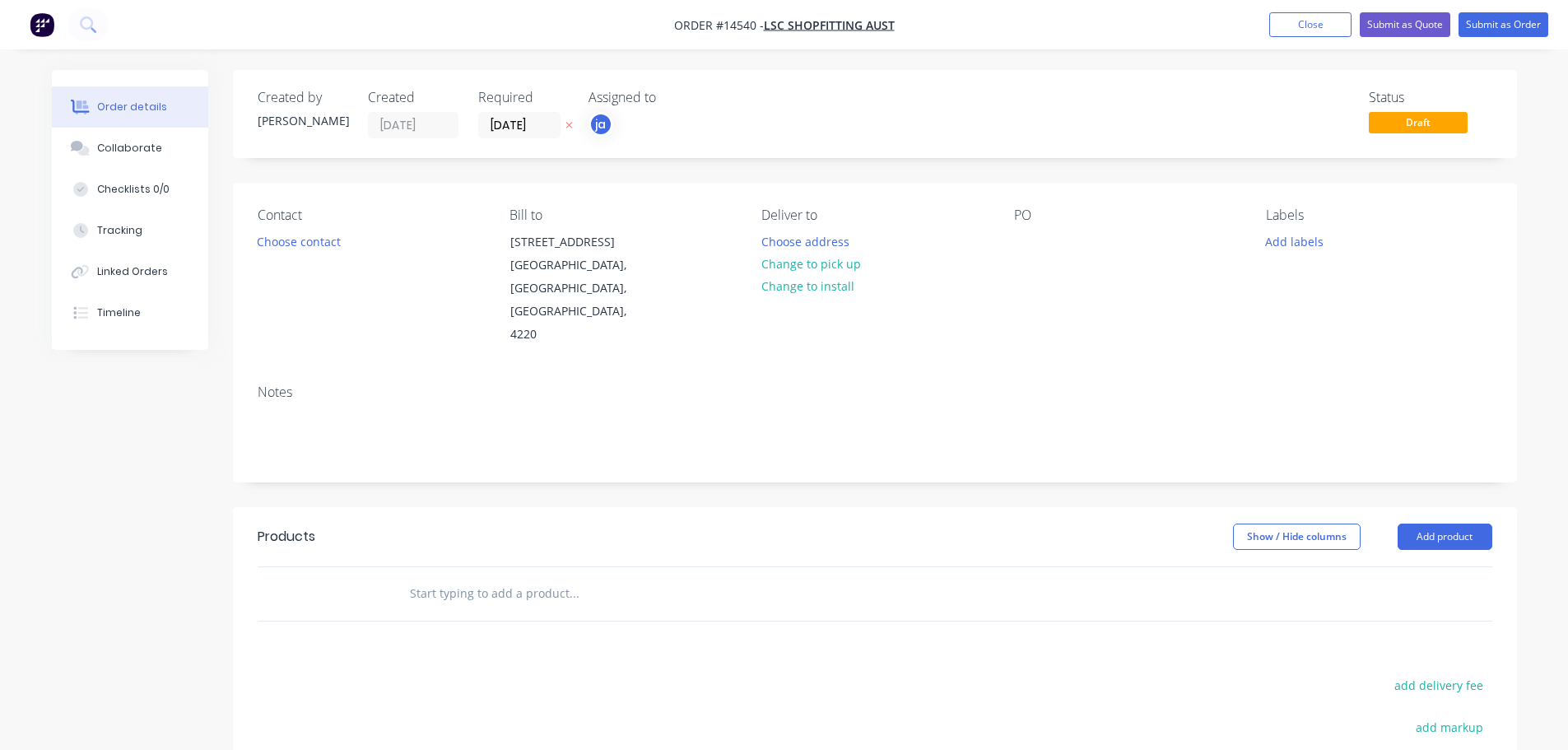
click at [311, 237] on button "Choose contact" at bounding box center [298, 240] width 101 height 22
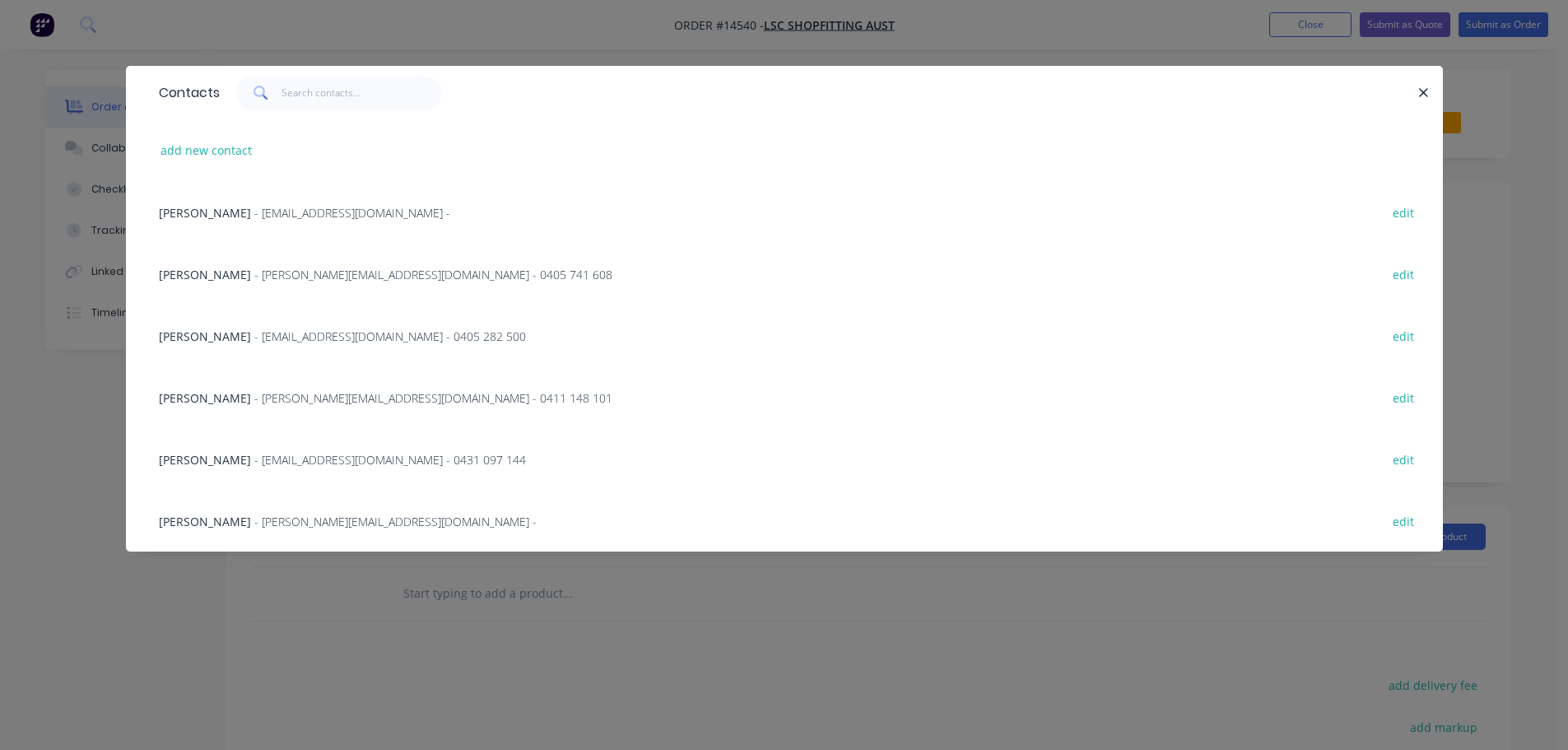
click at [287, 276] on span "- [PERSON_NAME][EMAIL_ADDRESS][DOMAIN_NAME] - 0405 741 608" at bounding box center [434, 274] width 358 height 16
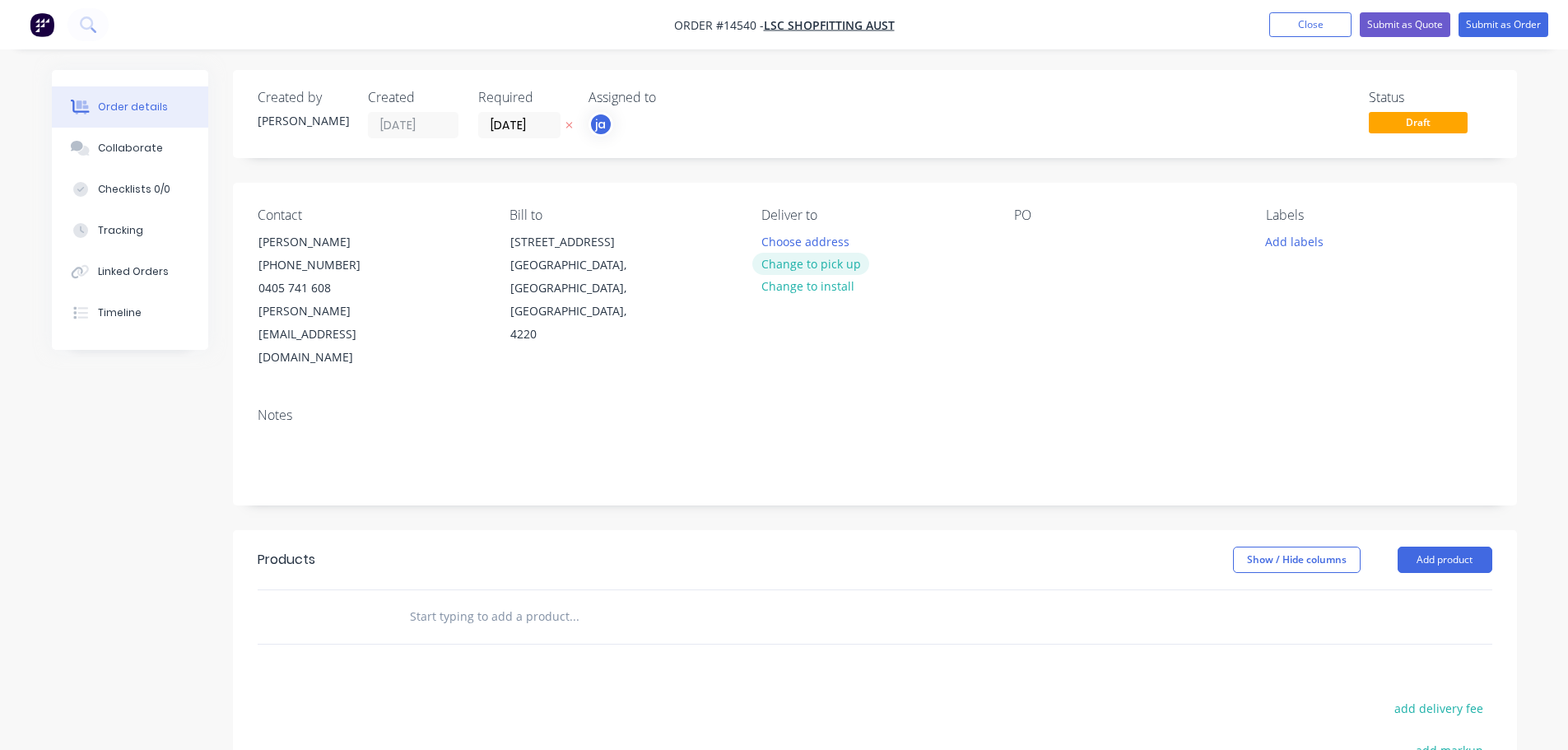
click at [835, 267] on button "Change to pick up" at bounding box center [811, 263] width 117 height 22
click at [1301, 239] on button "Add labels" at bounding box center [1294, 240] width 76 height 22
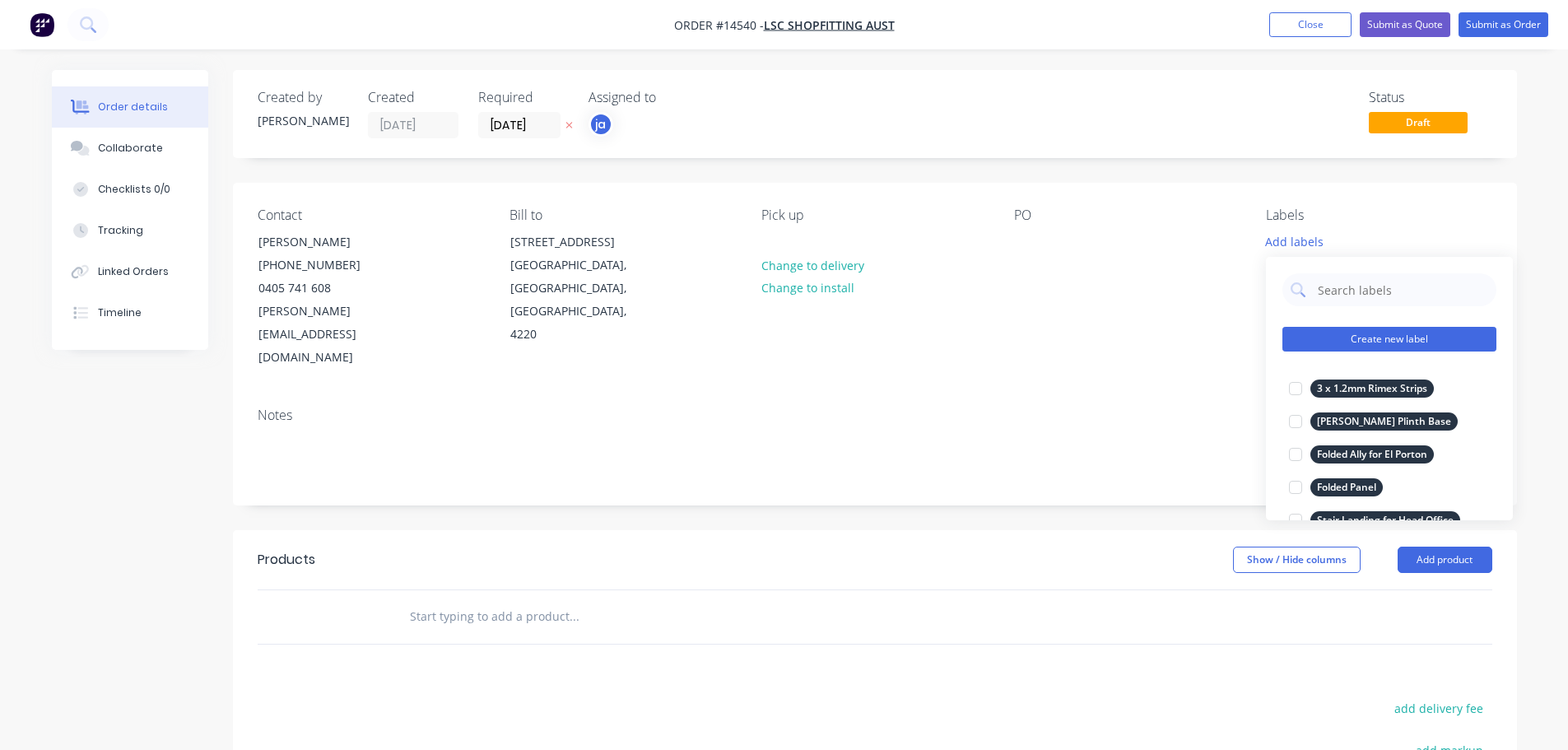
click at [1395, 327] on button "Create new label" at bounding box center [1389, 339] width 214 height 24
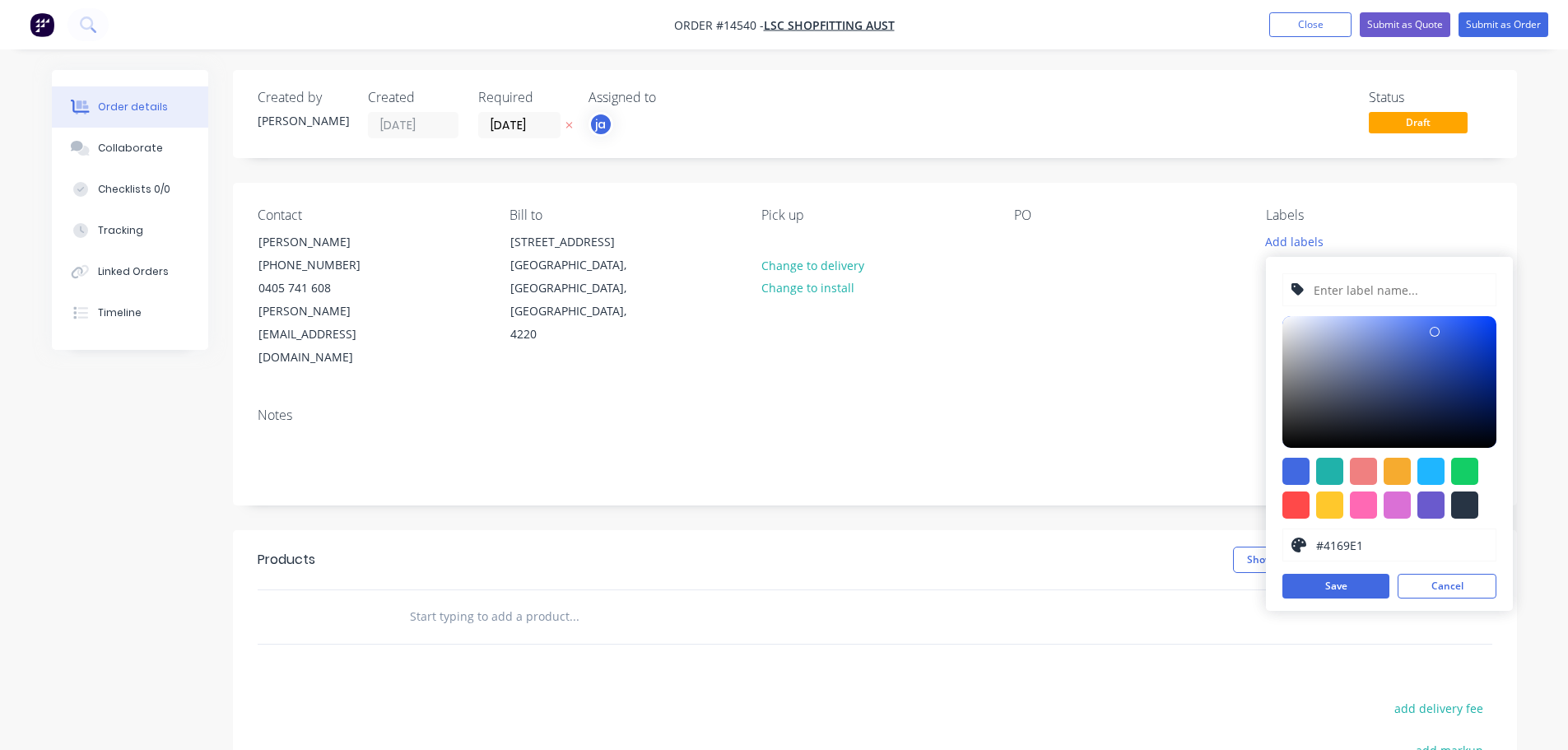
click at [1471, 507] on div at bounding box center [1464, 504] width 27 height 27
type input "#8EBEF9"
click at [1374, 319] on div at bounding box center [1389, 382] width 214 height 132
click at [1366, 296] on input "text" at bounding box center [1399, 290] width 176 height 31
paste input "Miniso S/S Items"
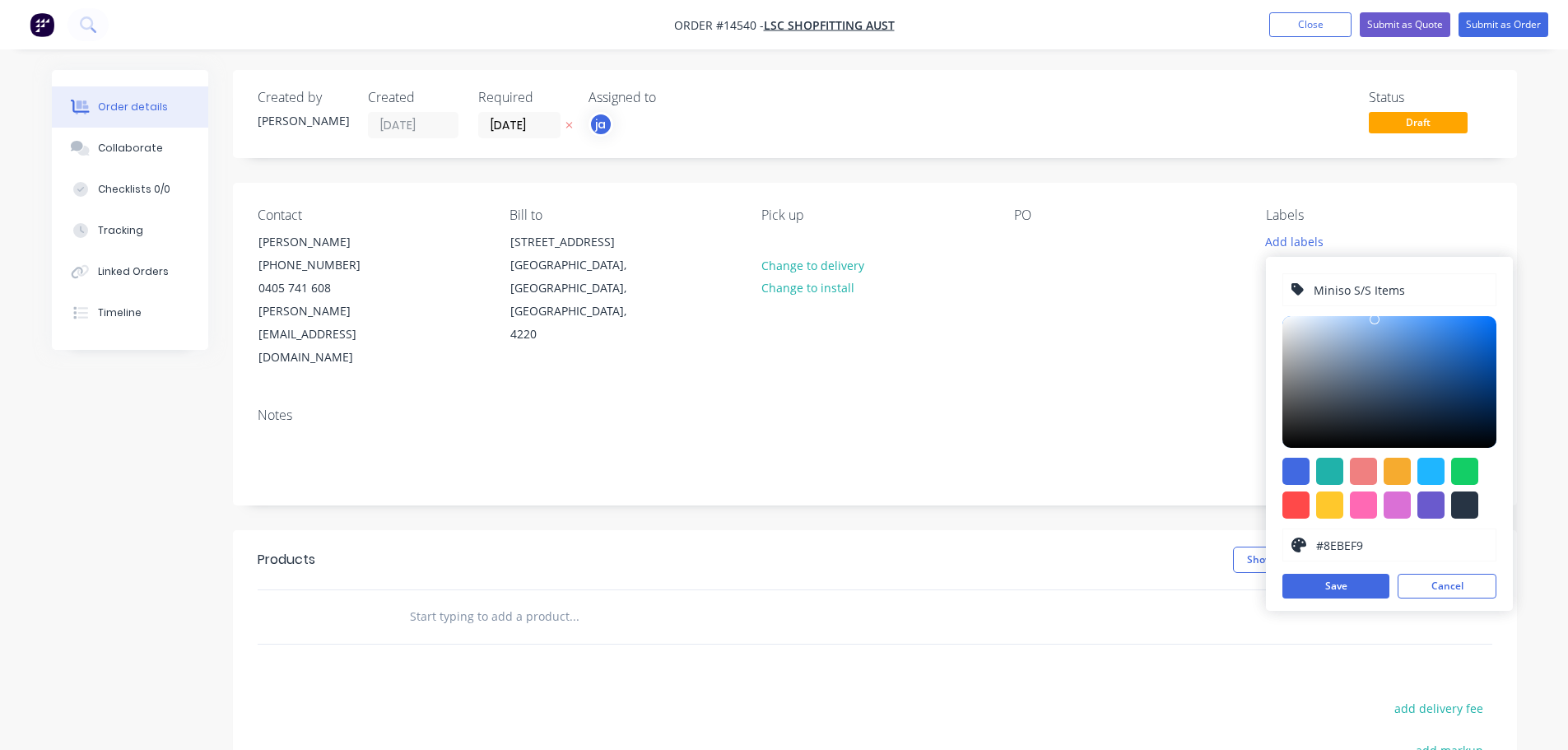
paste input "Miniso S/S Items"
drag, startPoint x: 1486, startPoint y: 291, endPoint x: 1395, endPoint y: 297, distance: 91.2
click at [1395, 297] on input "Miniso S/S Items Miniso S/S Items" at bounding box center [1399, 290] width 176 height 31
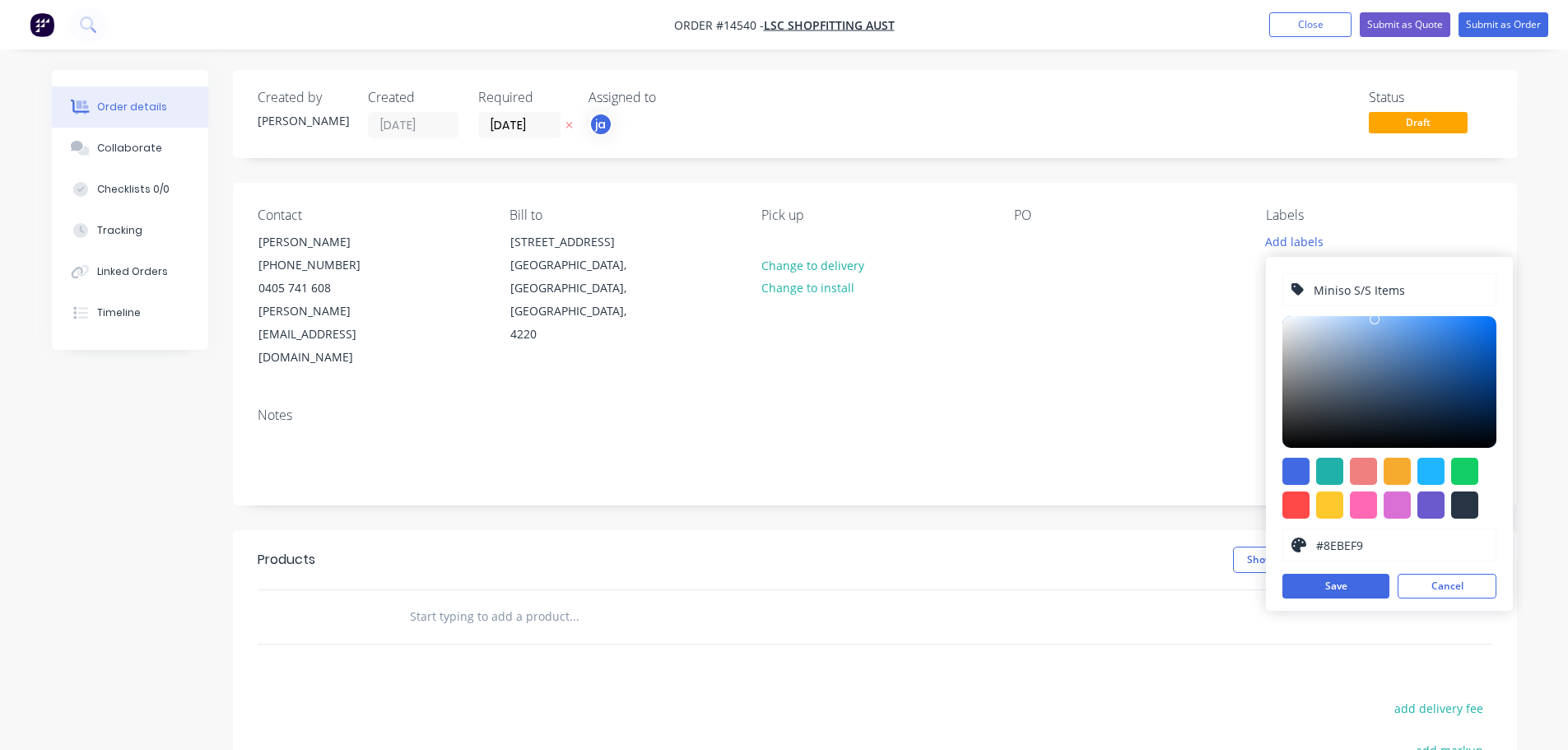
type input "Miniso S/S Items"
click at [1462, 496] on div at bounding box center [1464, 504] width 27 height 27
type input "#273444"
click at [1339, 581] on button "Save" at bounding box center [1336, 586] width 107 height 24
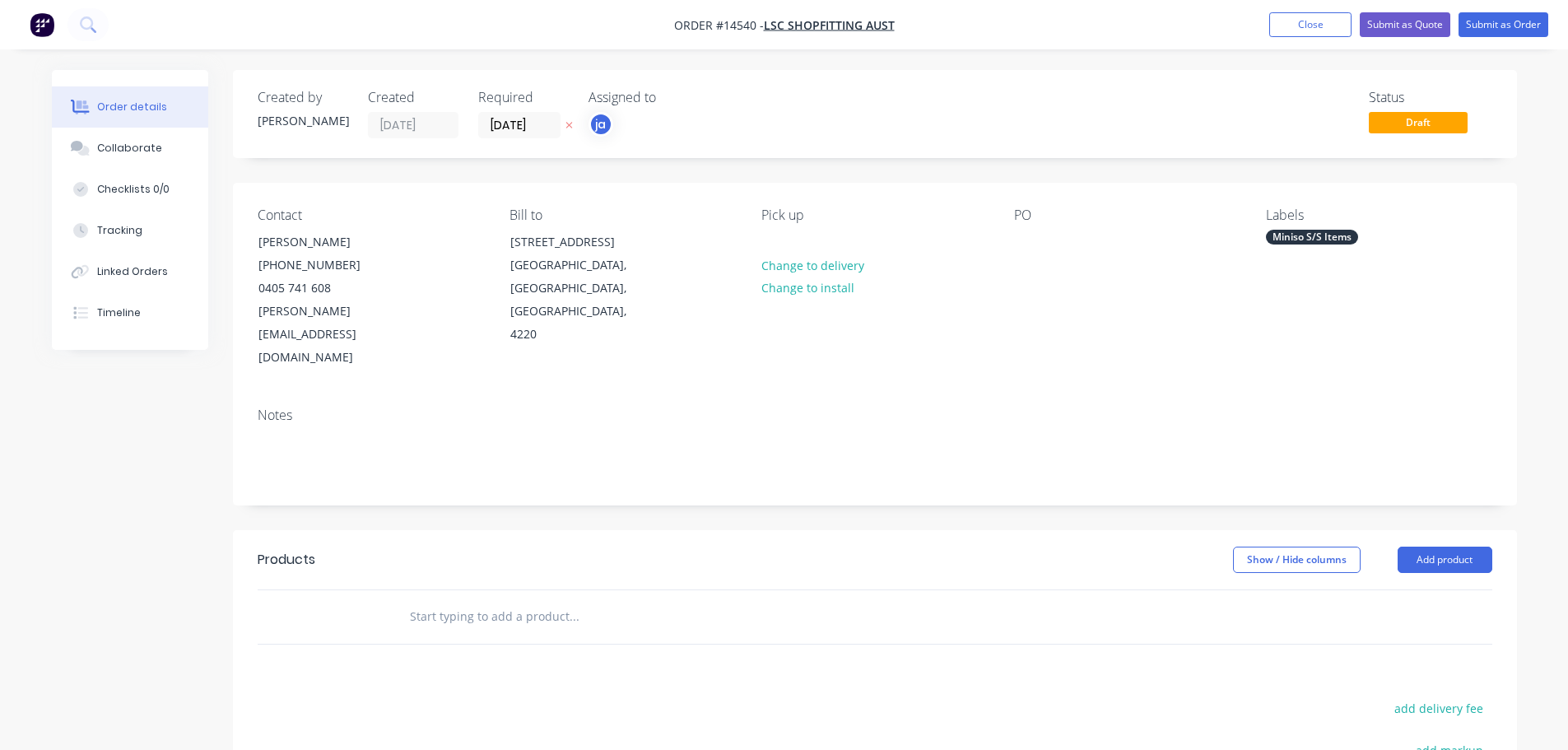
click at [486, 600] on input "text" at bounding box center [573, 616] width 330 height 33
paste input "Miniso S/S Items"
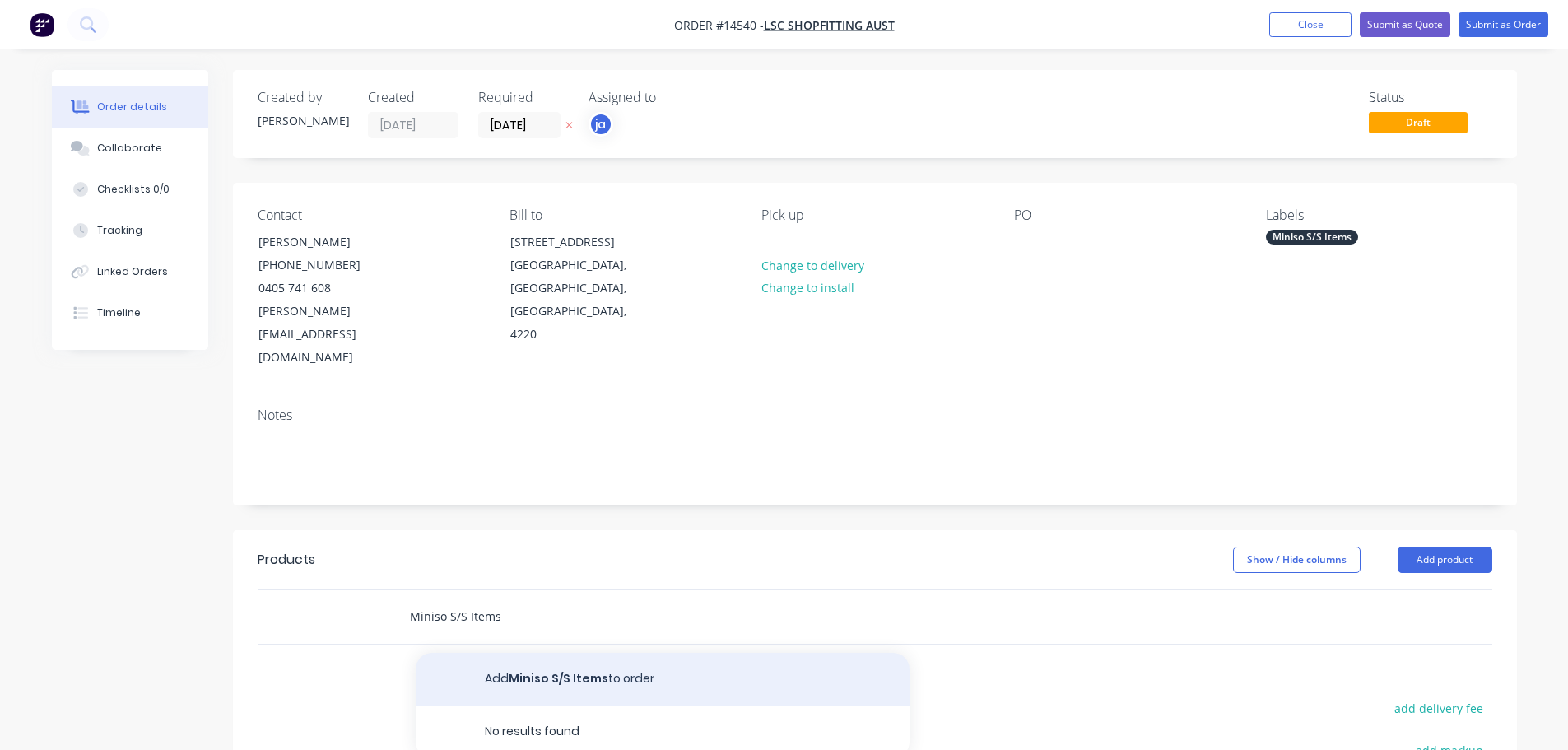
type input "Miniso S/S Items"
click at [532, 653] on button "Add Miniso S/S Items to order" at bounding box center [663, 679] width 494 height 52
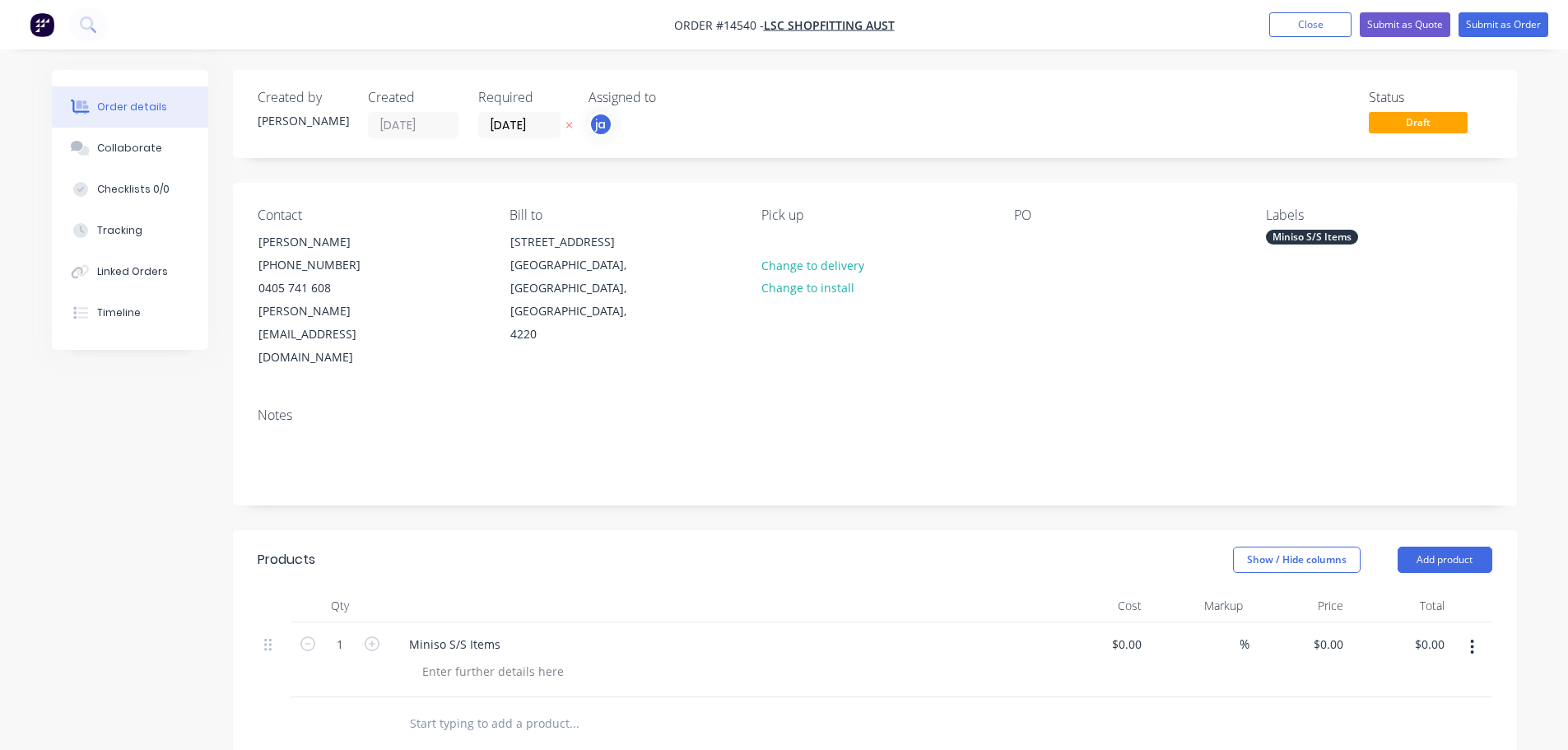
click at [1495, 37] on nav "Order #14540 - LSC Shopfitting Aust Add product Close Submit as Quote Submit as…" at bounding box center [784, 24] width 1568 height 49
drag, startPoint x: 1532, startPoint y: 27, endPoint x: 1520, endPoint y: 27, distance: 12.0
click at [1530, 27] on button "Submit as Order" at bounding box center [1503, 24] width 90 height 24
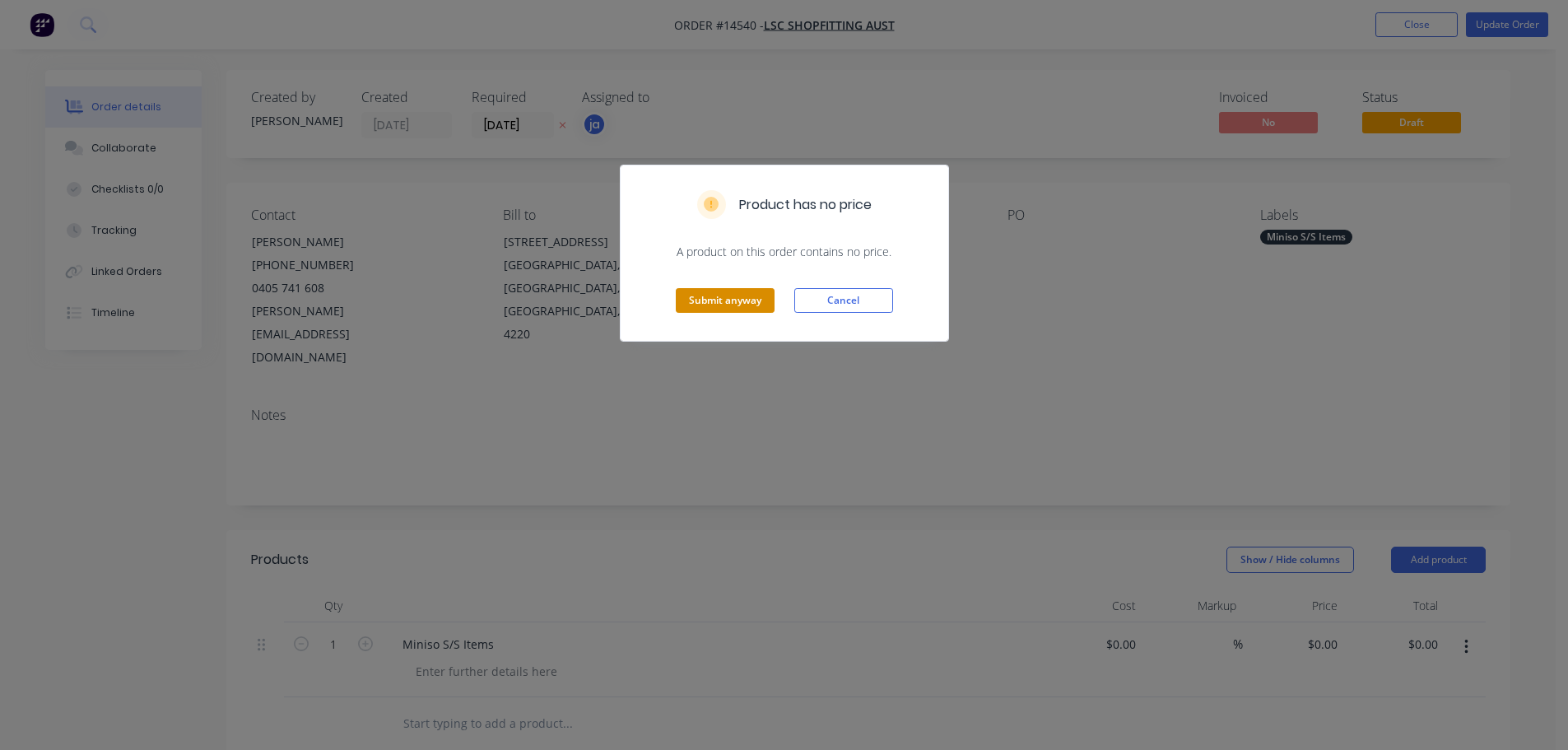
click at [704, 306] on button "Submit anyway" at bounding box center [725, 301] width 99 height 24
